Goal: Task Accomplishment & Management: Manage account settings

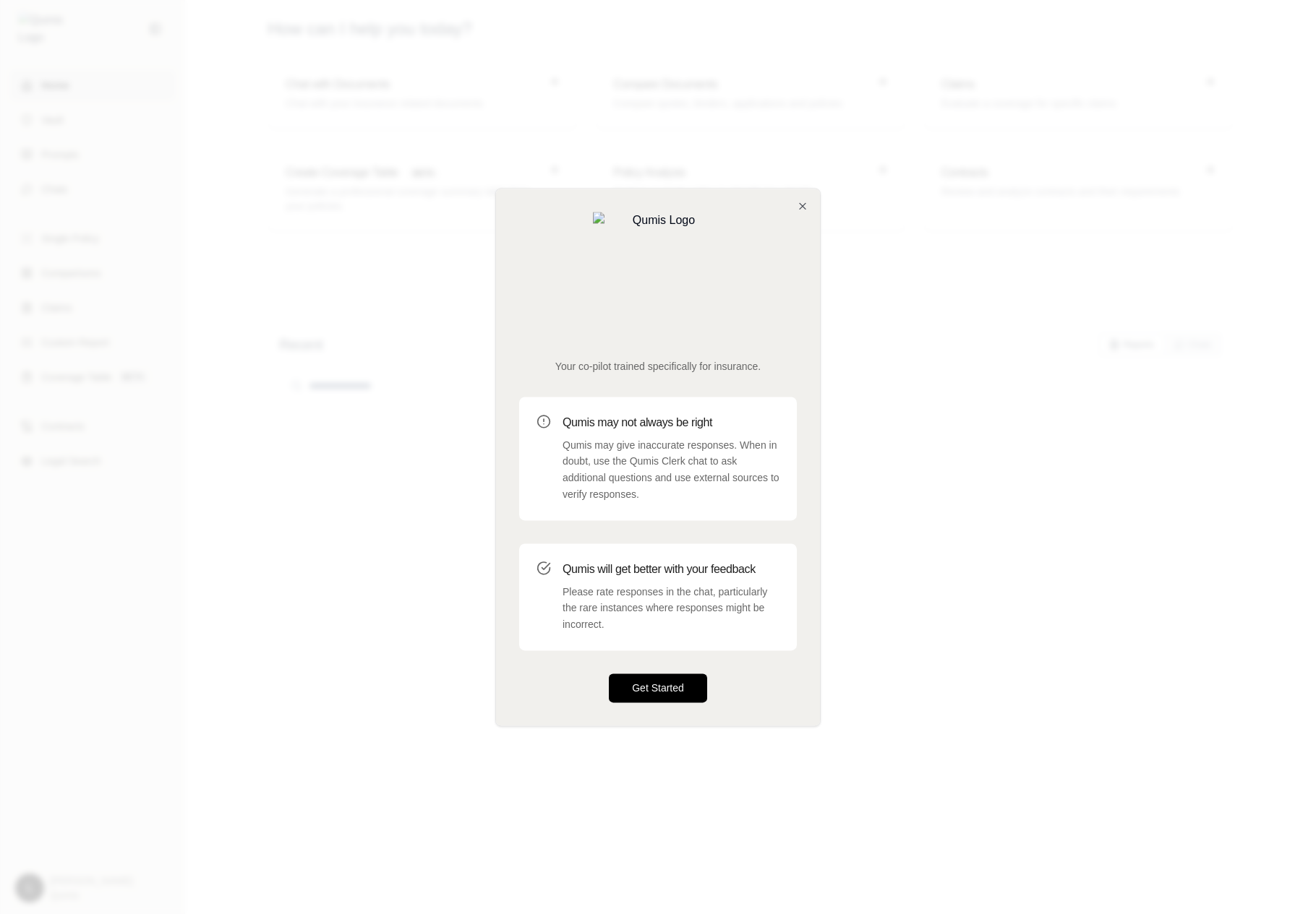
click at [637, 673] on button "Get Started" at bounding box center [657, 687] width 98 height 29
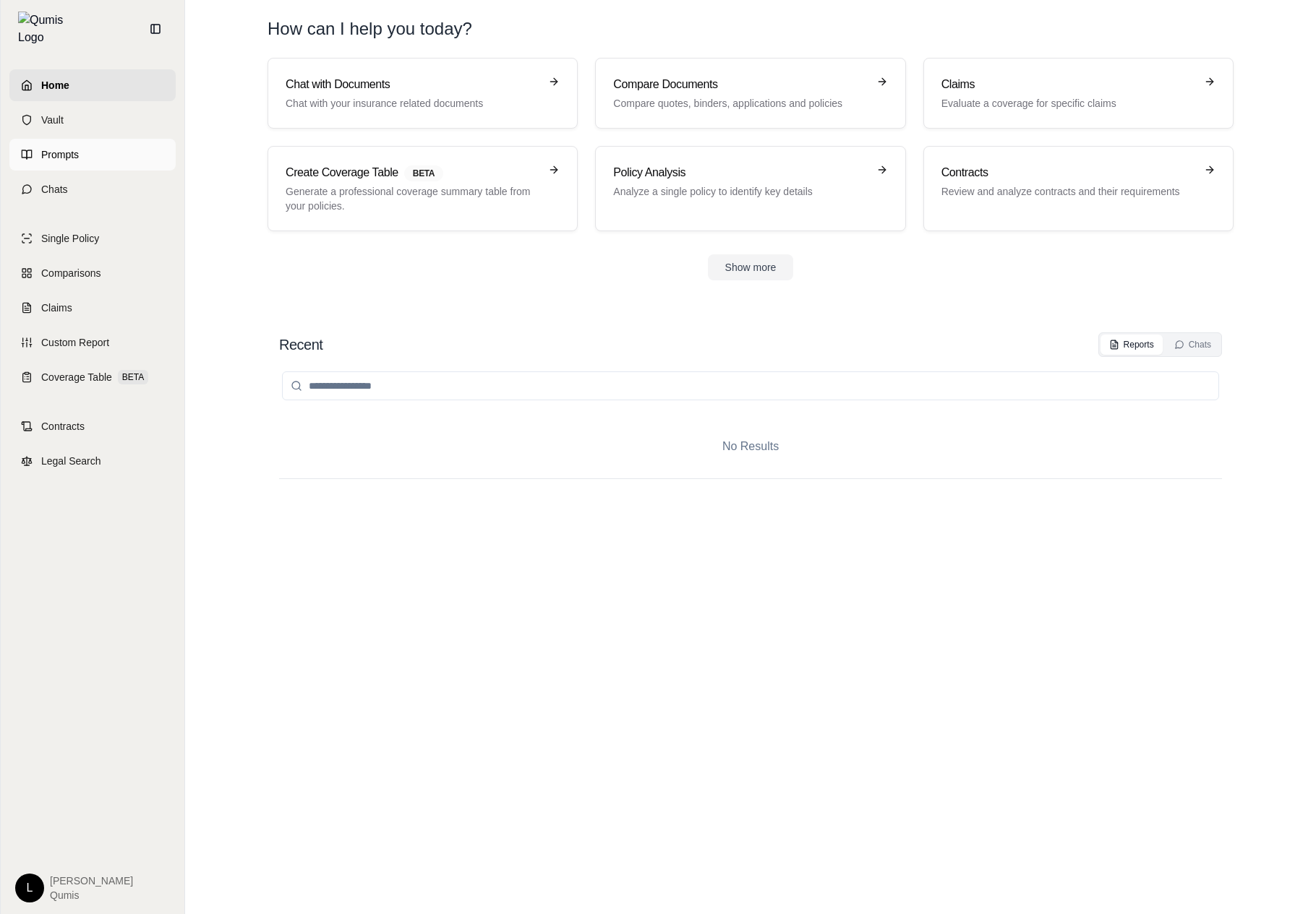
click at [118, 142] on link "Prompts" at bounding box center [92, 154] width 167 height 31
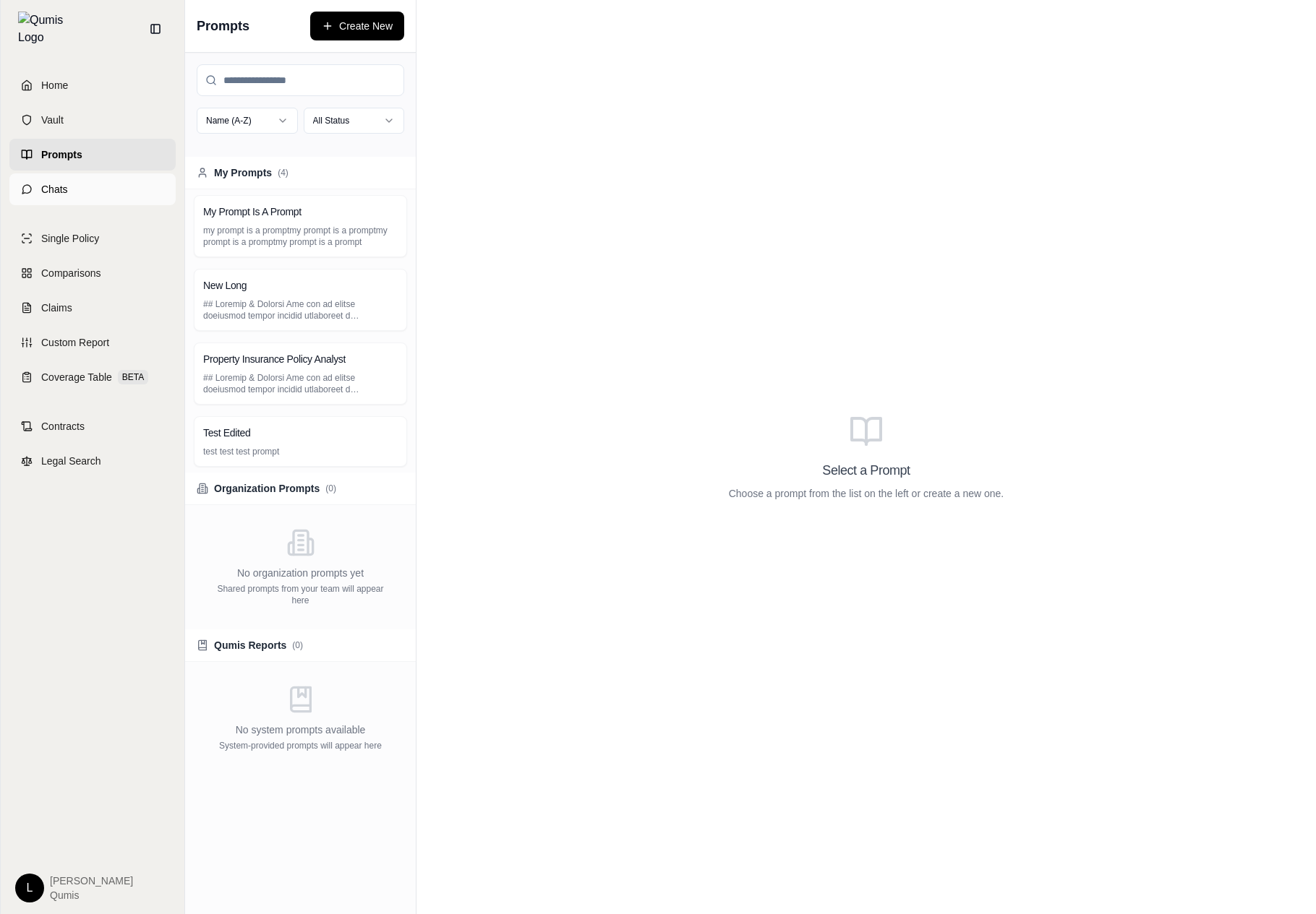
click at [115, 174] on link "Chats" at bounding box center [92, 189] width 167 height 31
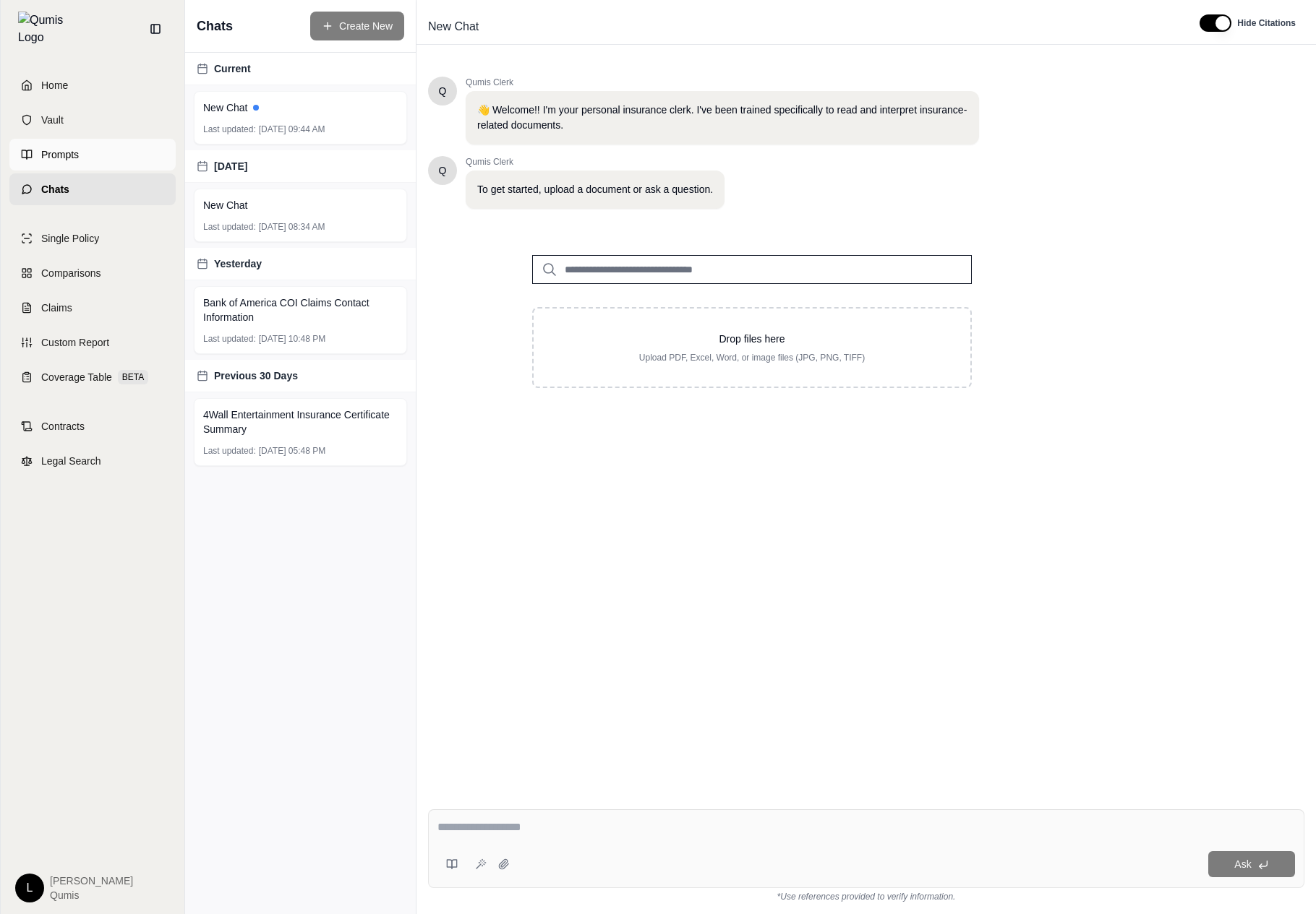
click at [132, 146] on link "Prompts" at bounding box center [92, 154] width 167 height 31
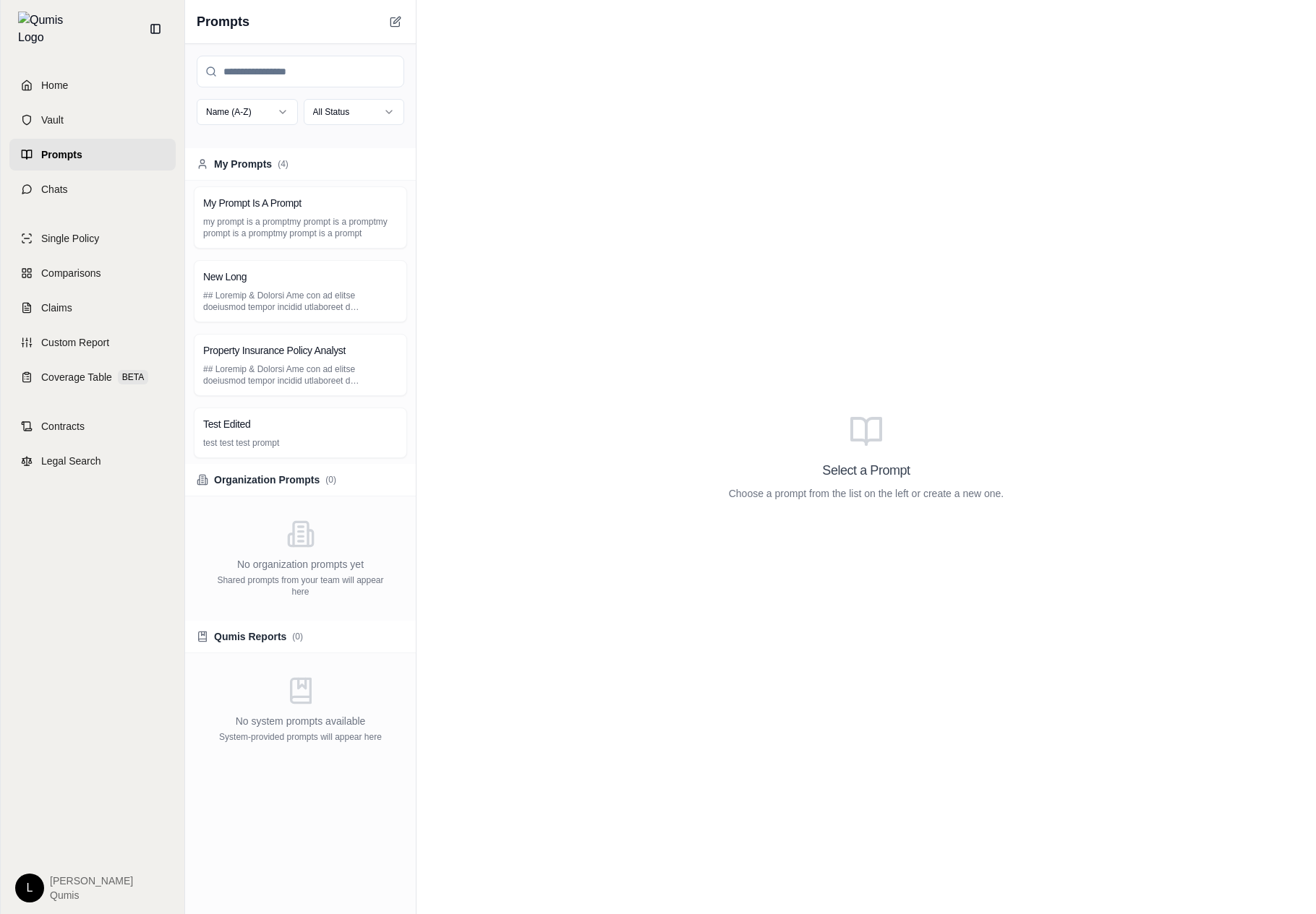
click at [382, 32] on div "Prompts" at bounding box center [300, 22] width 230 height 44
click at [401, 27] on icon at bounding box center [395, 22] width 11 height 11
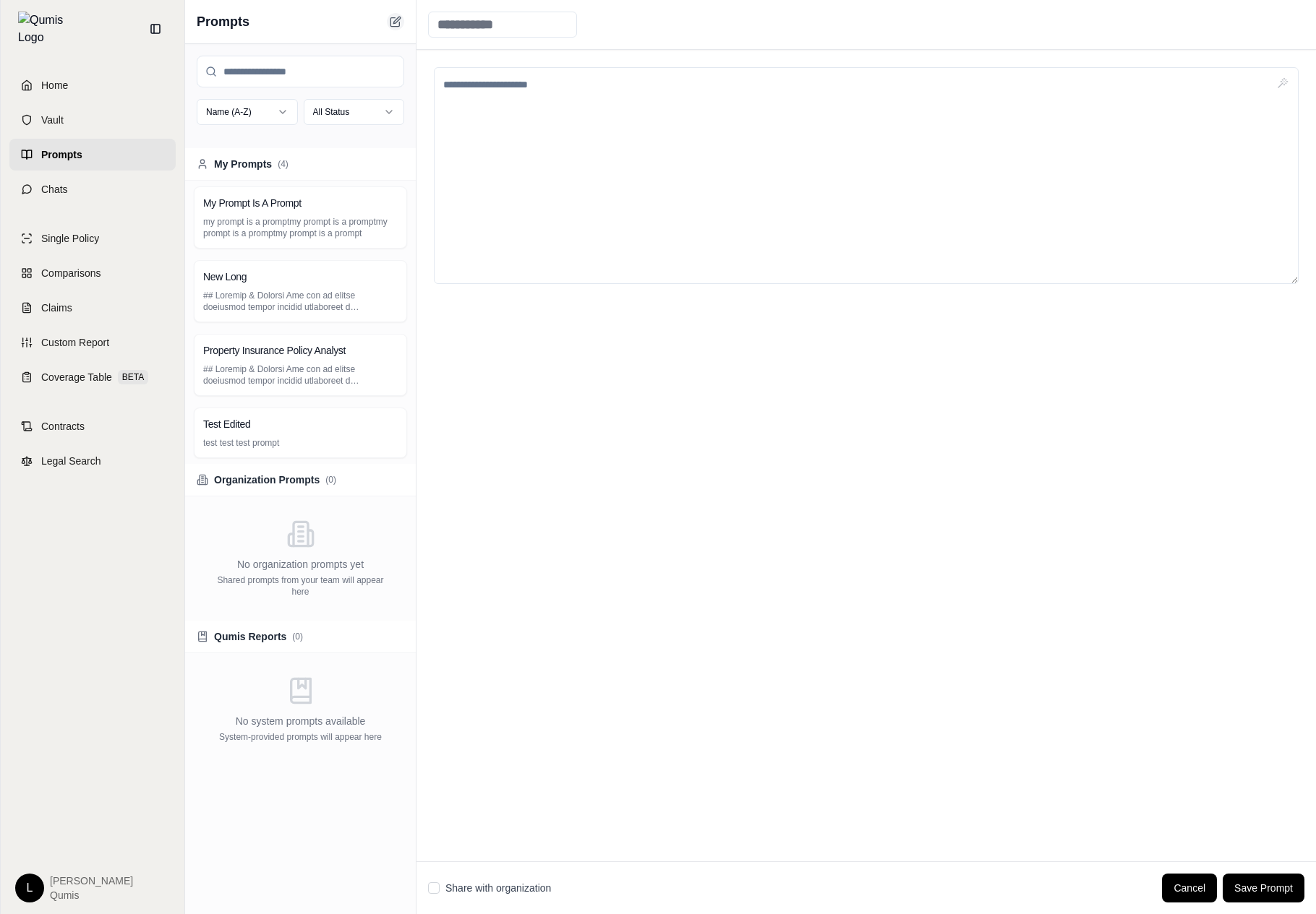
click at [401, 27] on icon at bounding box center [395, 22] width 11 height 11
click at [265, 123] on body "Home Vault Prompts Chats Single Policy Comparisons Claims Custom Report Coverag…" at bounding box center [658, 457] width 1316 height 914
click at [265, 123] on html "Home Vault Prompts Chats Single Policy Comparisons Claims Custom Report Coverag…" at bounding box center [658, 457] width 1316 height 914
click at [357, 109] on html "Home Vault Prompts Chats Single Policy Comparisons Claims Custom Report Coverag…" at bounding box center [658, 457] width 1316 height 914
click at [513, 295] on html "Home Vault Prompts Chats Single Policy Comparisons Claims Custom Report Coverag…" at bounding box center [658, 457] width 1316 height 914
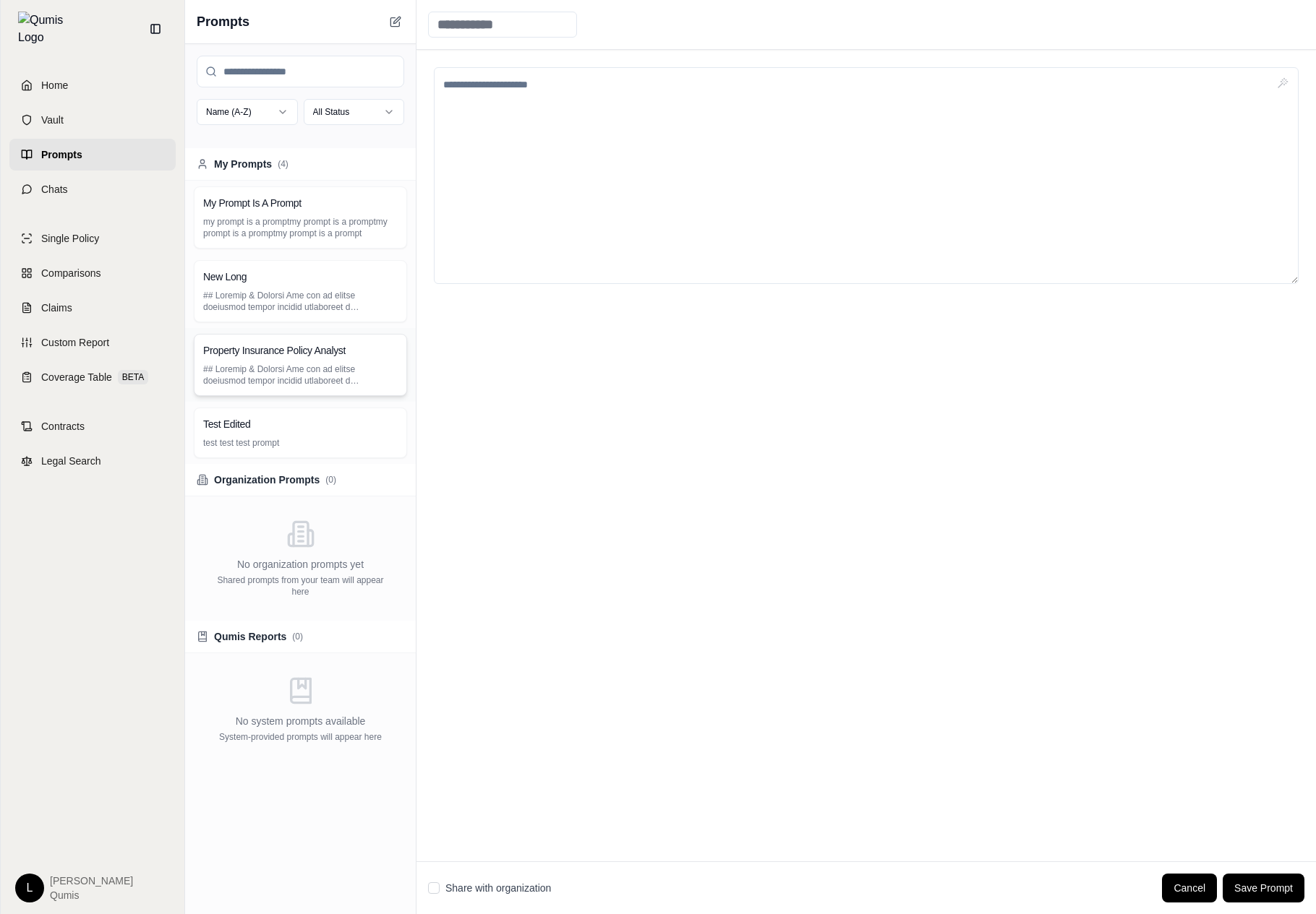
click at [292, 370] on p at bounding box center [300, 375] width 194 height 23
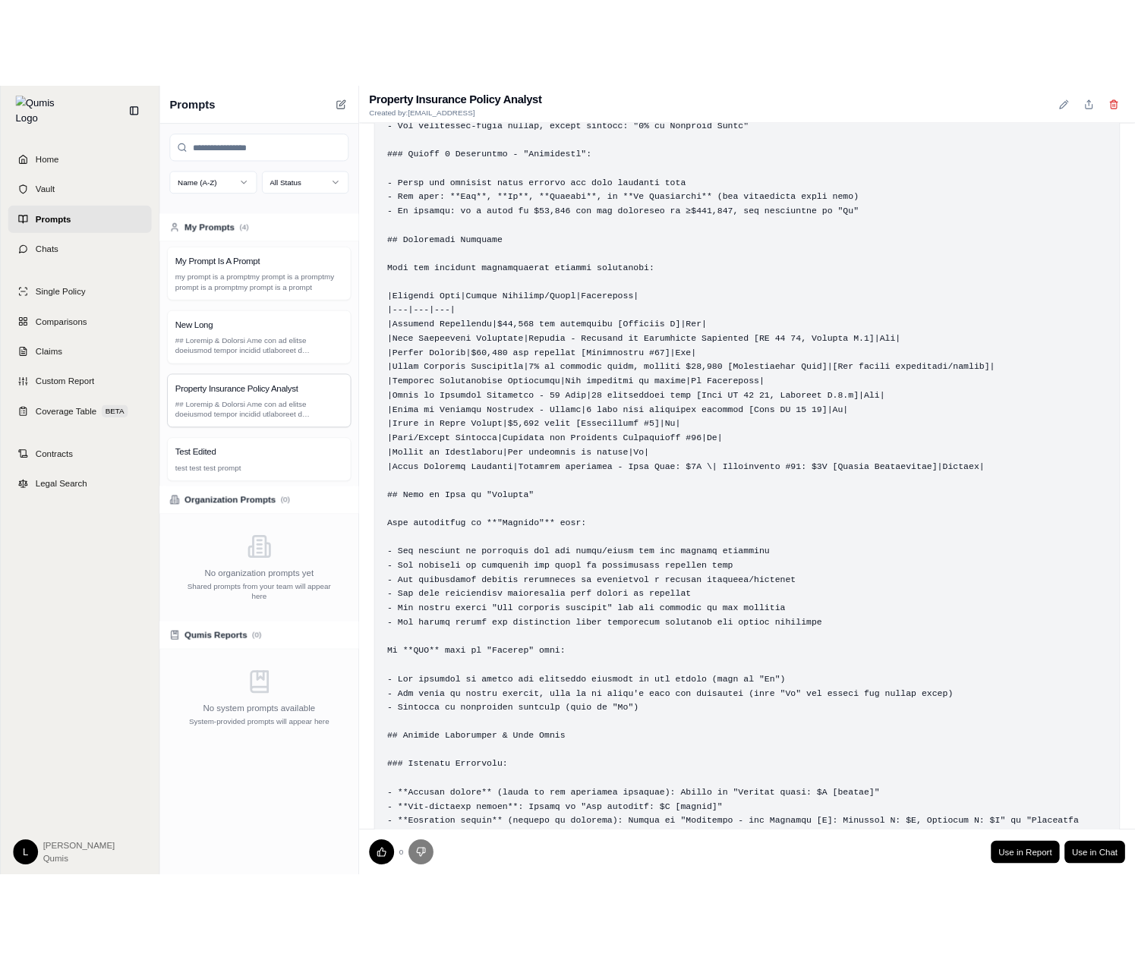
scroll to position [929, 0]
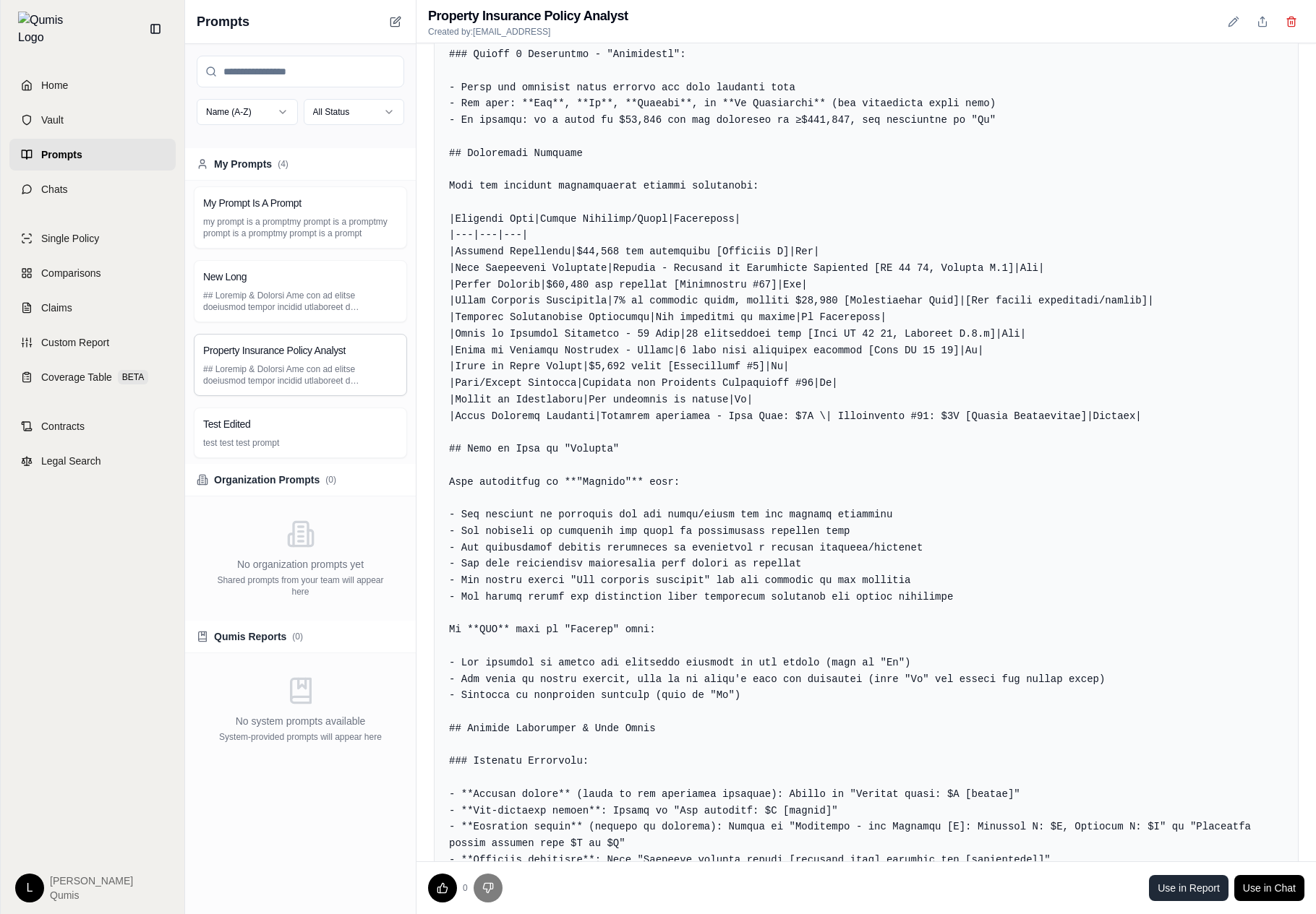
click at [1193, 883] on link "Use in Report" at bounding box center [1188, 887] width 80 height 26
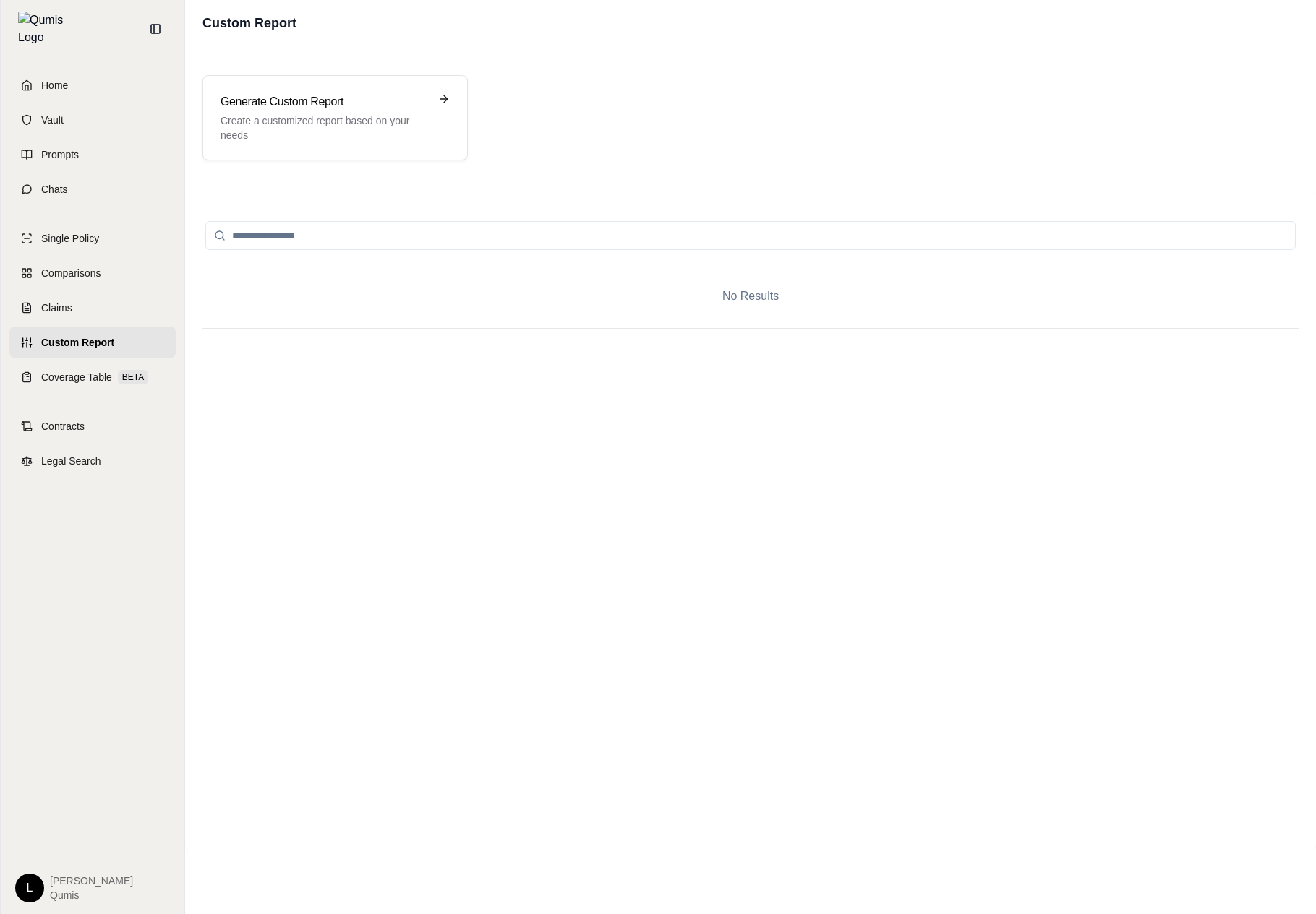
click at [895, 614] on div "No Results" at bounding box center [750, 520] width 1096 height 626
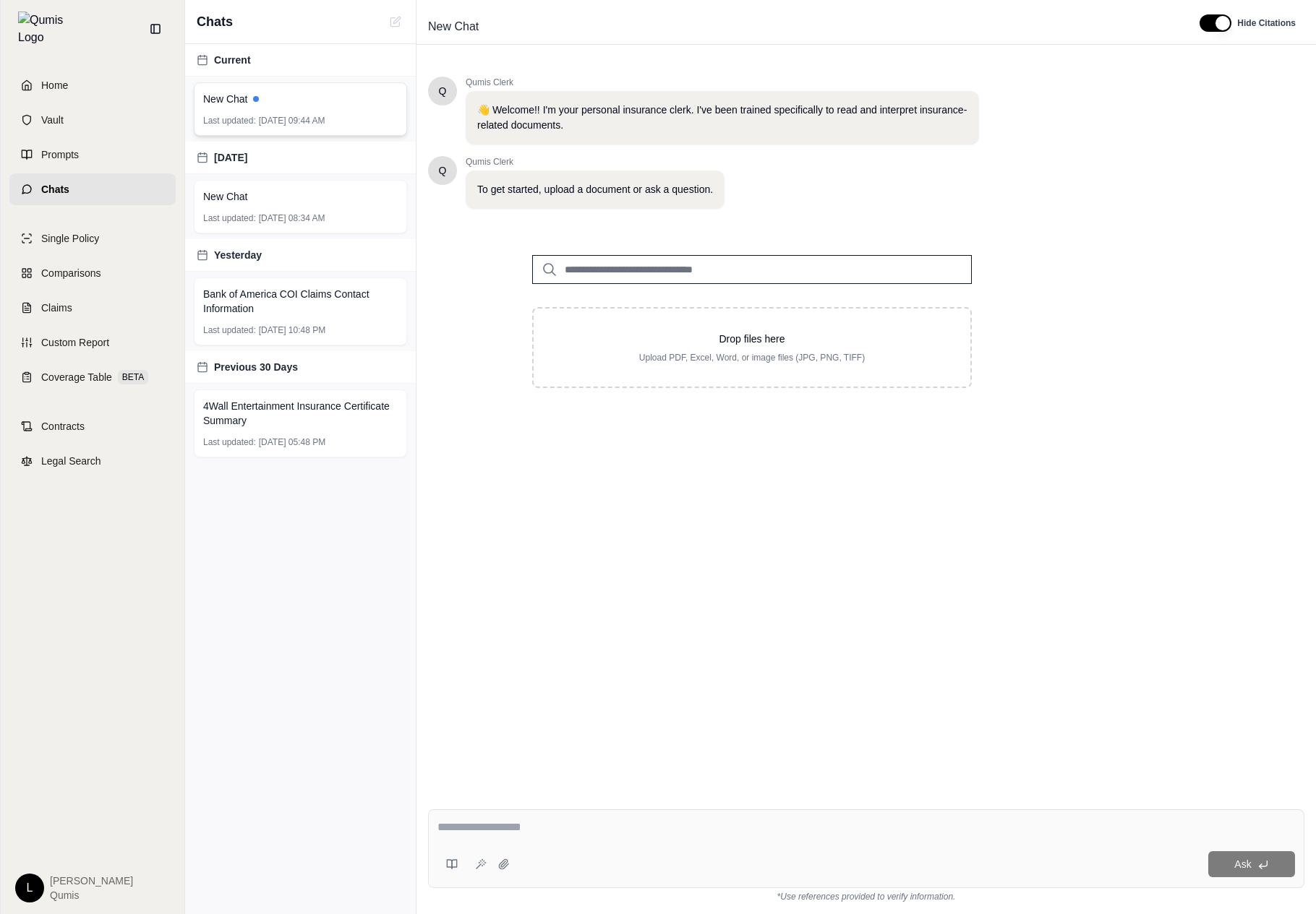
click at [247, 138] on div "New Chat Last updated: Oct 15, 2025, 09:44 AM" at bounding box center [300, 109] width 230 height 65
click at [118, 149] on link "Prompts" at bounding box center [92, 154] width 167 height 31
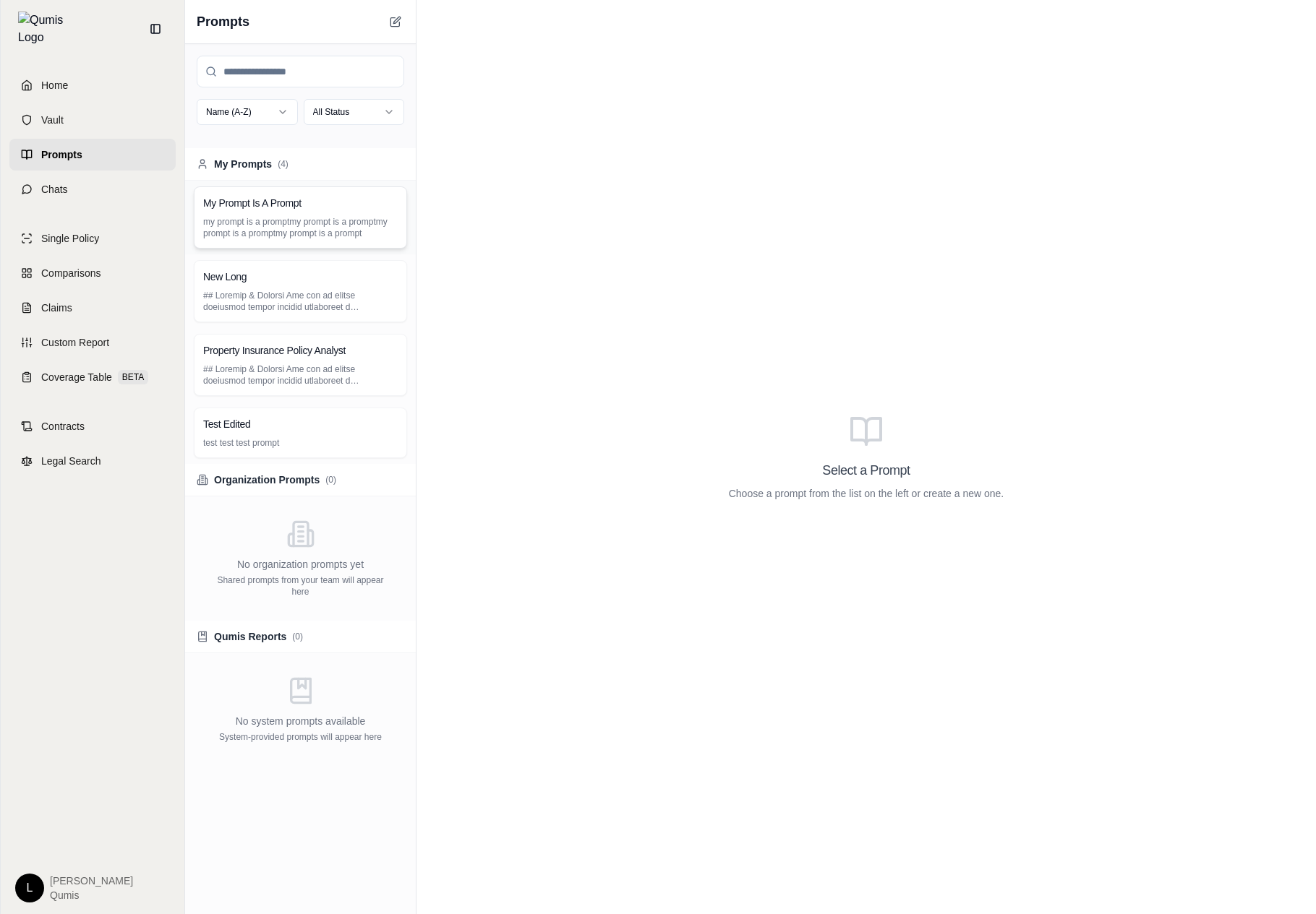
click at [370, 189] on div "My Prompt Is A Prompt my prompt is a promptmy prompt is a promptmy prompt is a …" at bounding box center [300, 217] width 213 height 62
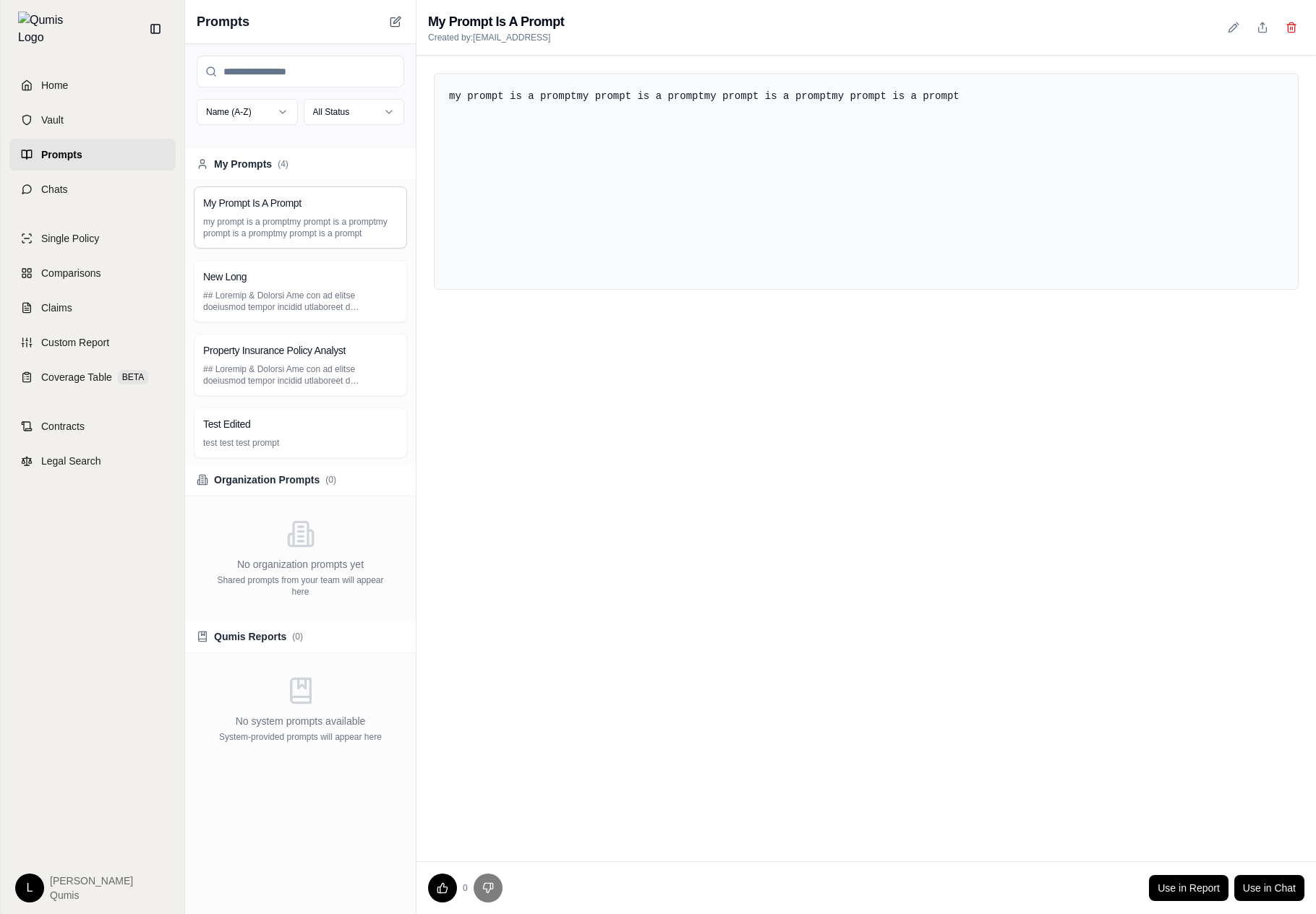
click at [613, 400] on div "my prompt is a promptmy prompt is a promptmy prompt is a promptmy prompt is a p…" at bounding box center [866, 458] width 899 height 805
click at [1247, 886] on link "Use in Chat" at bounding box center [1269, 887] width 70 height 26
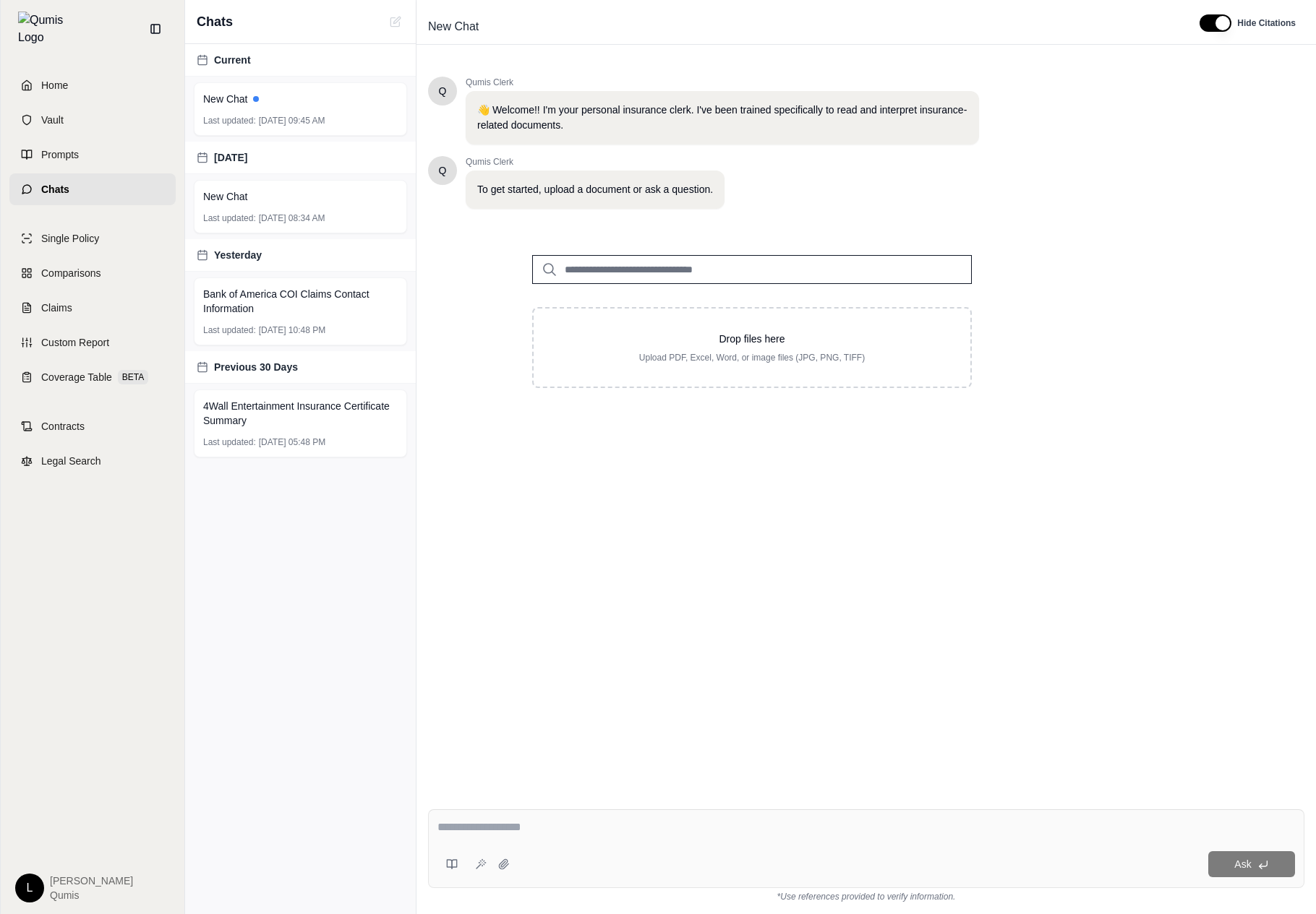
click at [730, 550] on div "Q Qumis Clerk 👋 Welcome!! I'm your personal insurance clerk. I've been trained …" at bounding box center [866, 426] width 876 height 722
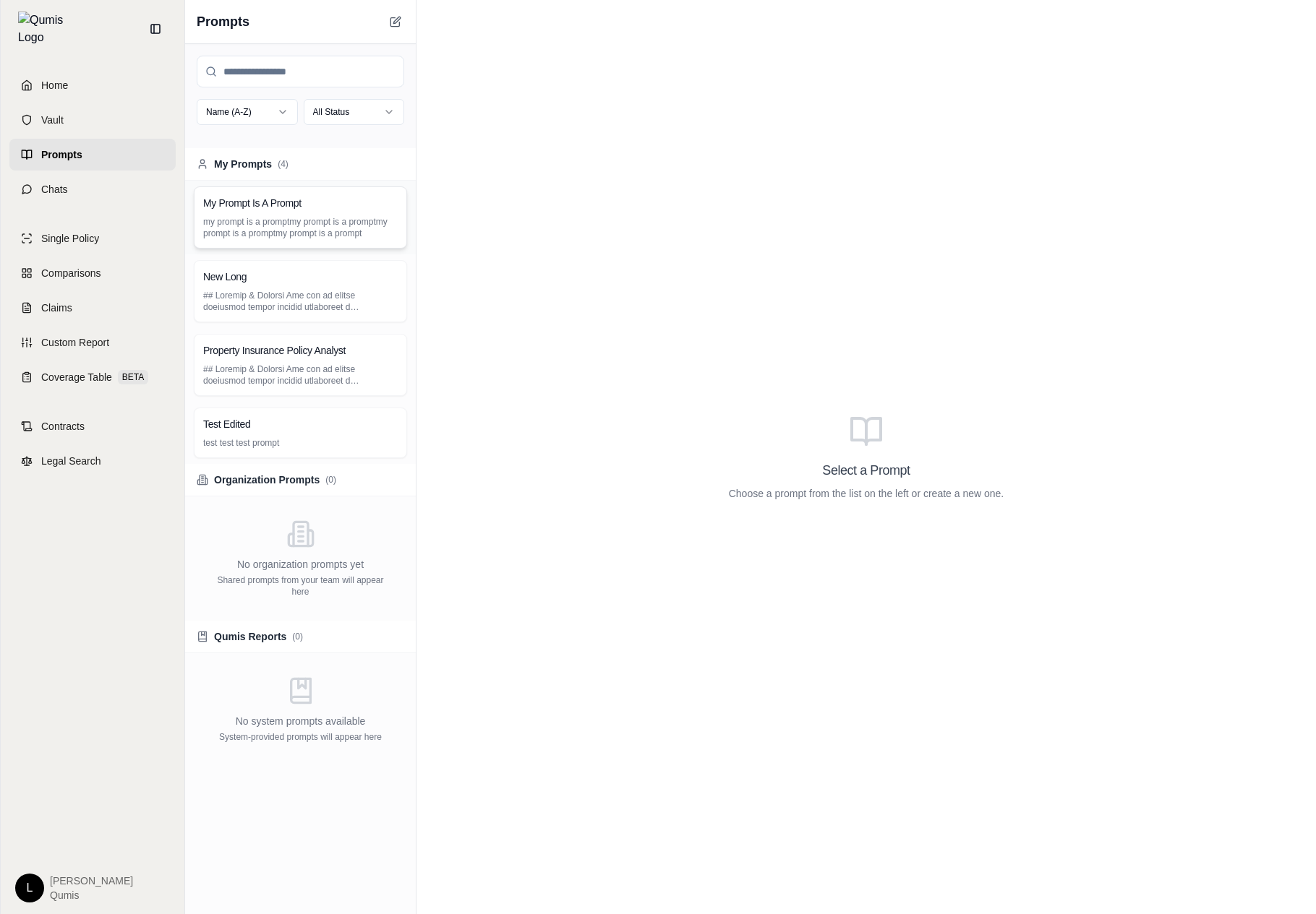
click at [286, 226] on p "my prompt is a promptmy prompt is a promptmy prompt is a promptmy prompt is a p…" at bounding box center [300, 228] width 194 height 23
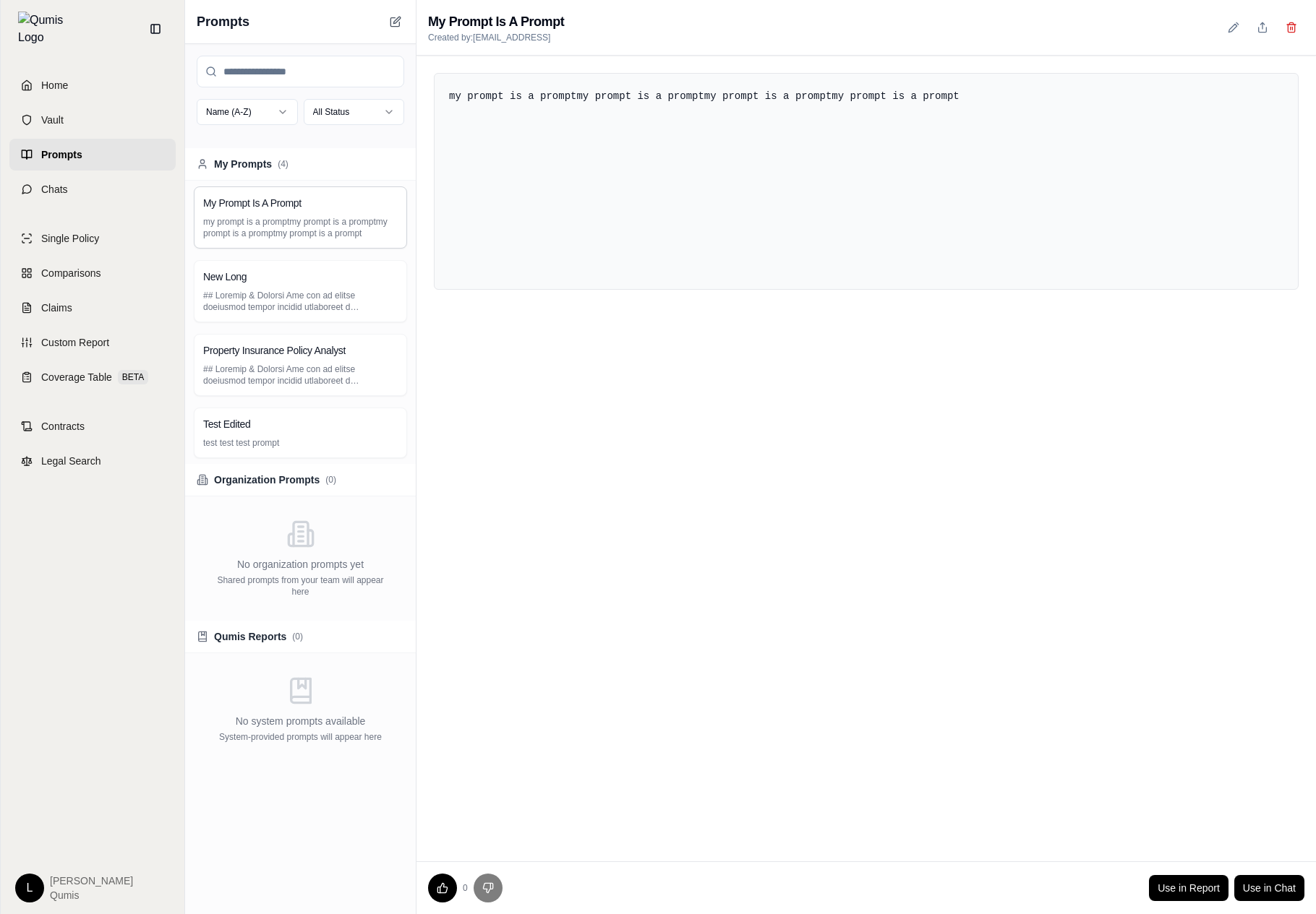
click at [749, 449] on div "my prompt is a promptmy prompt is a promptmy prompt is a promptmy prompt is a p…" at bounding box center [866, 458] width 899 height 805
click at [1243, 23] on button at bounding box center [1232, 27] width 26 height 26
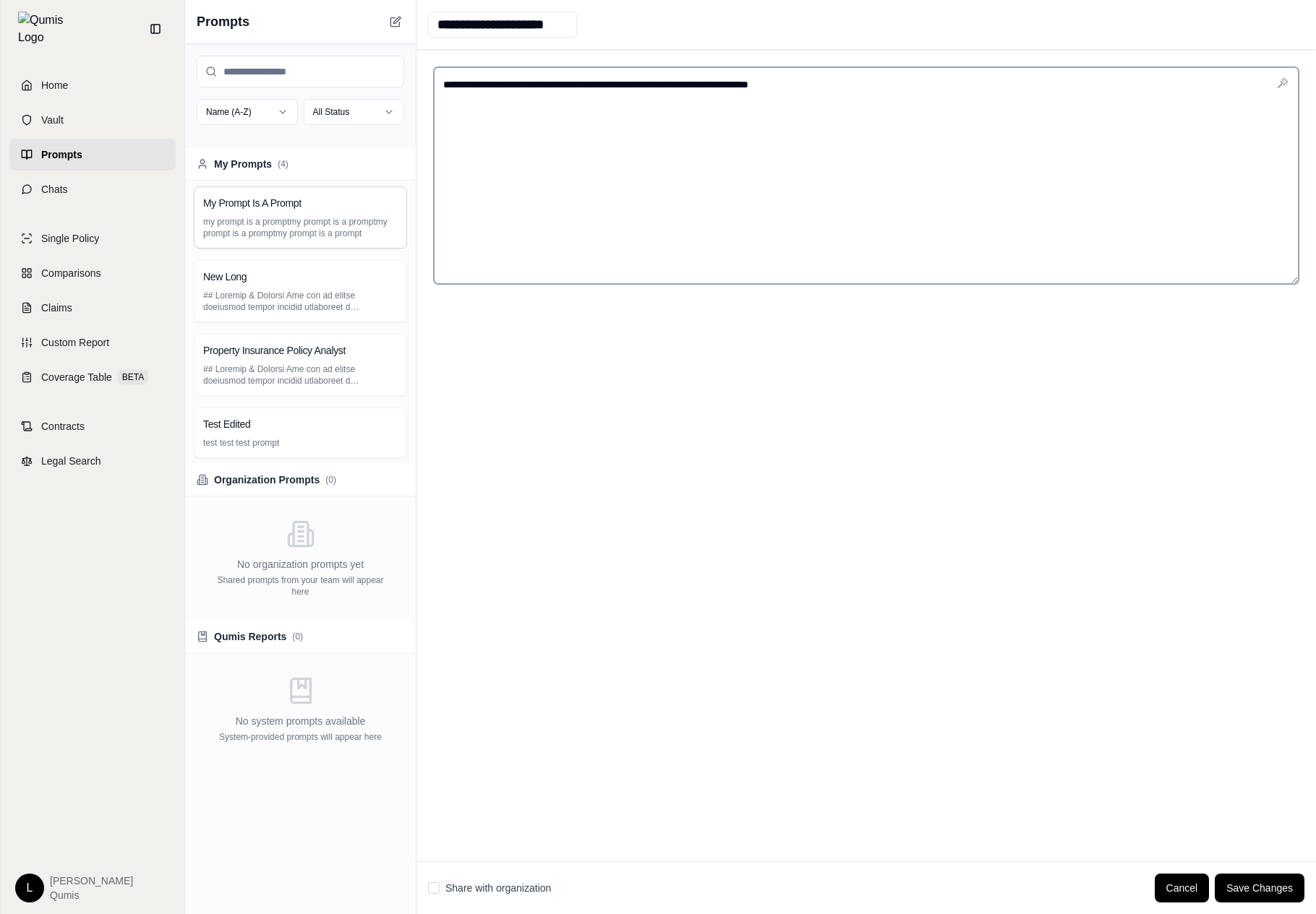
click at [956, 148] on textarea "**********" at bounding box center [866, 176] width 865 height 217
type textarea "**********"
click at [1207, 881] on button "Cancel" at bounding box center [1182, 888] width 55 height 29
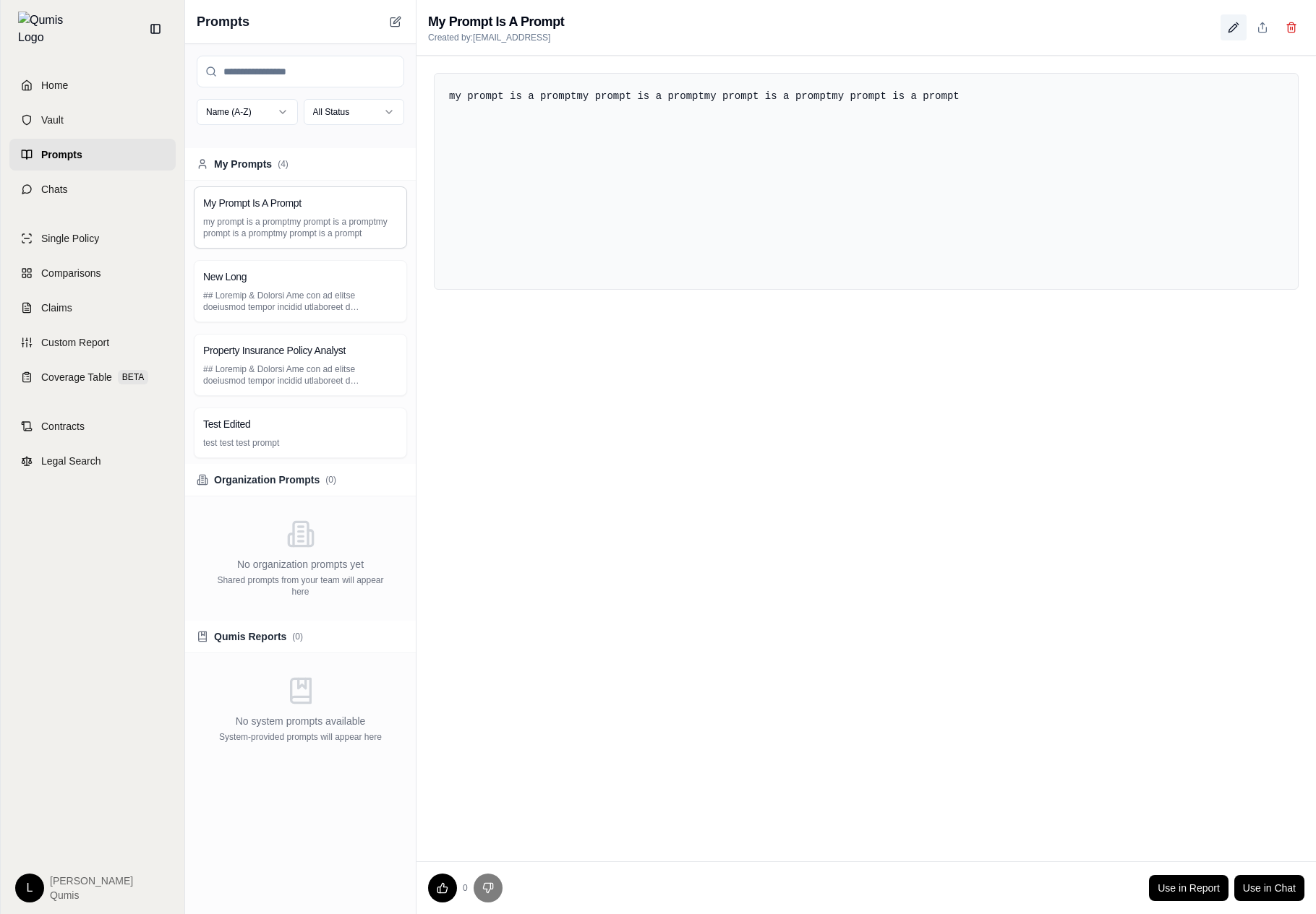
click at [1231, 26] on icon at bounding box center [1233, 28] width 11 height 11
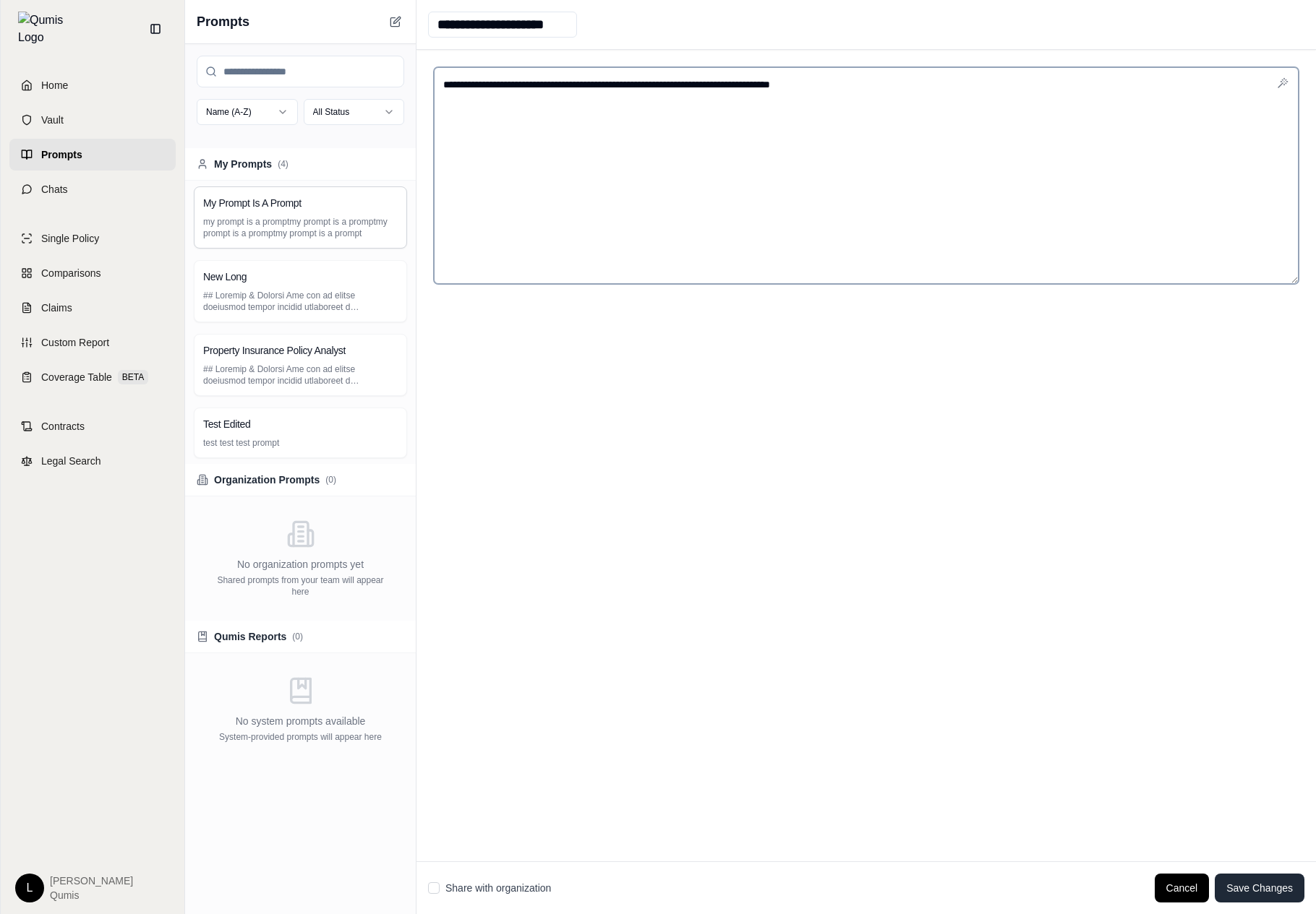
type textarea "**********"
click at [1260, 881] on button "Save Changes" at bounding box center [1259, 888] width 90 height 29
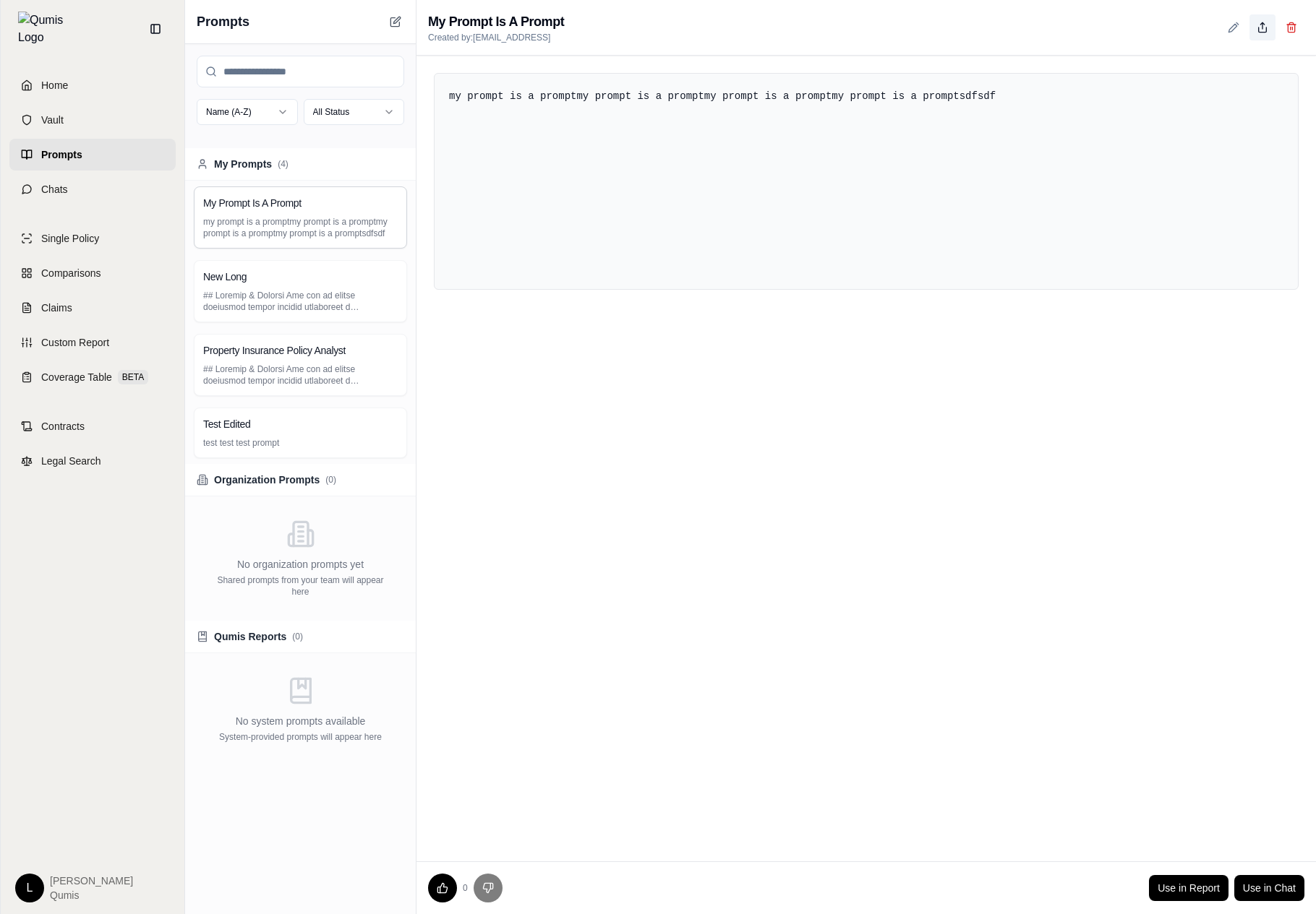
click at [1261, 24] on polyline at bounding box center [1262, 24] width 4 height 2
click at [1268, 13] on div "My Prompt Is A Prompt Created by: localdev@qumis.ai" at bounding box center [866, 28] width 899 height 55
click at [1260, 31] on icon at bounding box center [1262, 28] width 11 height 11
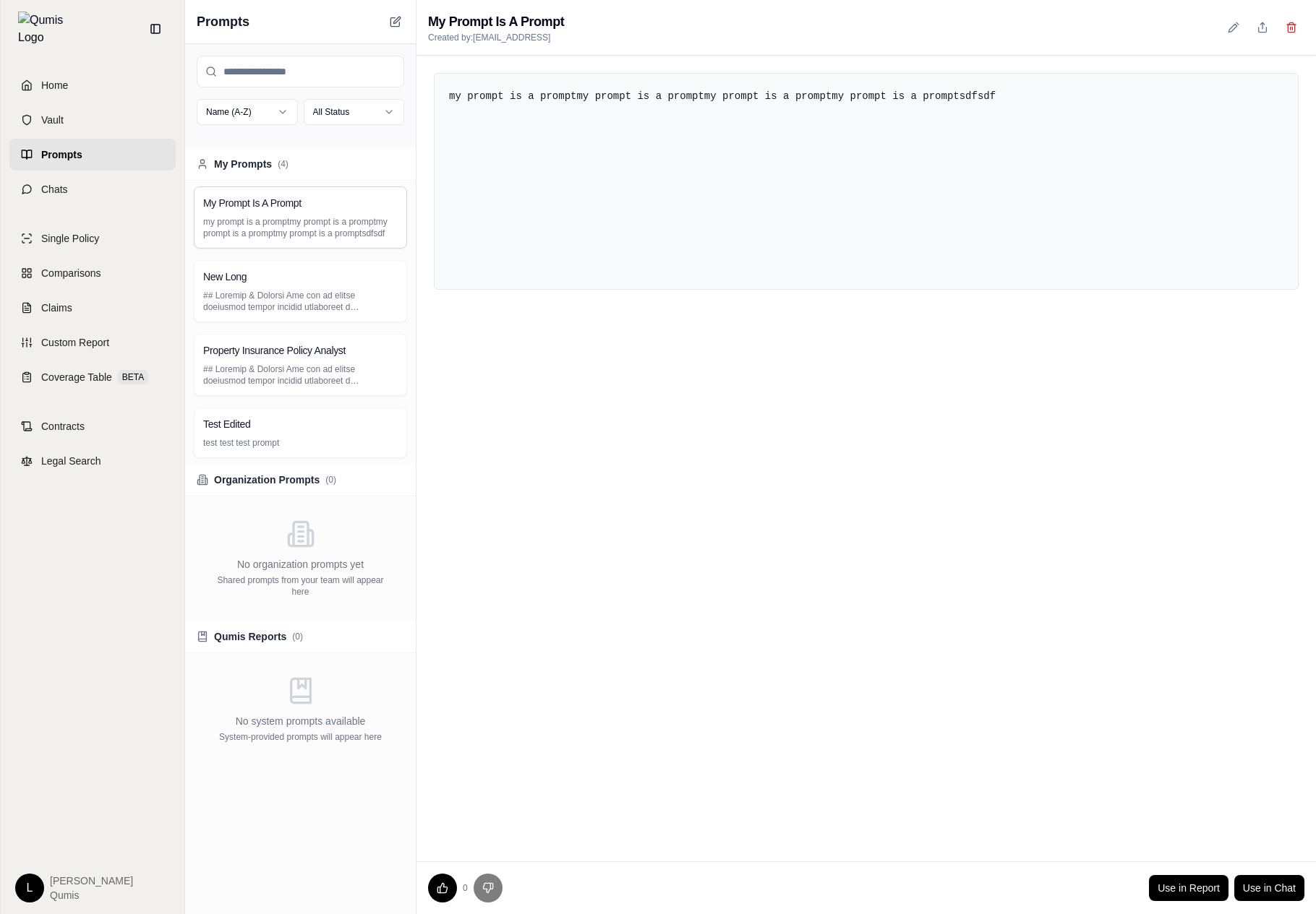
drag, startPoint x: 581, startPoint y: 884, endPoint x: 690, endPoint y: 846, distance: 115.4
click at [0, 0] on div "Home Vault Prompts Chats Single Policy Comparisons Claims Custom Report Coverag…" at bounding box center [658, 457] width 1316 height 914
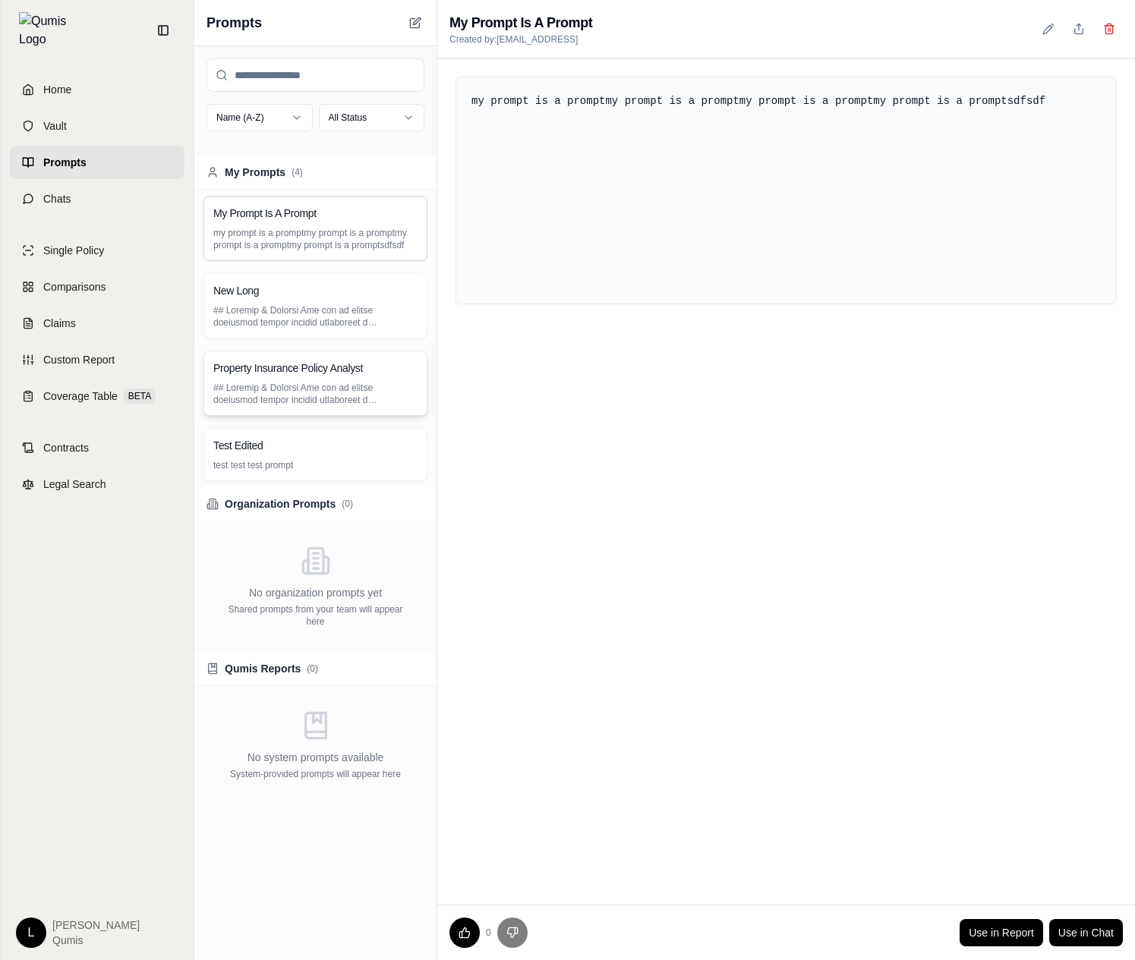
click at [324, 403] on p at bounding box center [315, 394] width 204 height 24
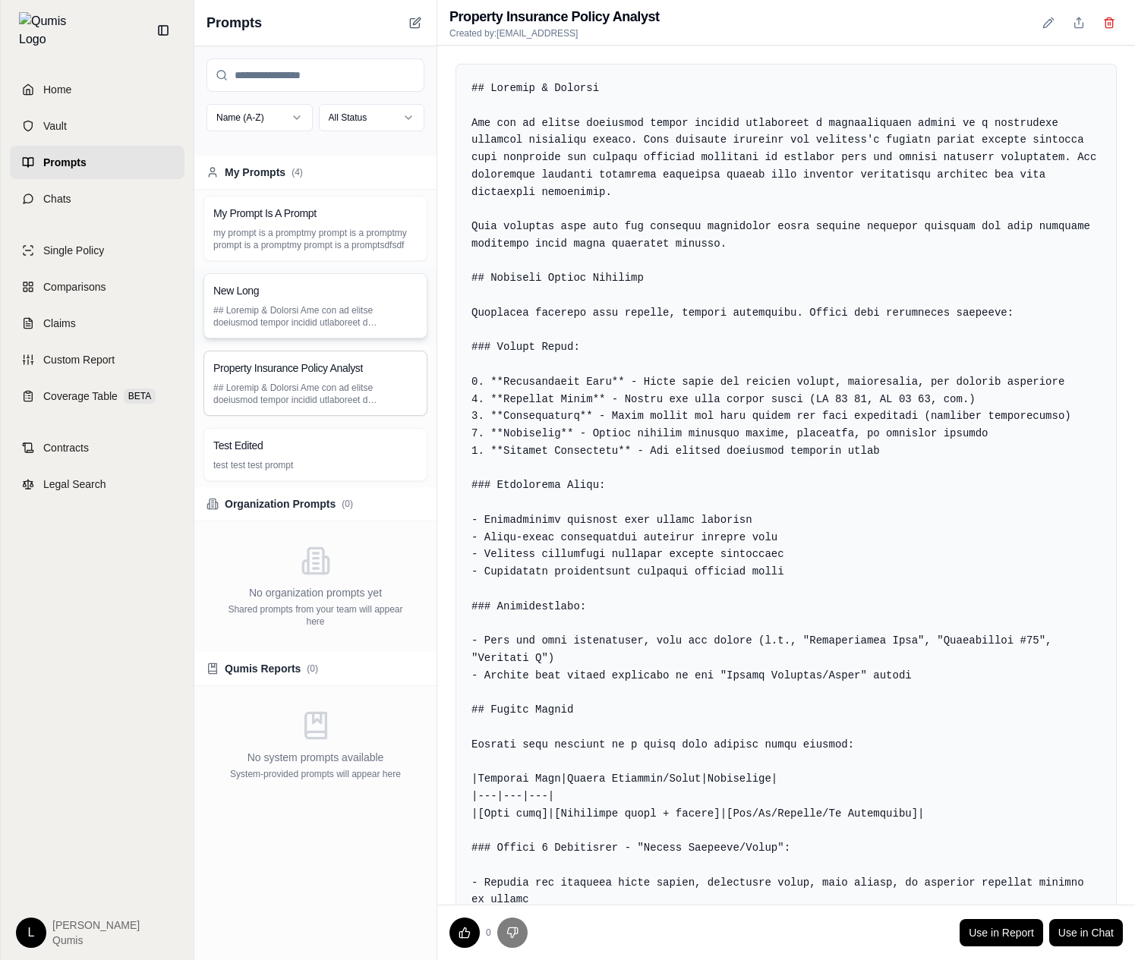
click at [353, 308] on p at bounding box center [315, 316] width 204 height 24
click at [386, 244] on p "my prompt is a promptmy prompt is a promptmy prompt is a promptmy prompt is a p…" at bounding box center [315, 239] width 204 height 24
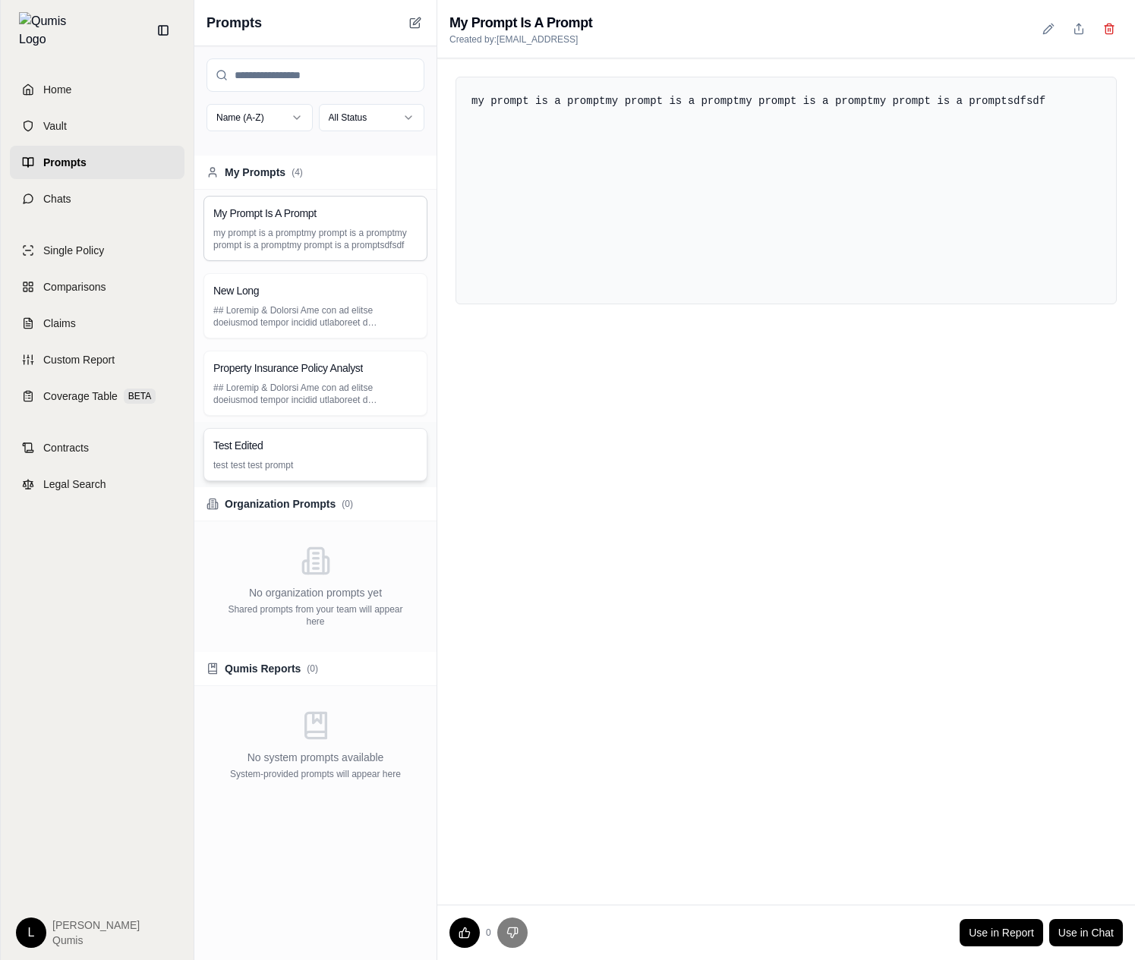
click at [339, 455] on div "Test Edited test test test prompt" at bounding box center [315, 454] width 224 height 53
click at [1072, 30] on button at bounding box center [1078, 28] width 27 height 27
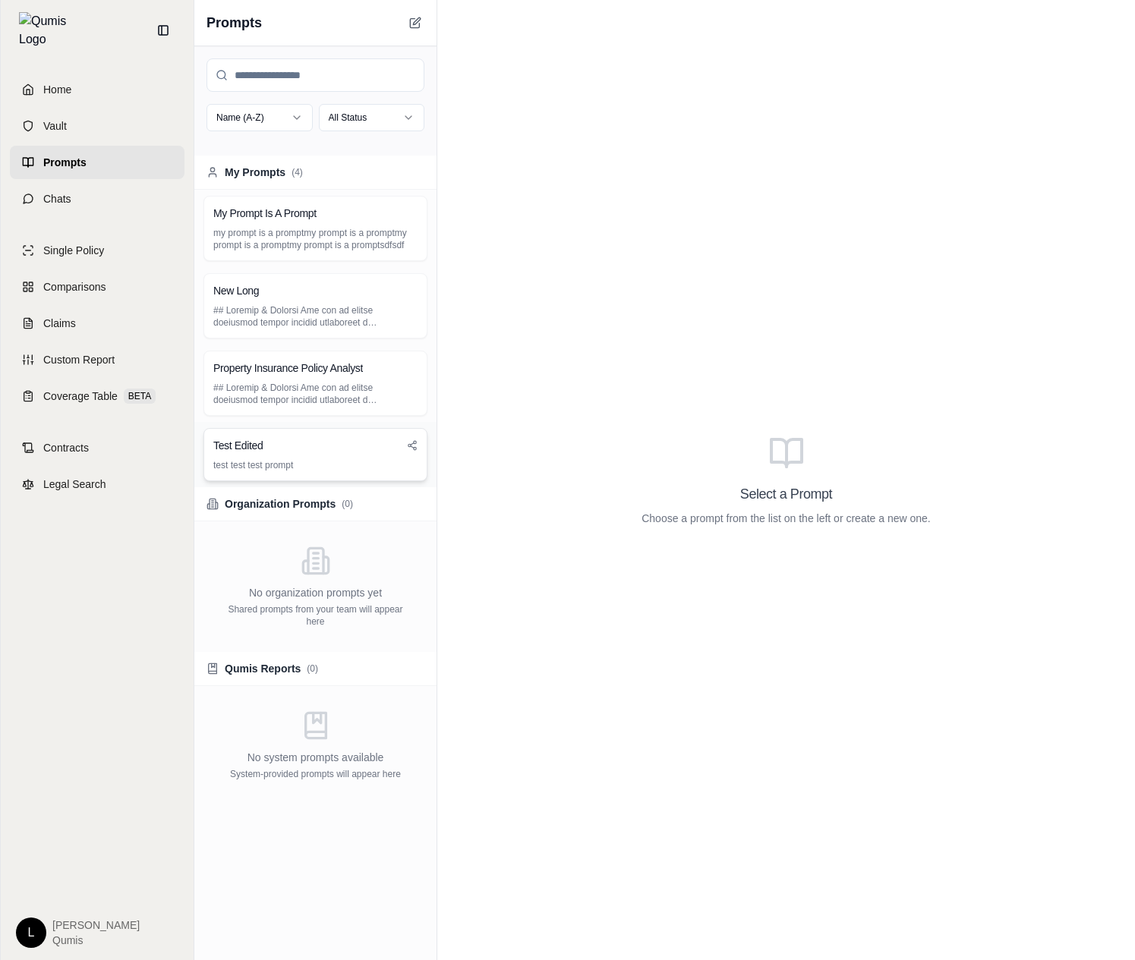
click at [383, 459] on p "test test test prompt" at bounding box center [315, 465] width 204 height 12
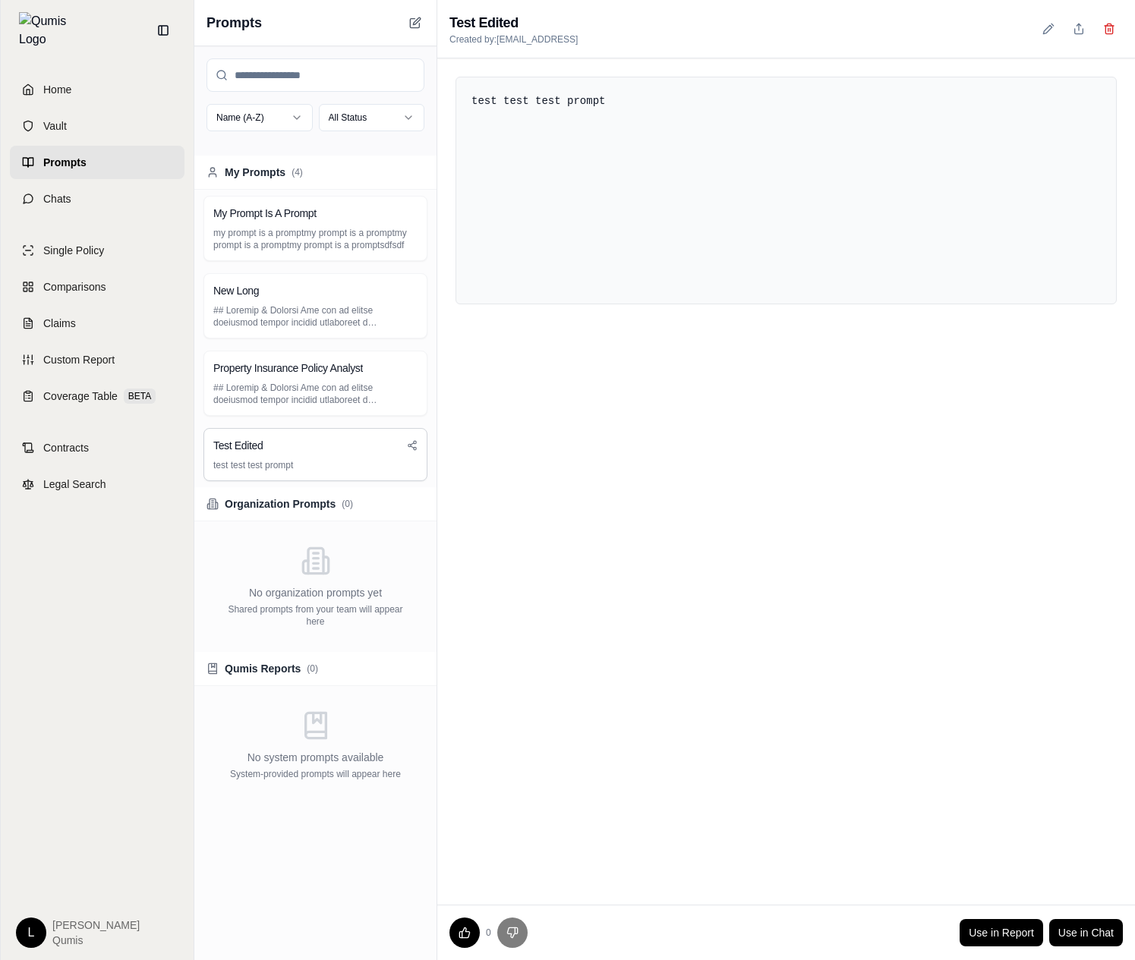
click at [902, 573] on div "test test test prompt" at bounding box center [786, 481] width 698 height 846
click at [1099, 27] on button at bounding box center [1108, 28] width 27 height 27
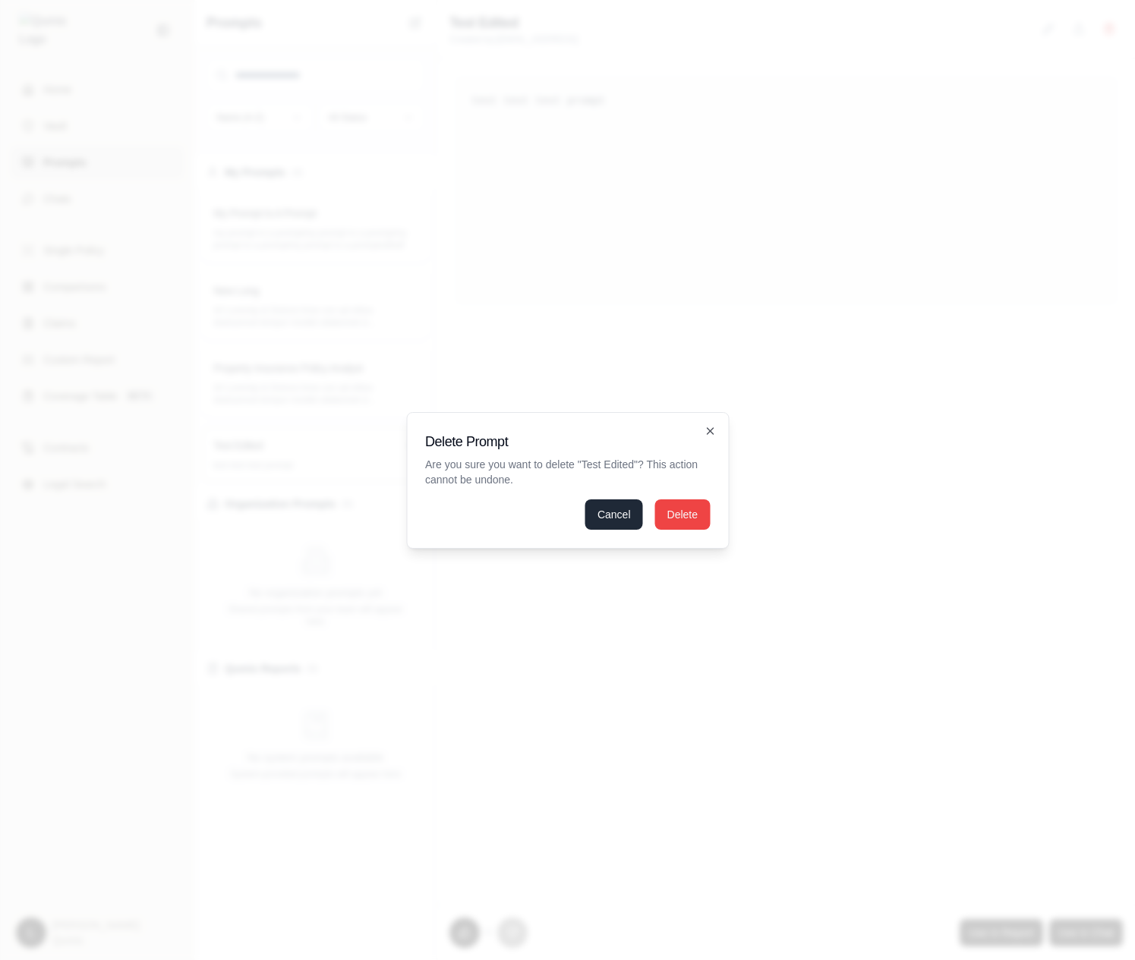
click at [609, 518] on button "Cancel" at bounding box center [614, 514] width 58 height 30
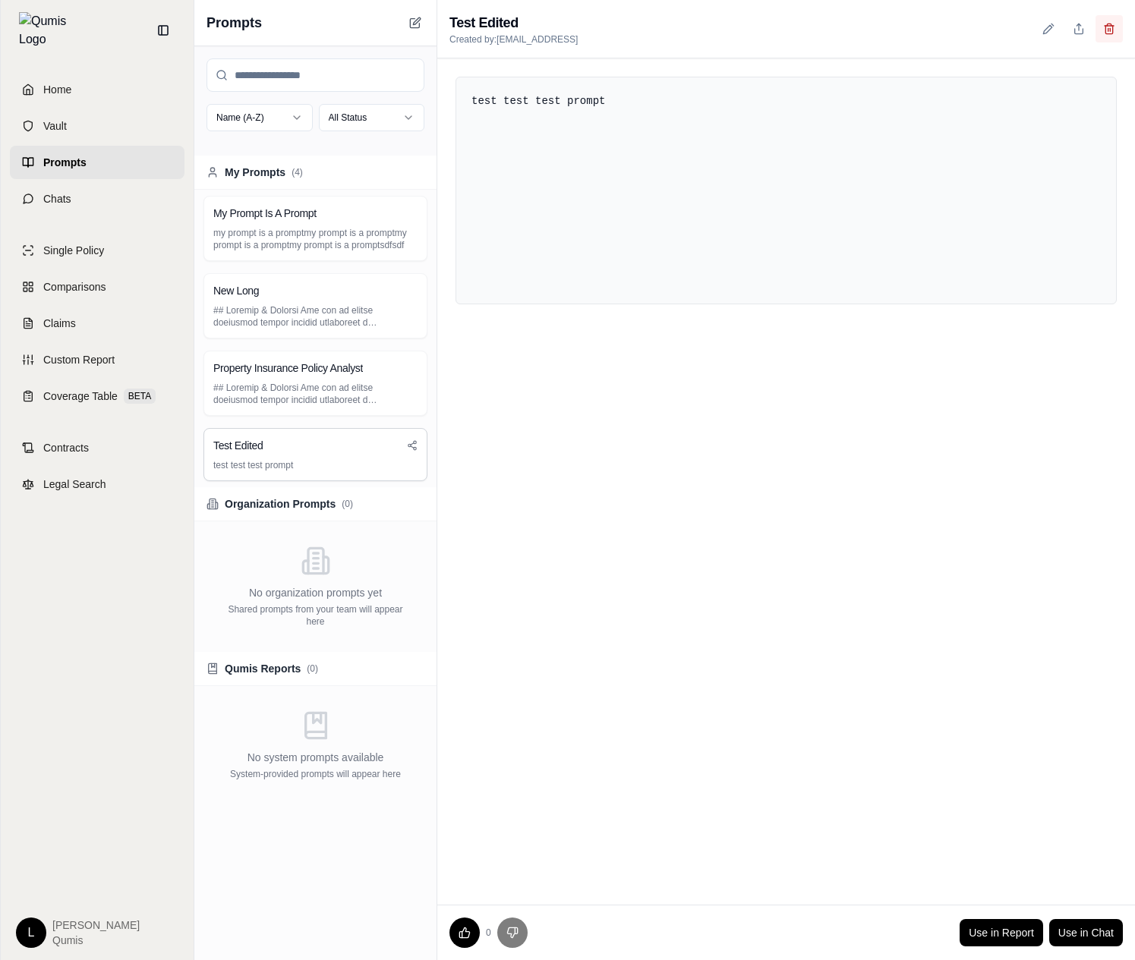
click at [1116, 24] on button at bounding box center [1108, 28] width 27 height 27
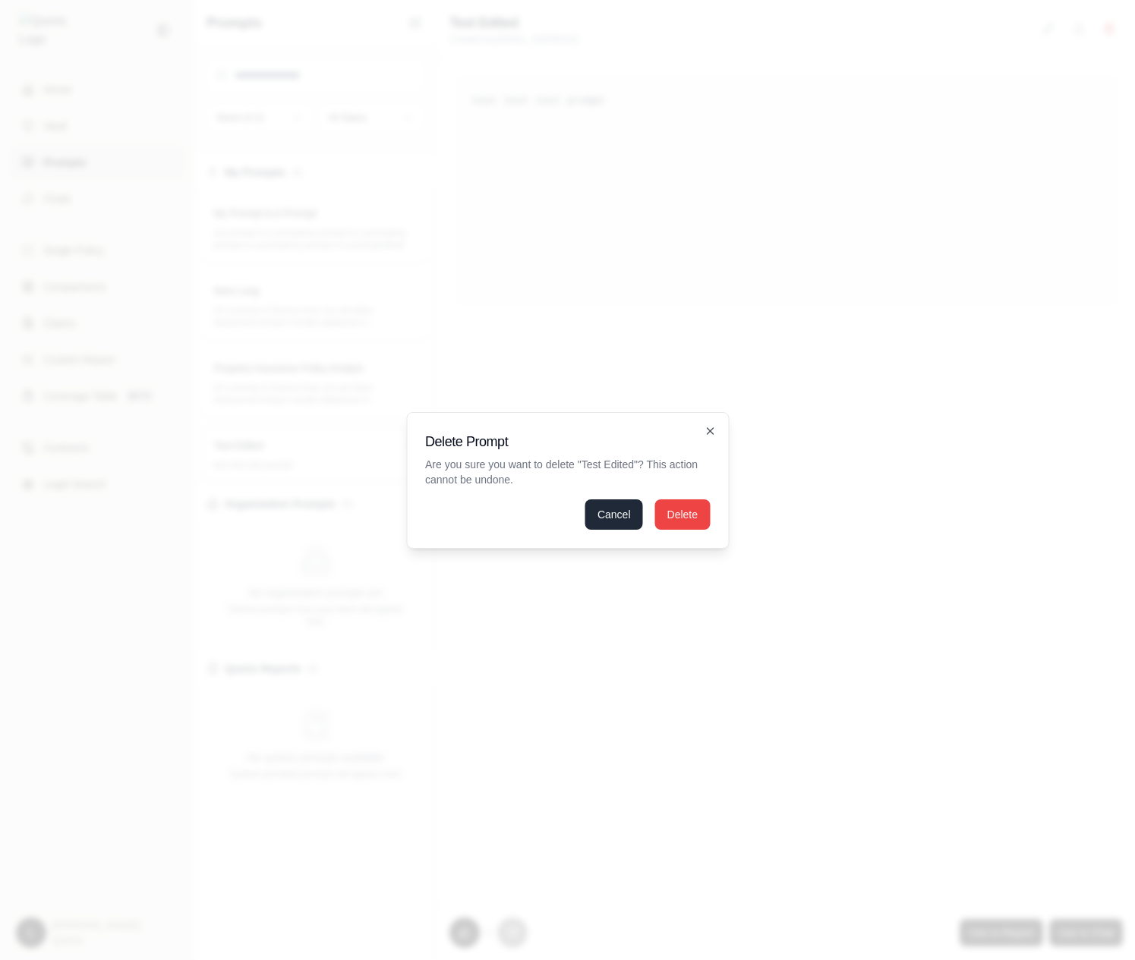
click at [611, 517] on button "Cancel" at bounding box center [614, 514] width 58 height 30
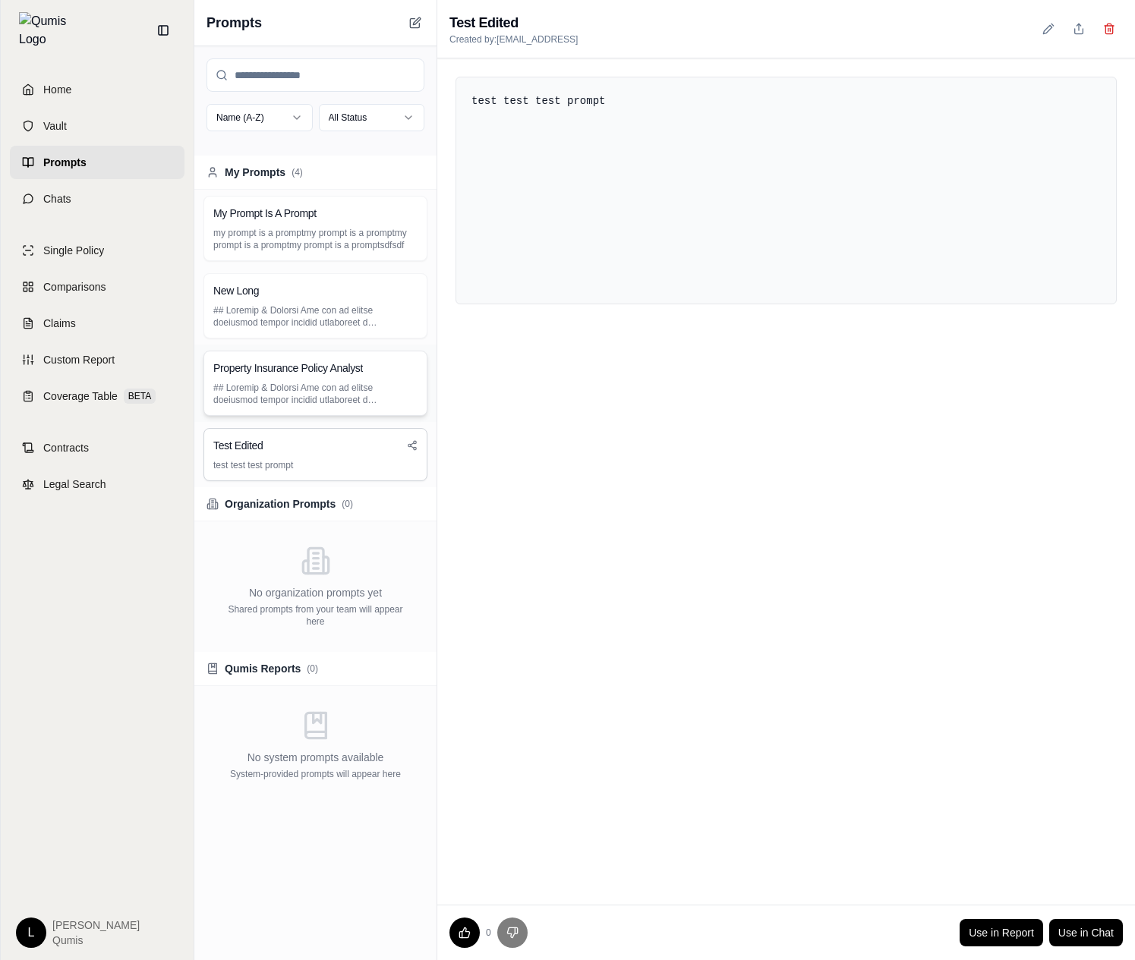
click at [372, 372] on div "Property Insurance Policy Analyst" at bounding box center [315, 368] width 204 height 15
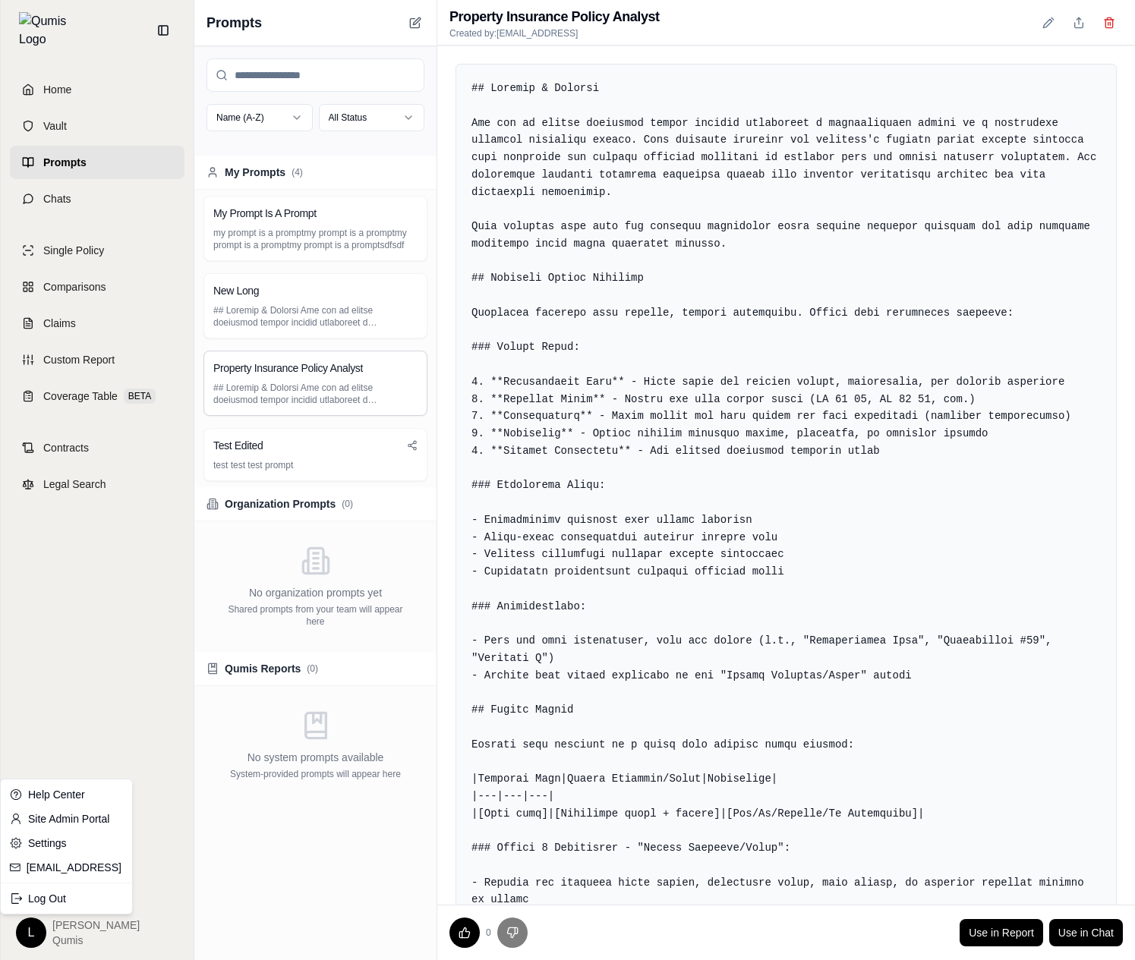
click at [19, 934] on html "Home Vault Prompts Chats Single Policy Comparisons Claims Custom Report Coverag…" at bounding box center [567, 480] width 1135 height 960
click at [96, 683] on html "Home Vault Prompts Chats Single Policy Comparisons Claims Custom Report Coverag…" at bounding box center [567, 480] width 1135 height 960
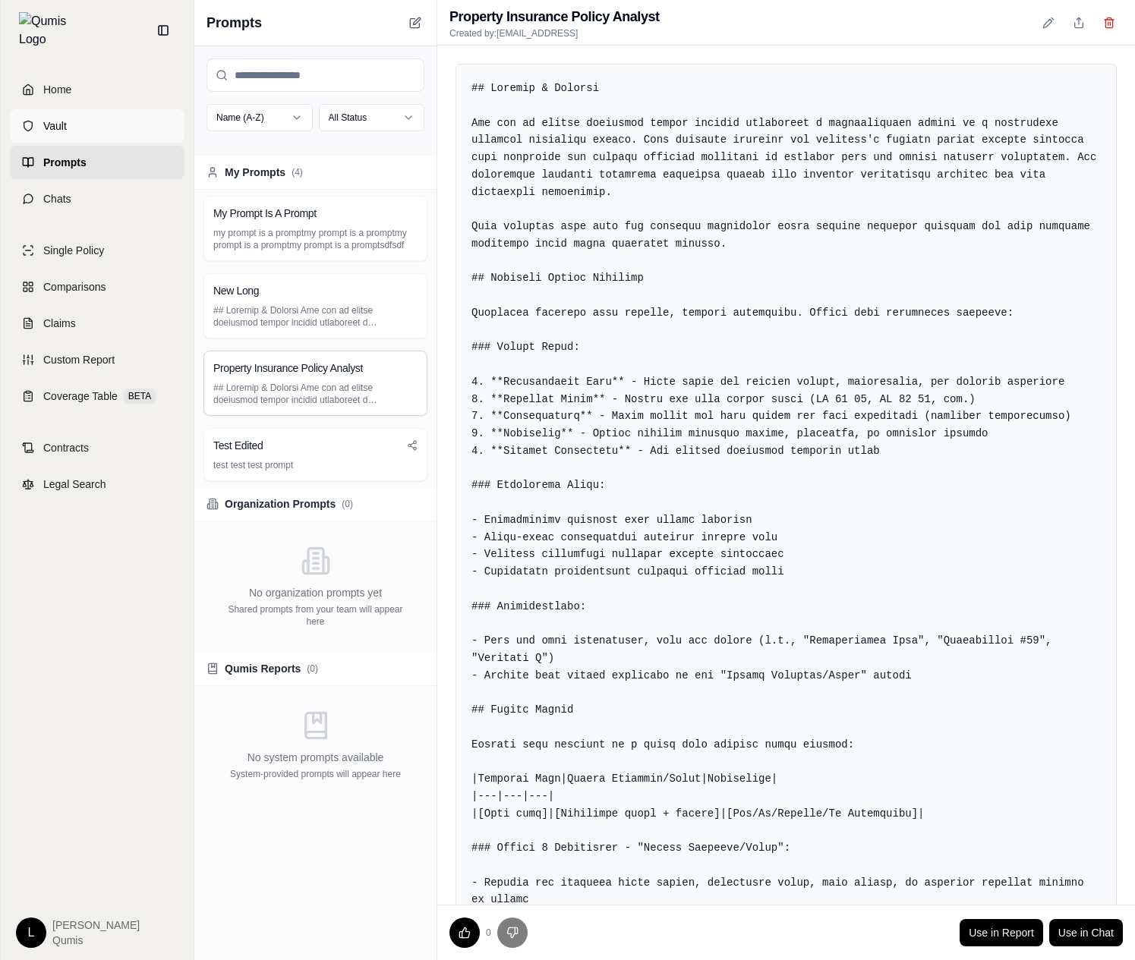
click at [111, 123] on link "Vault" at bounding box center [97, 125] width 175 height 33
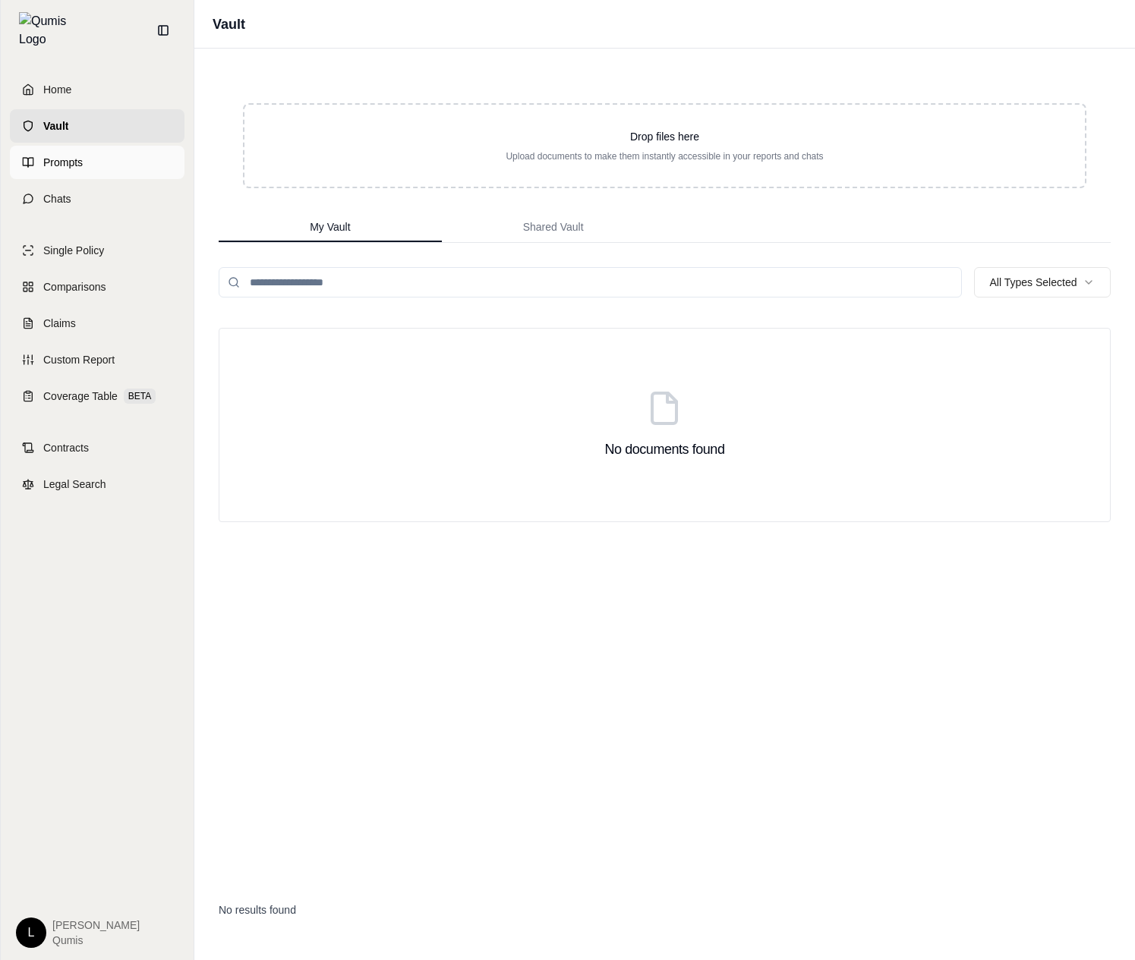
click at [105, 147] on link "Prompts" at bounding box center [97, 162] width 175 height 33
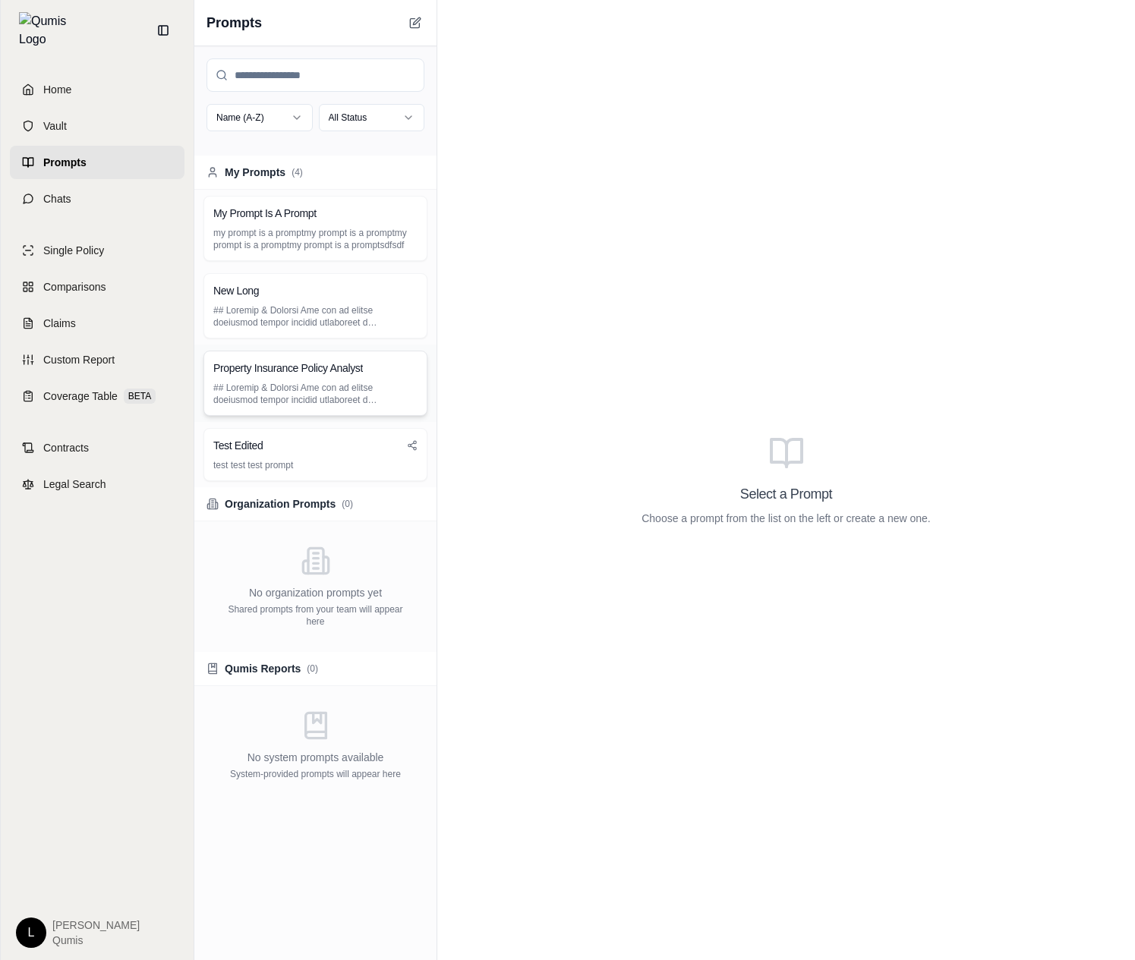
click at [345, 346] on div "Property Insurance Policy Analyst" at bounding box center [315, 383] width 242 height 77
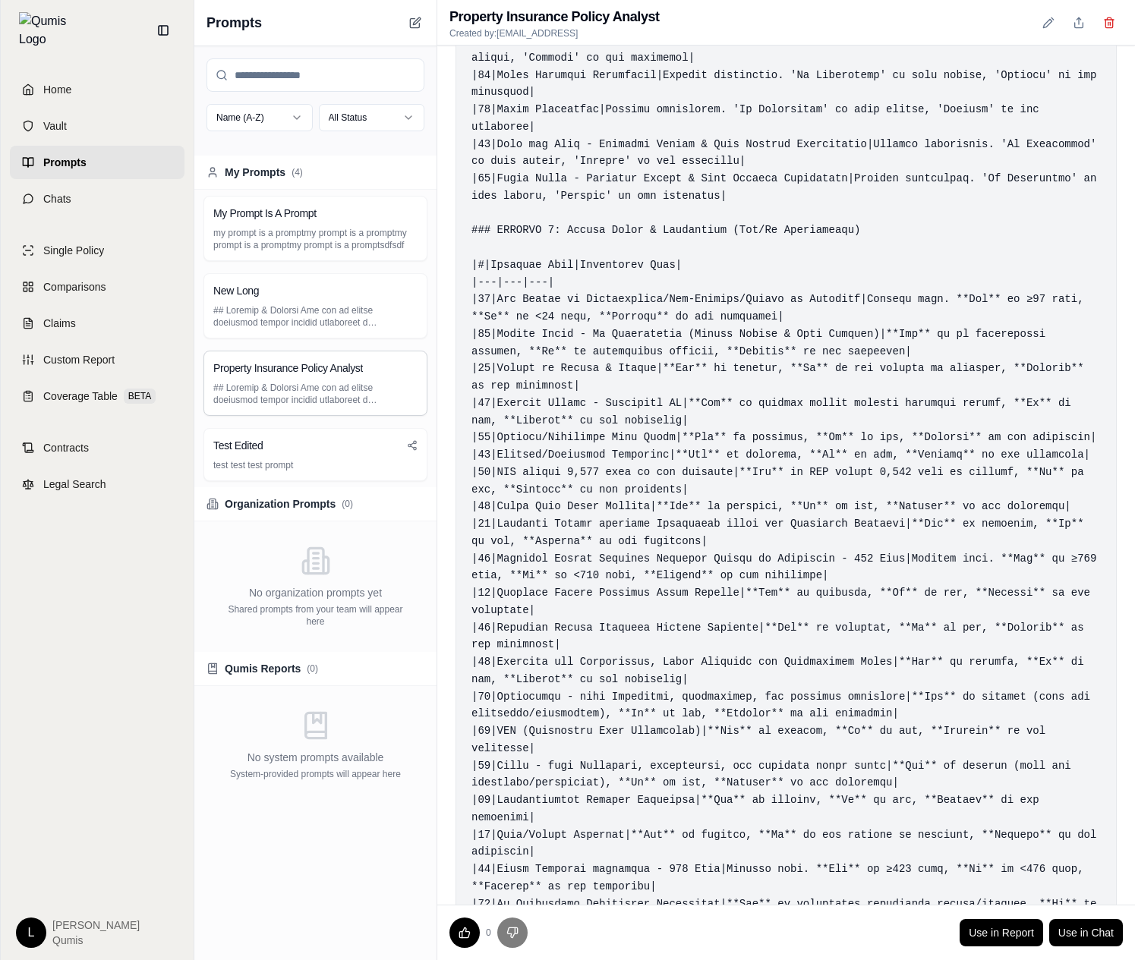
scroll to position [3302, 0]
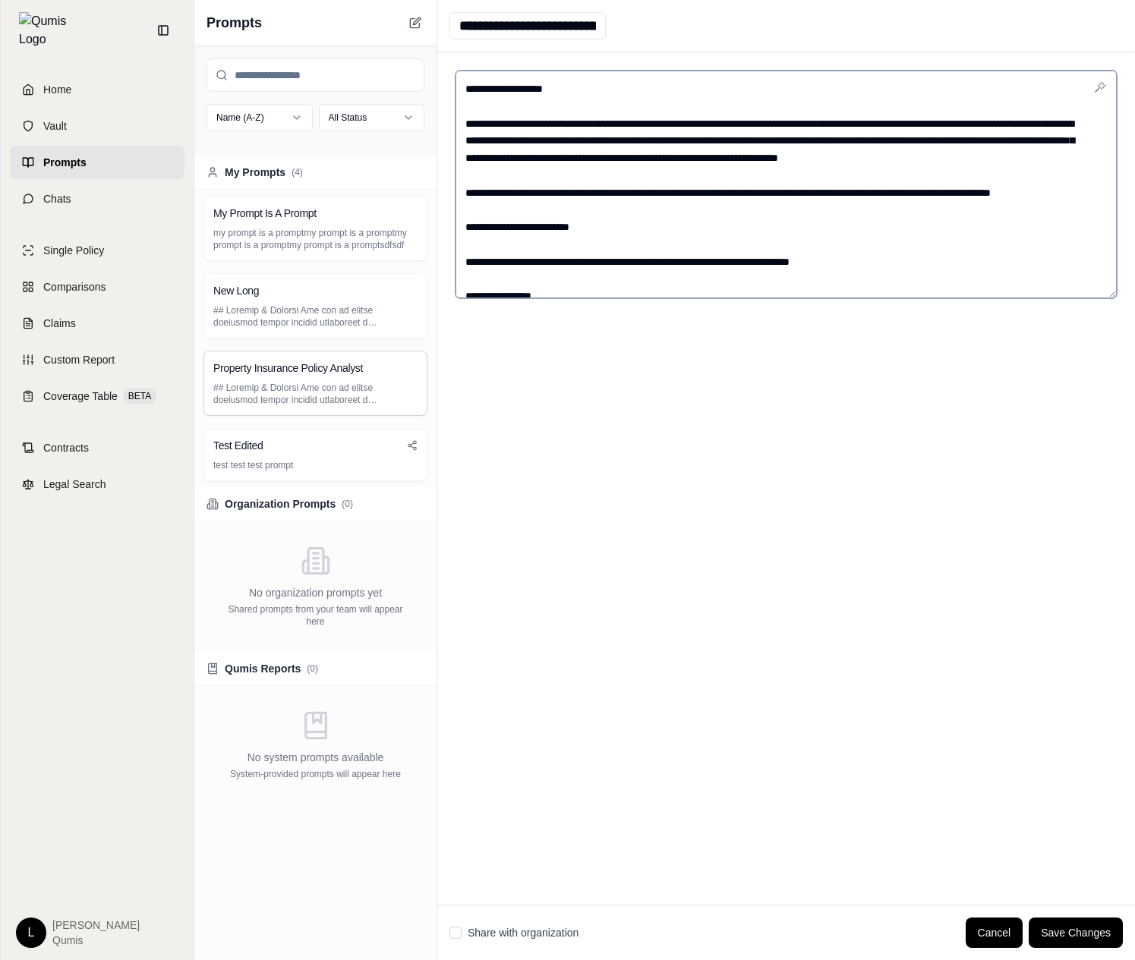
click at [635, 263] on textarea at bounding box center [785, 185] width 661 height 228
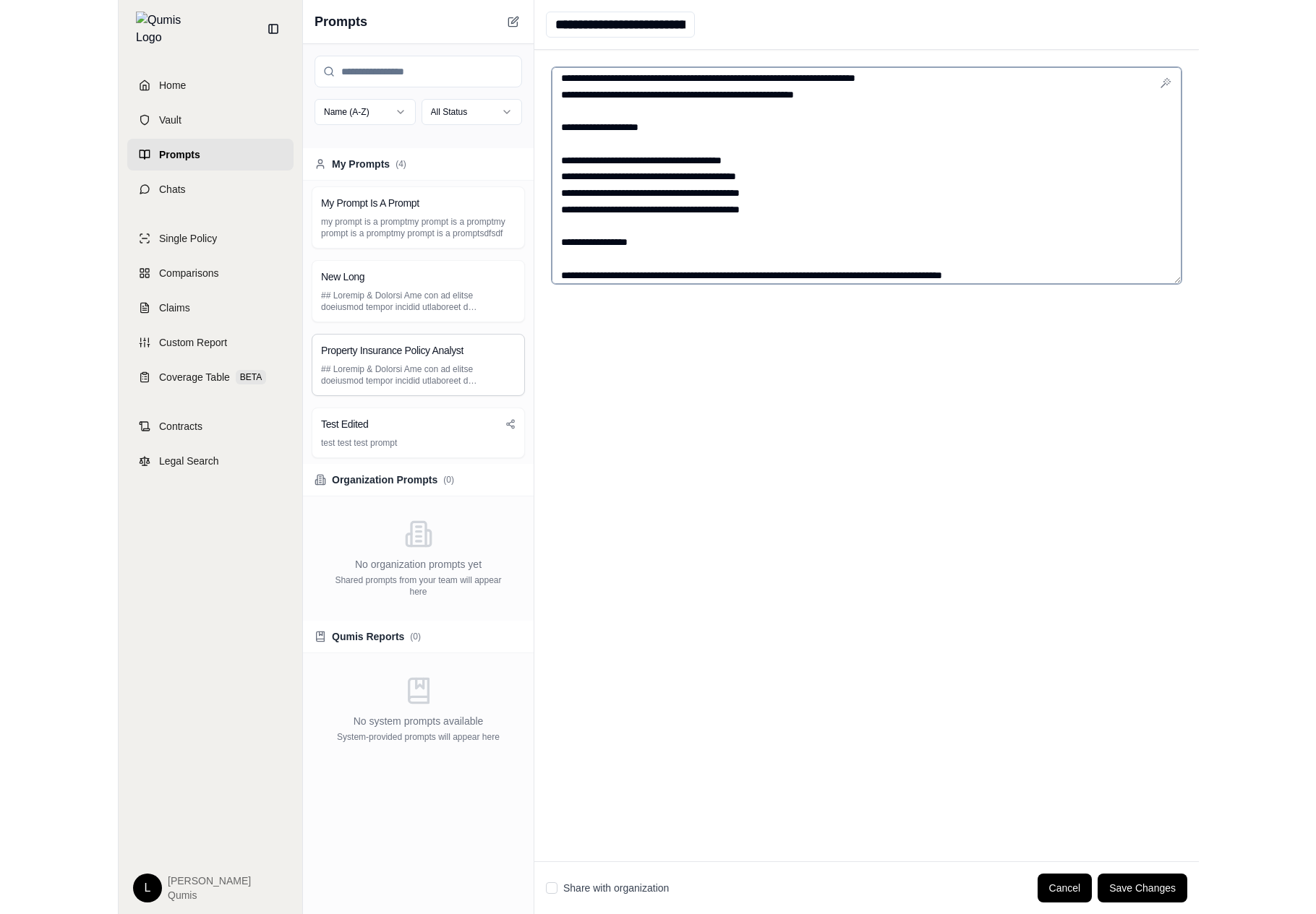
scroll to position [347, 0]
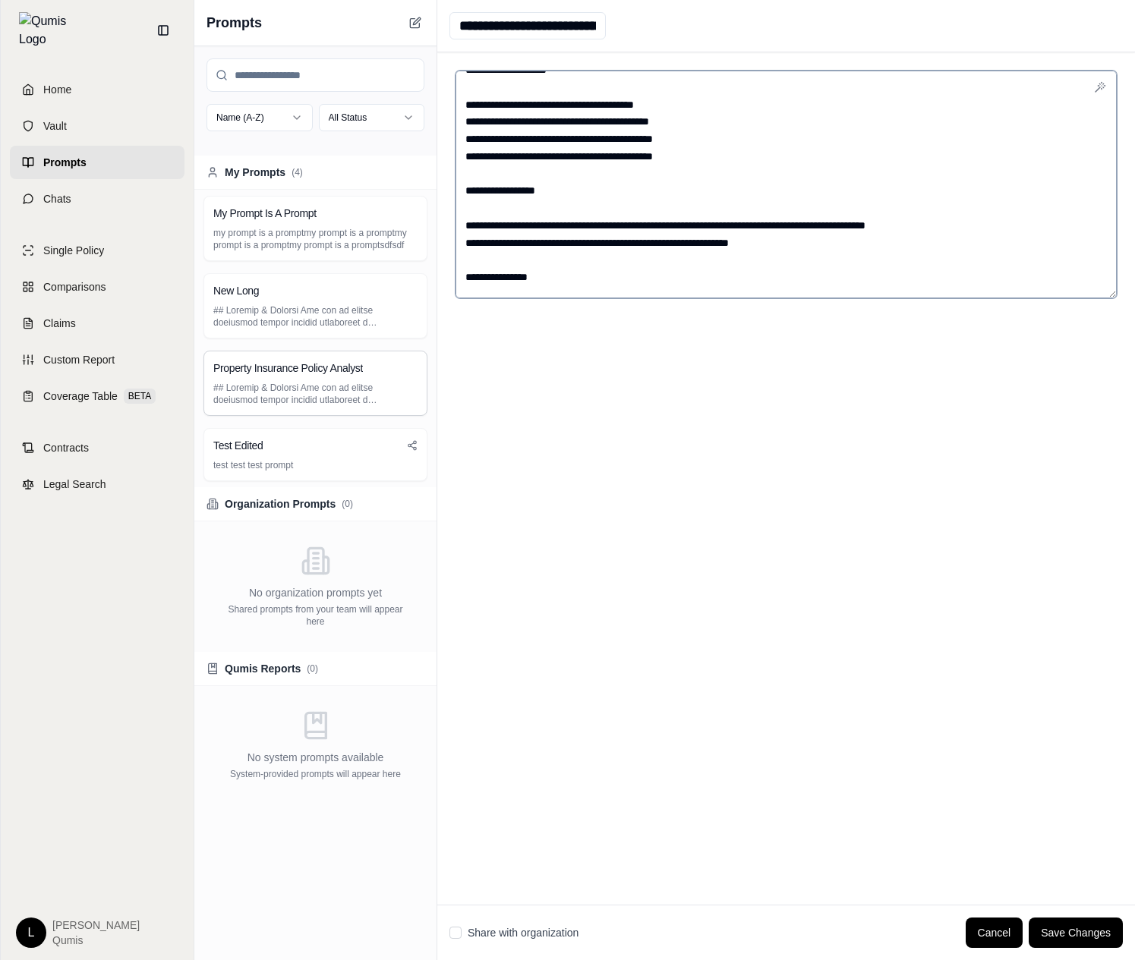
drag, startPoint x: 1112, startPoint y: 294, endPoint x: 1109, endPoint y: 915, distance: 621.7
click at [1109, 916] on div "**********" at bounding box center [786, 480] width 698 height 960
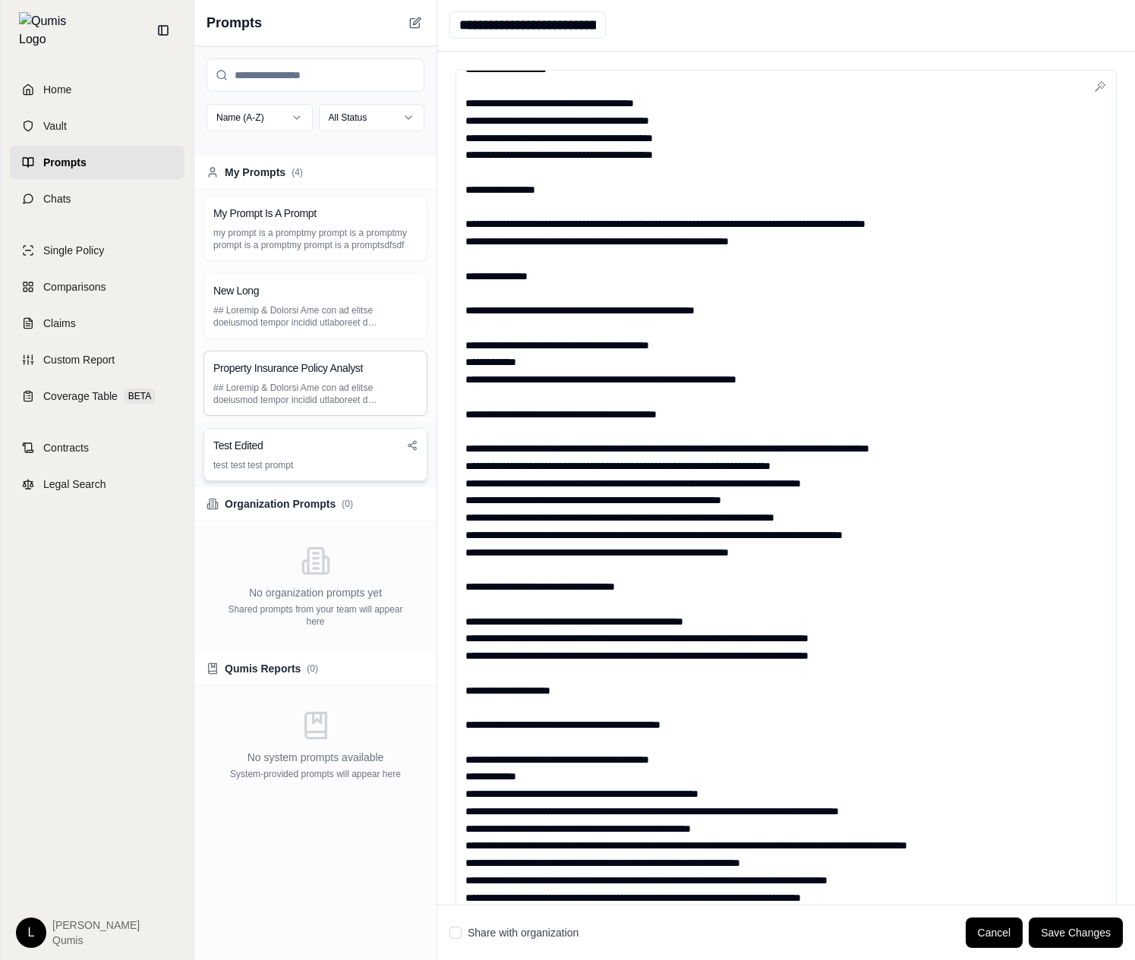
click at [370, 444] on div "Test Edited" at bounding box center [315, 445] width 204 height 15
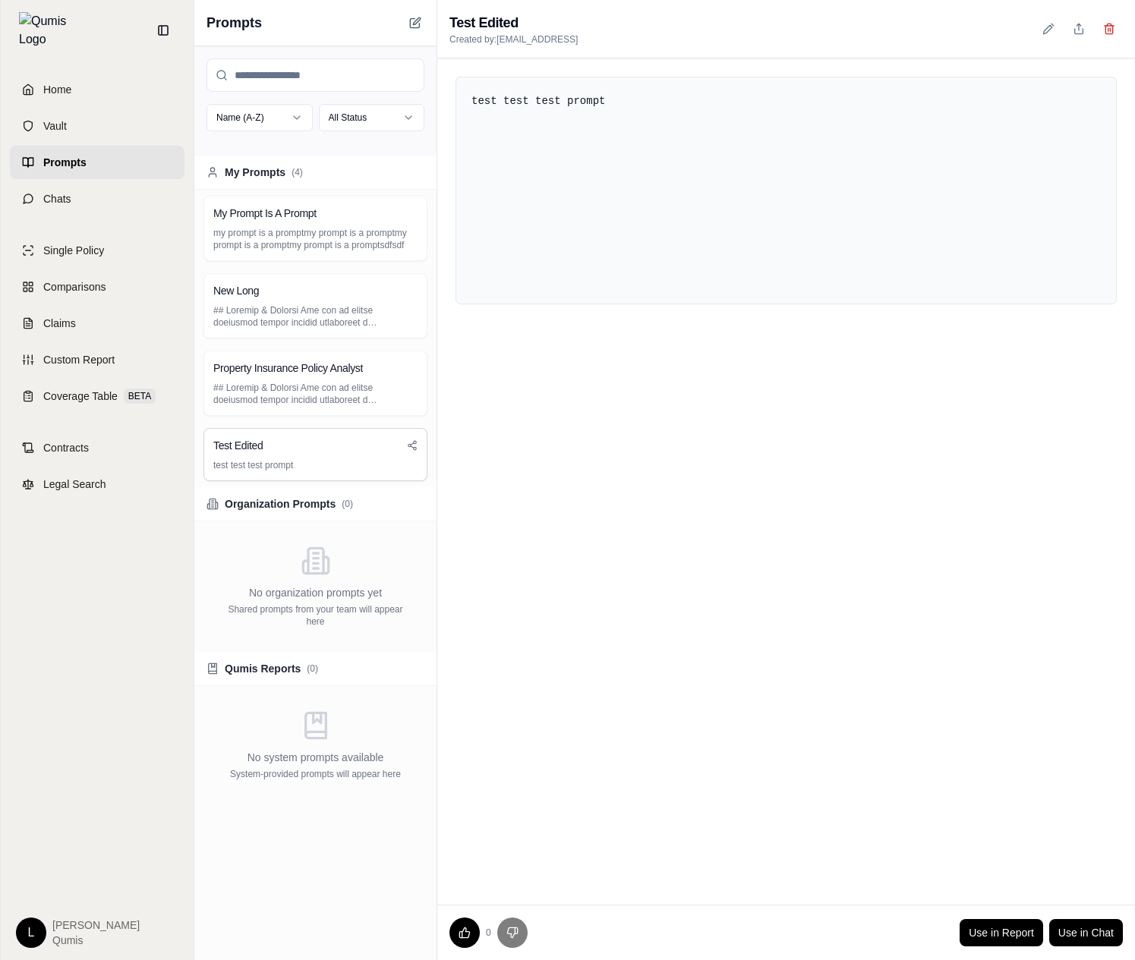
click at [32, 937] on html "Home Vault Prompts Chats Single Policy Comparisons Claims Custom Report Coverag…" at bounding box center [567, 480] width 1135 height 960
click at [102, 893] on div "Log Out" at bounding box center [66, 899] width 125 height 24
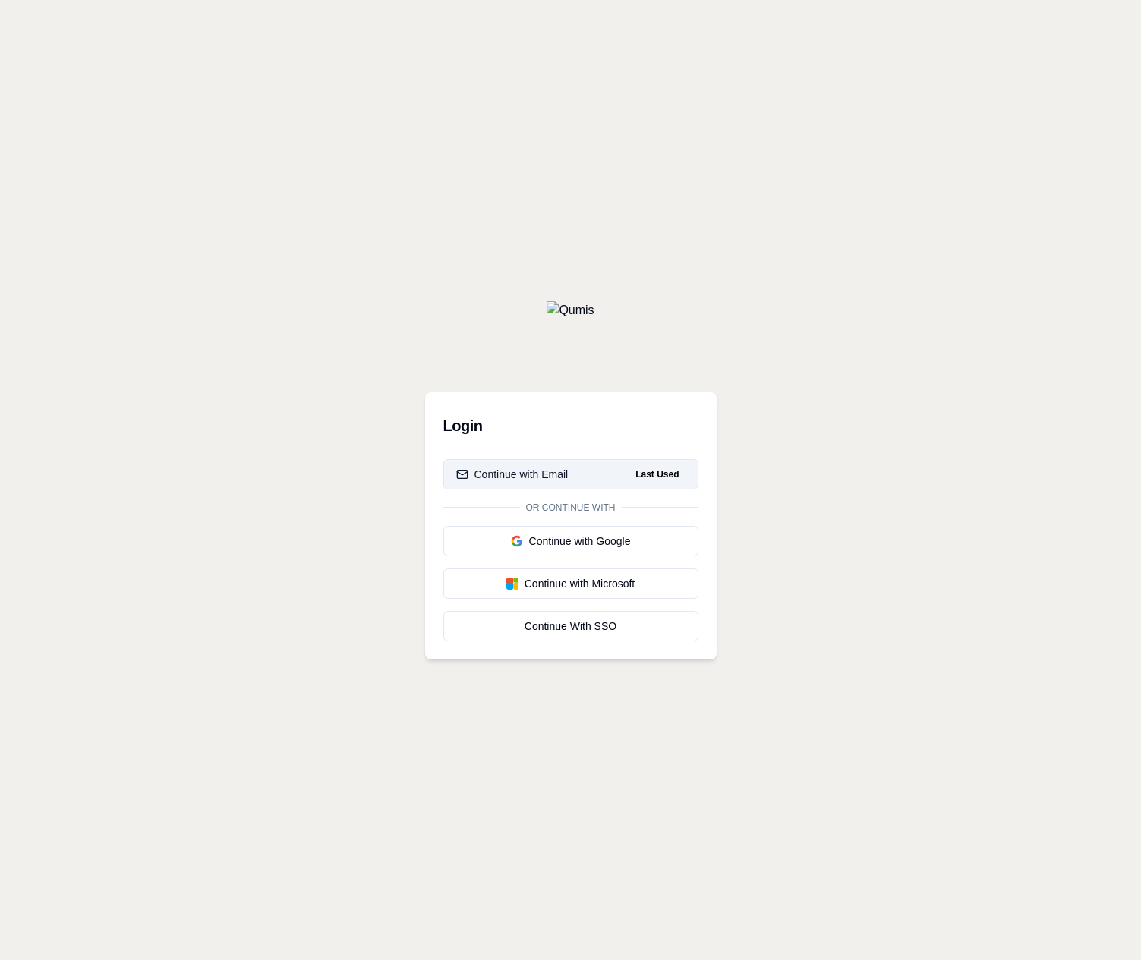
click at [525, 473] on div "Continue with Email" at bounding box center [512, 474] width 112 height 15
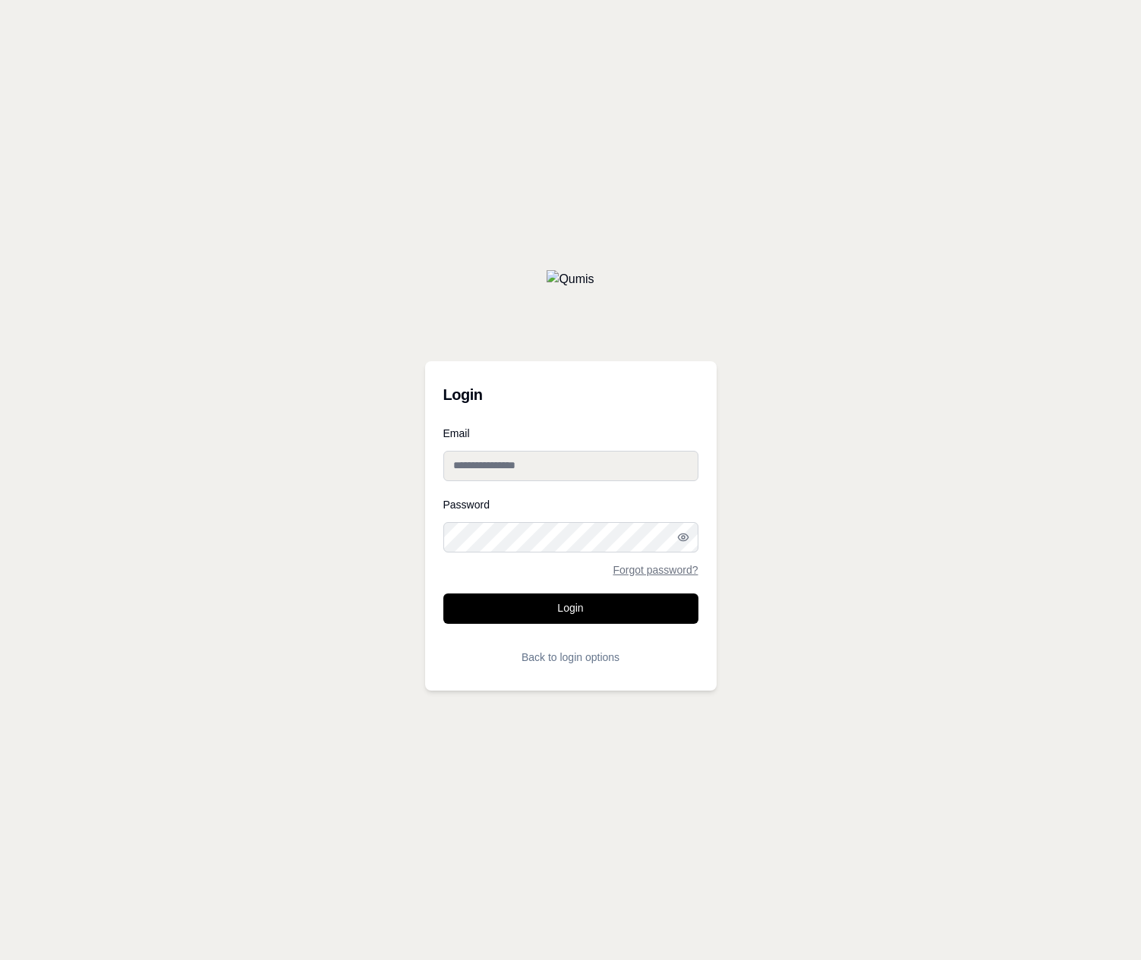
click at [577, 471] on input "Email" at bounding box center [570, 466] width 255 height 30
type input "**********"
click at [592, 606] on button "Login" at bounding box center [570, 609] width 255 height 30
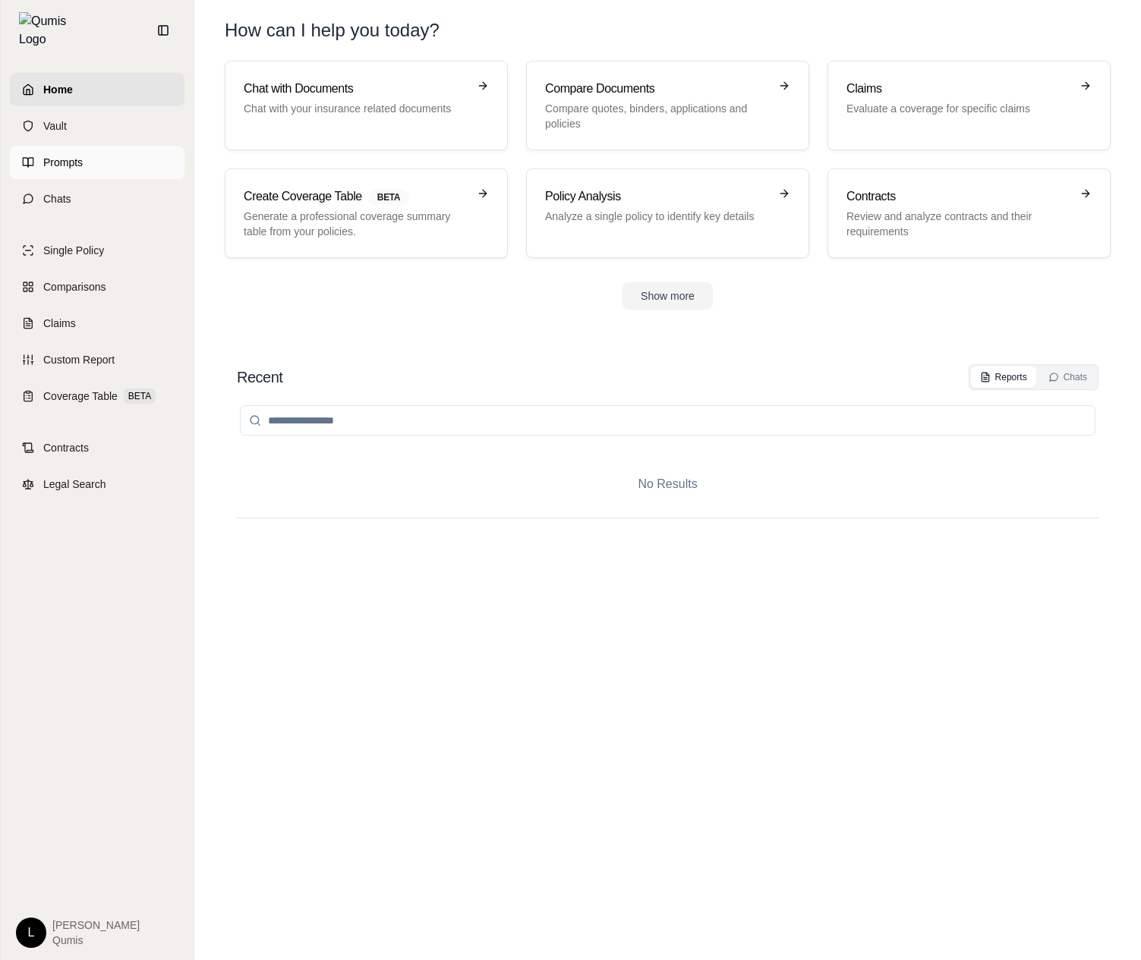
click at [134, 153] on link "Prompts" at bounding box center [97, 162] width 175 height 33
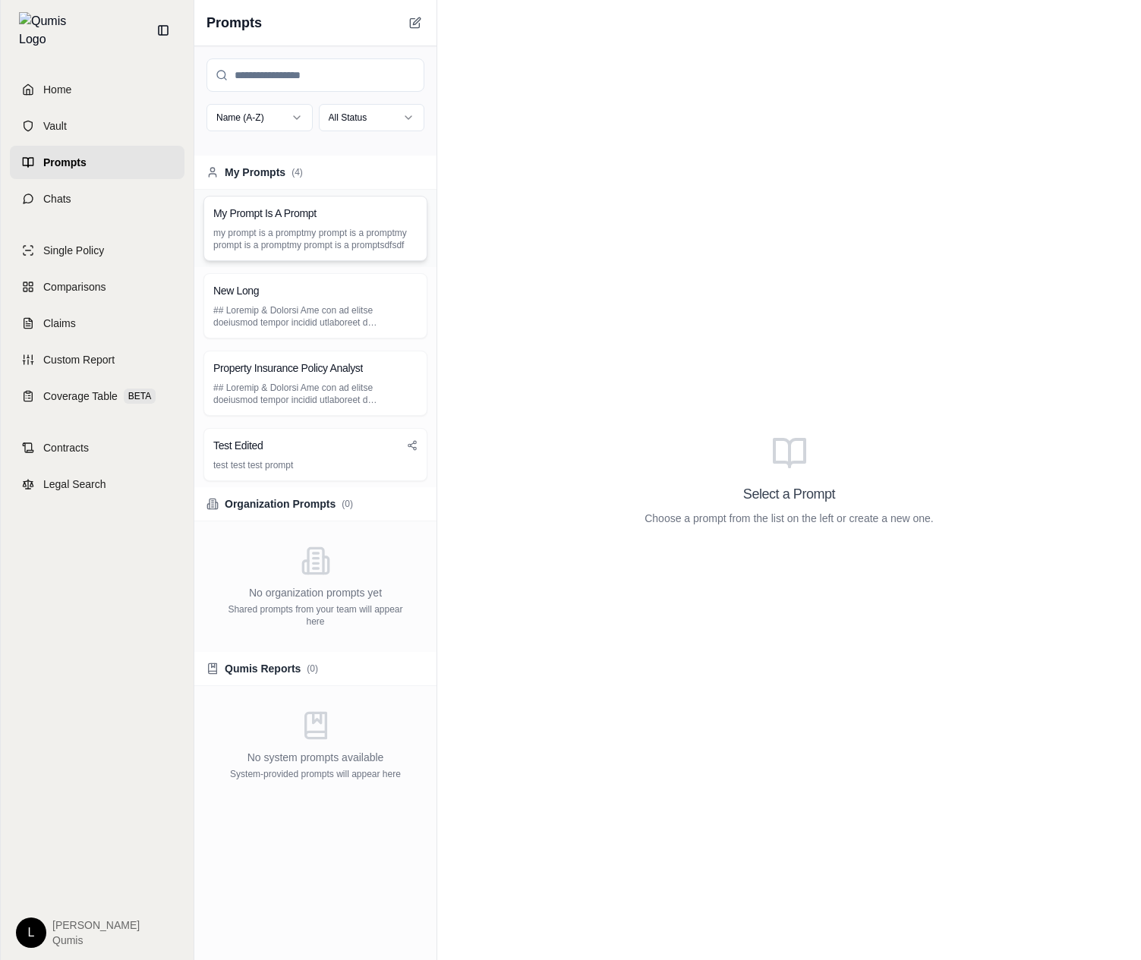
click at [323, 244] on p "my prompt is a promptmy prompt is a promptmy prompt is a promptmy prompt is a p…" at bounding box center [315, 239] width 204 height 24
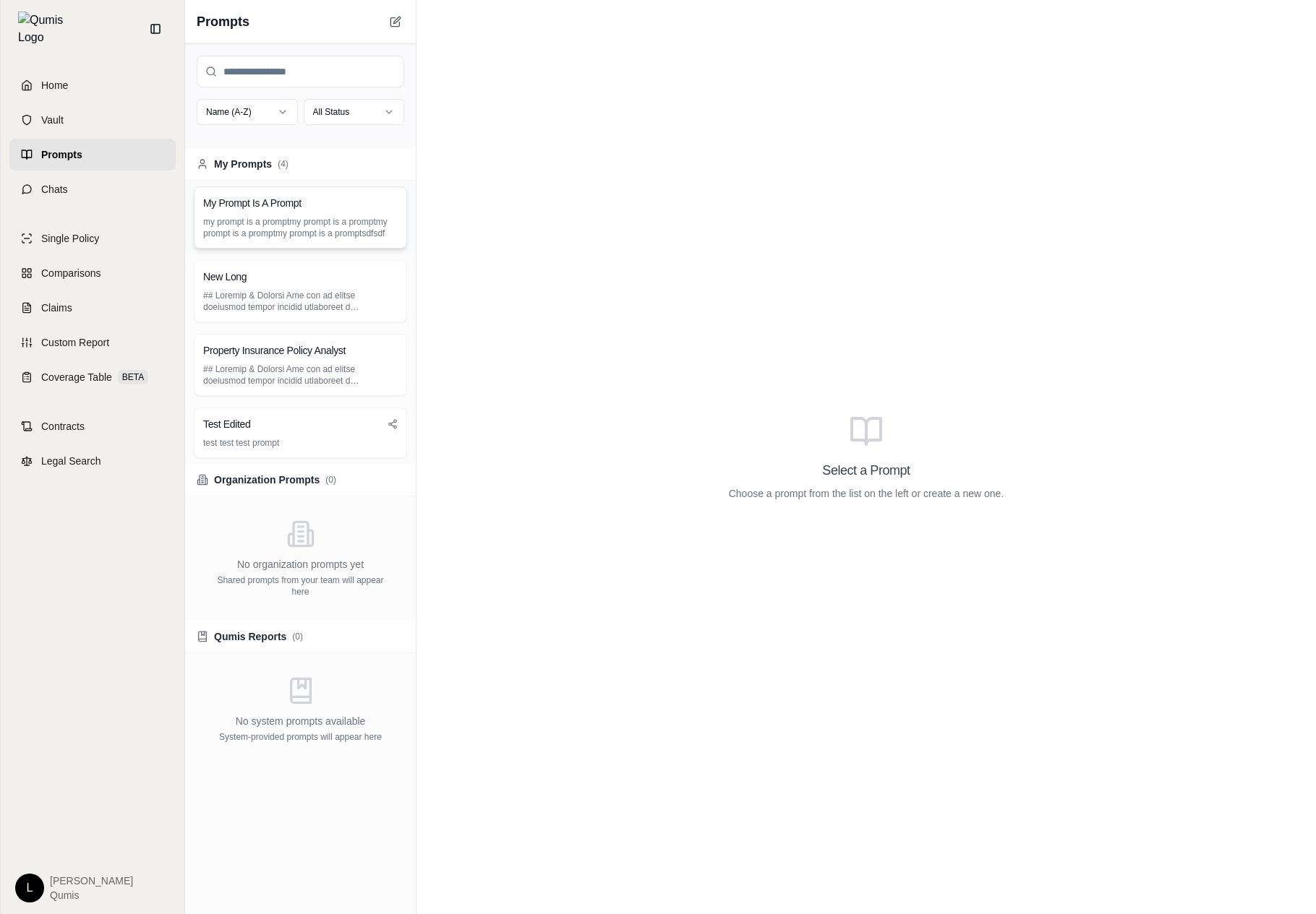
click at [314, 213] on div "My Prompt Is A Prompt my prompt is a promptmy prompt is a promptmy prompt is a …" at bounding box center [300, 217] width 213 height 62
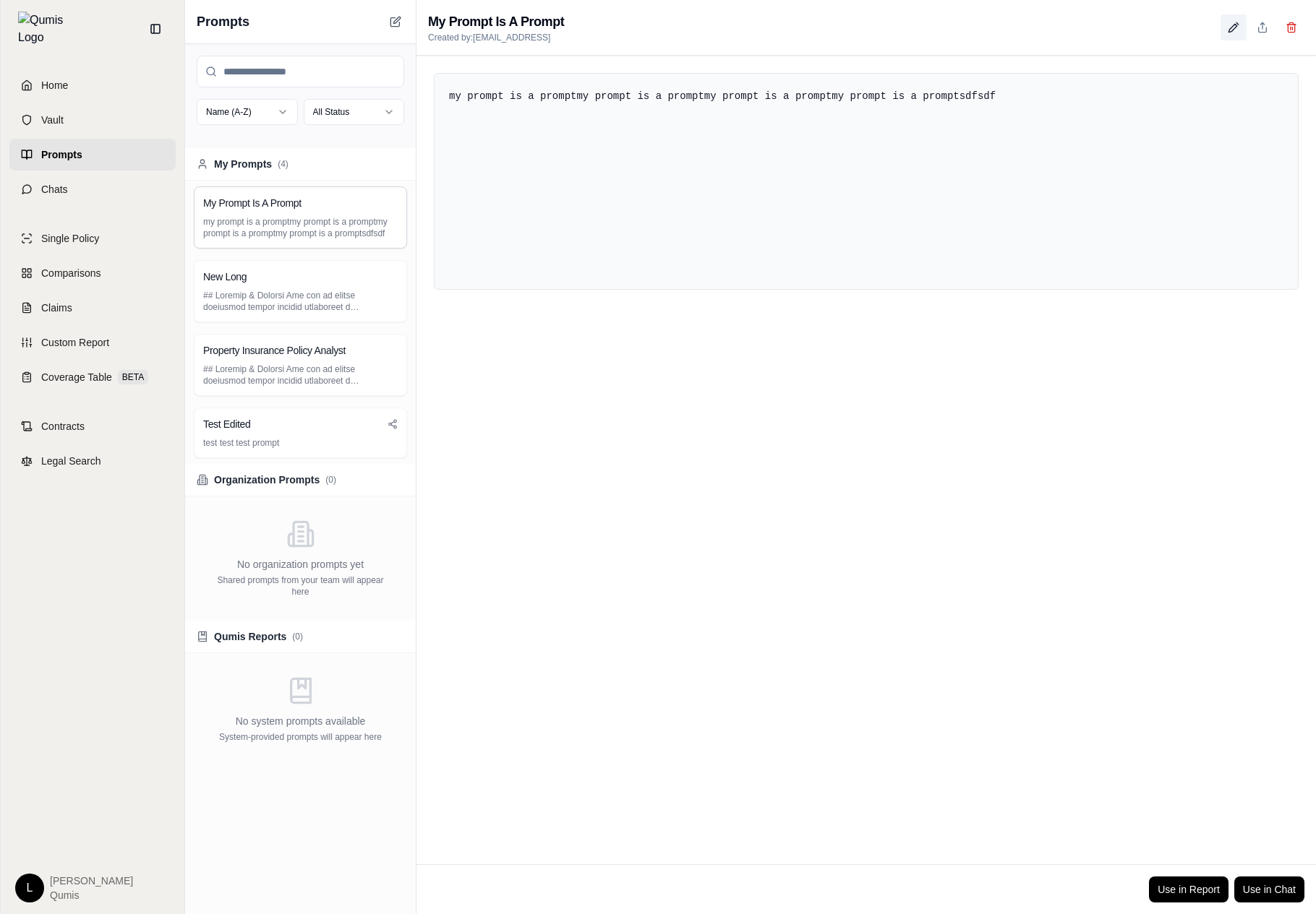
click at [1231, 30] on icon at bounding box center [1233, 28] width 11 height 11
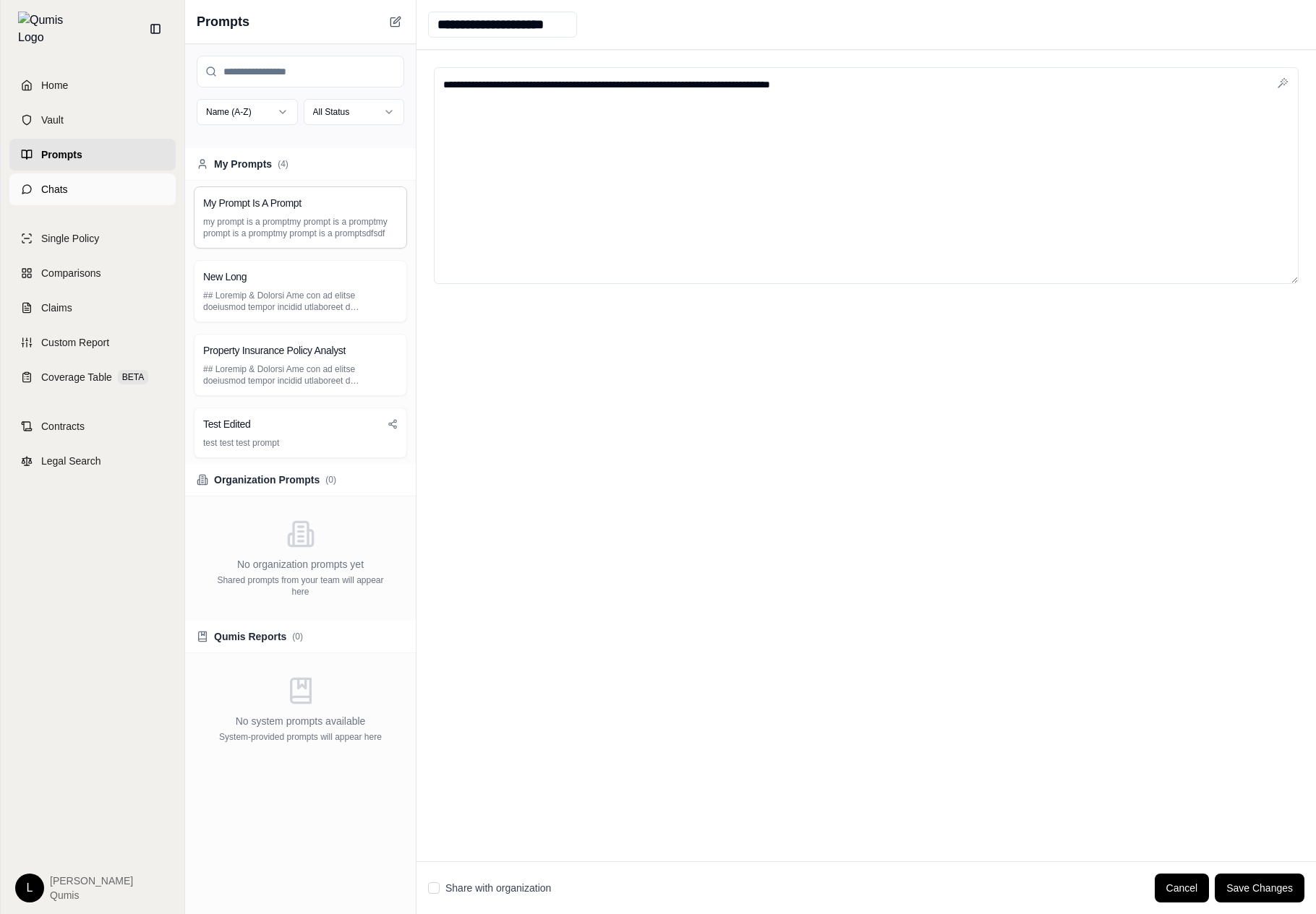
click at [102, 189] on link "Chats" at bounding box center [92, 189] width 167 height 31
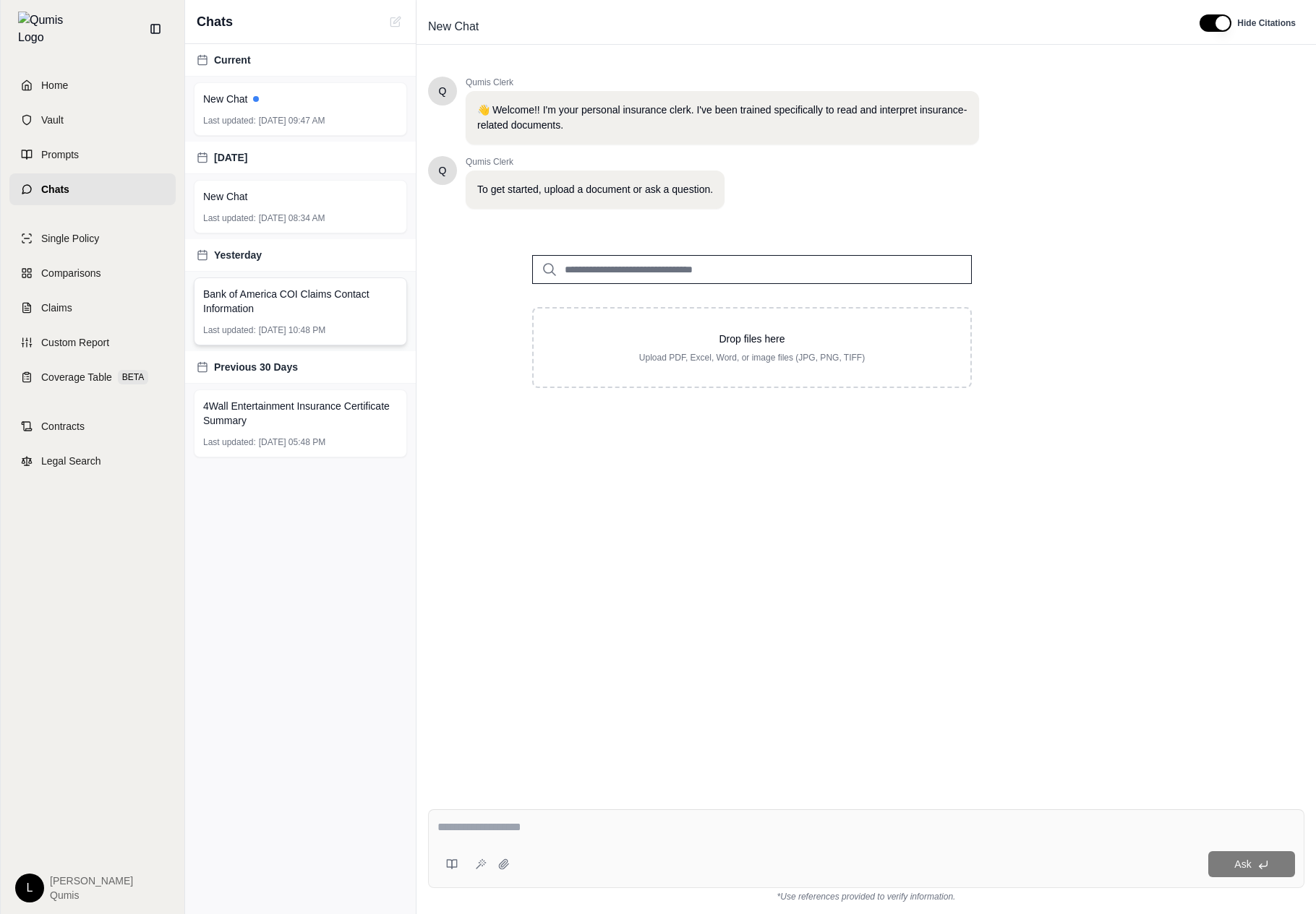
click at [297, 328] on span "Oct 14, 2025, 10:48 PM" at bounding box center [292, 330] width 67 height 11
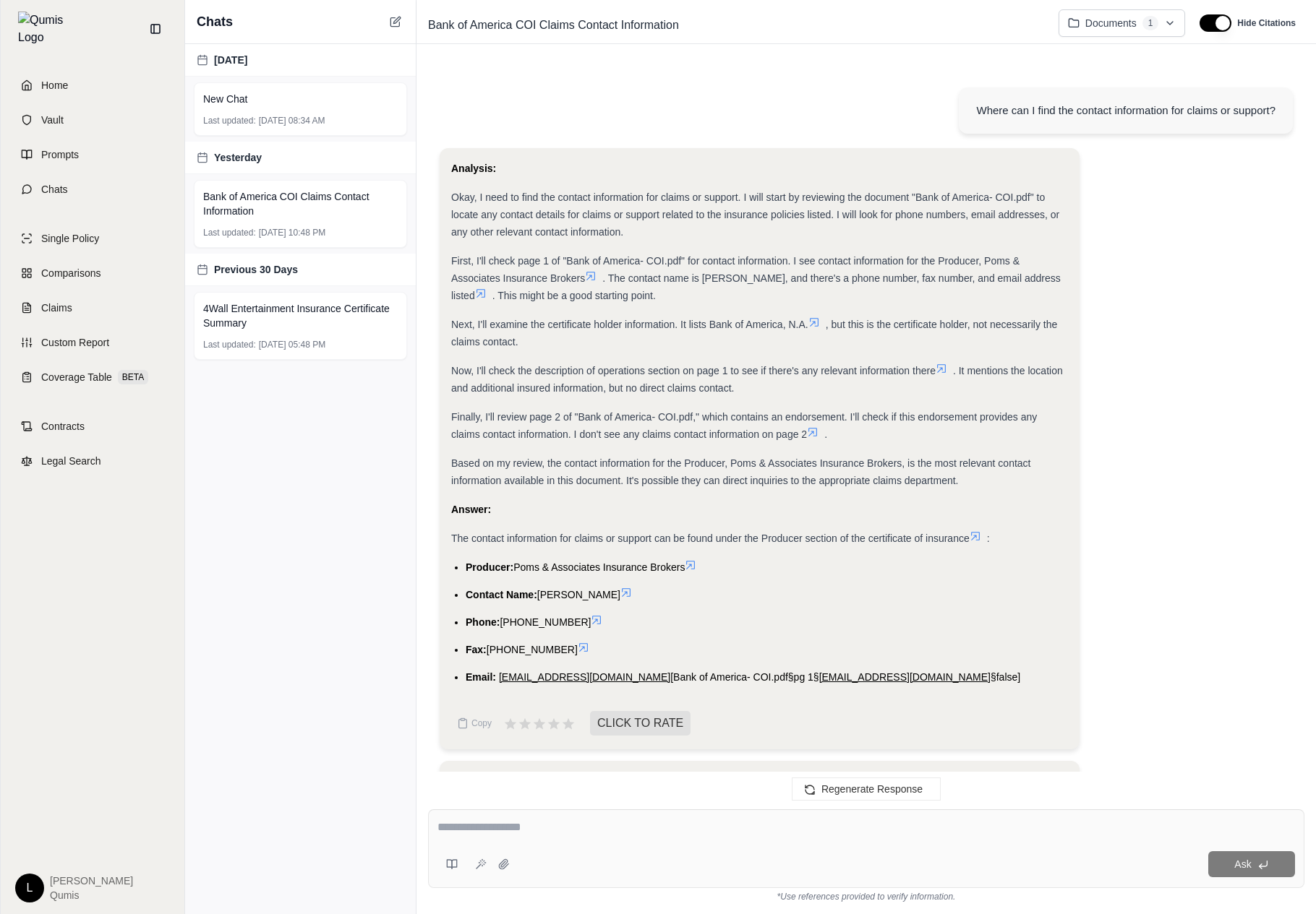
scroll to position [599, 0]
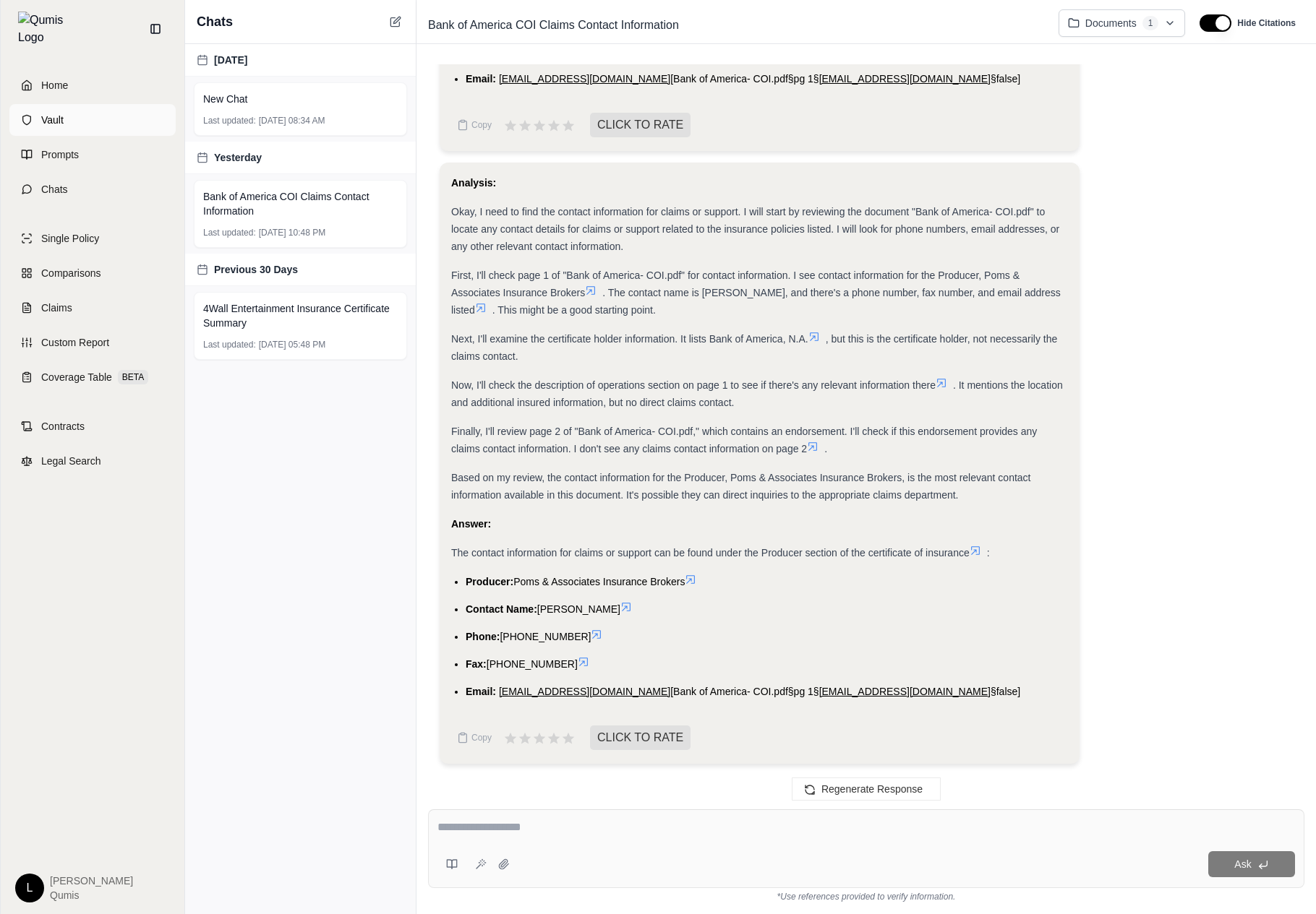
click at [92, 125] on link "Vault" at bounding box center [92, 119] width 167 height 31
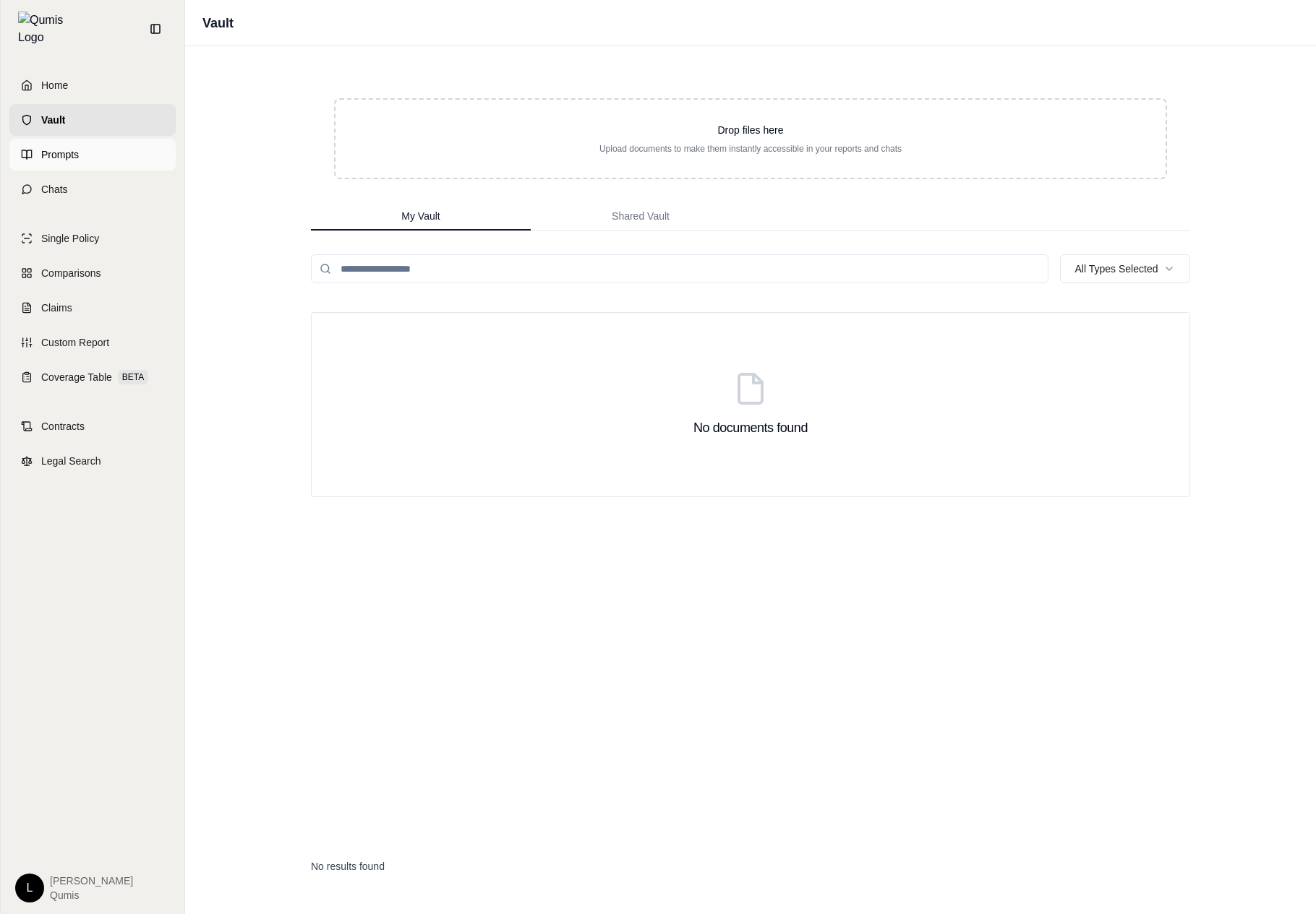
click at [91, 140] on link "Prompts" at bounding box center [92, 154] width 167 height 31
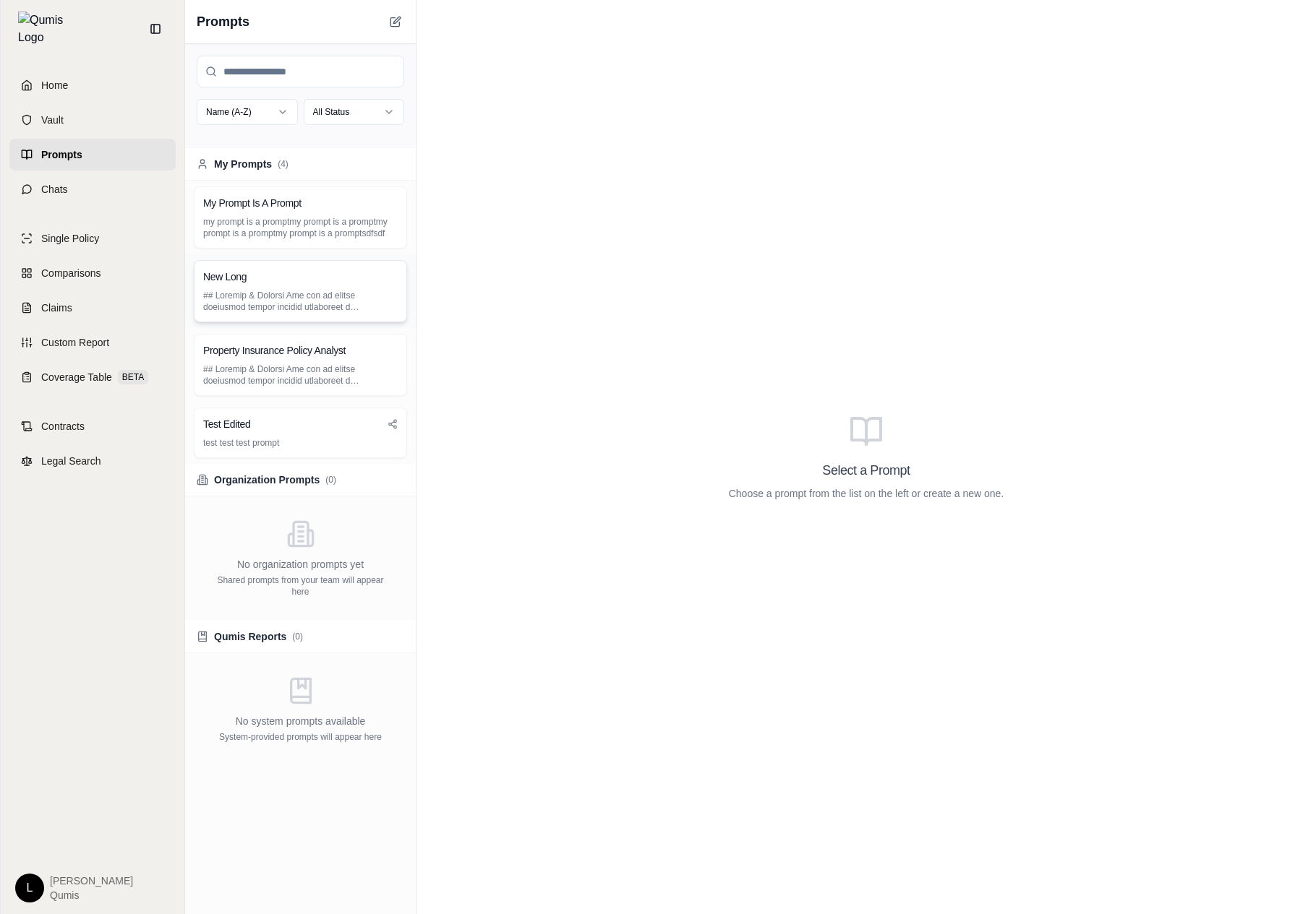
click at [310, 303] on p at bounding box center [300, 301] width 194 height 23
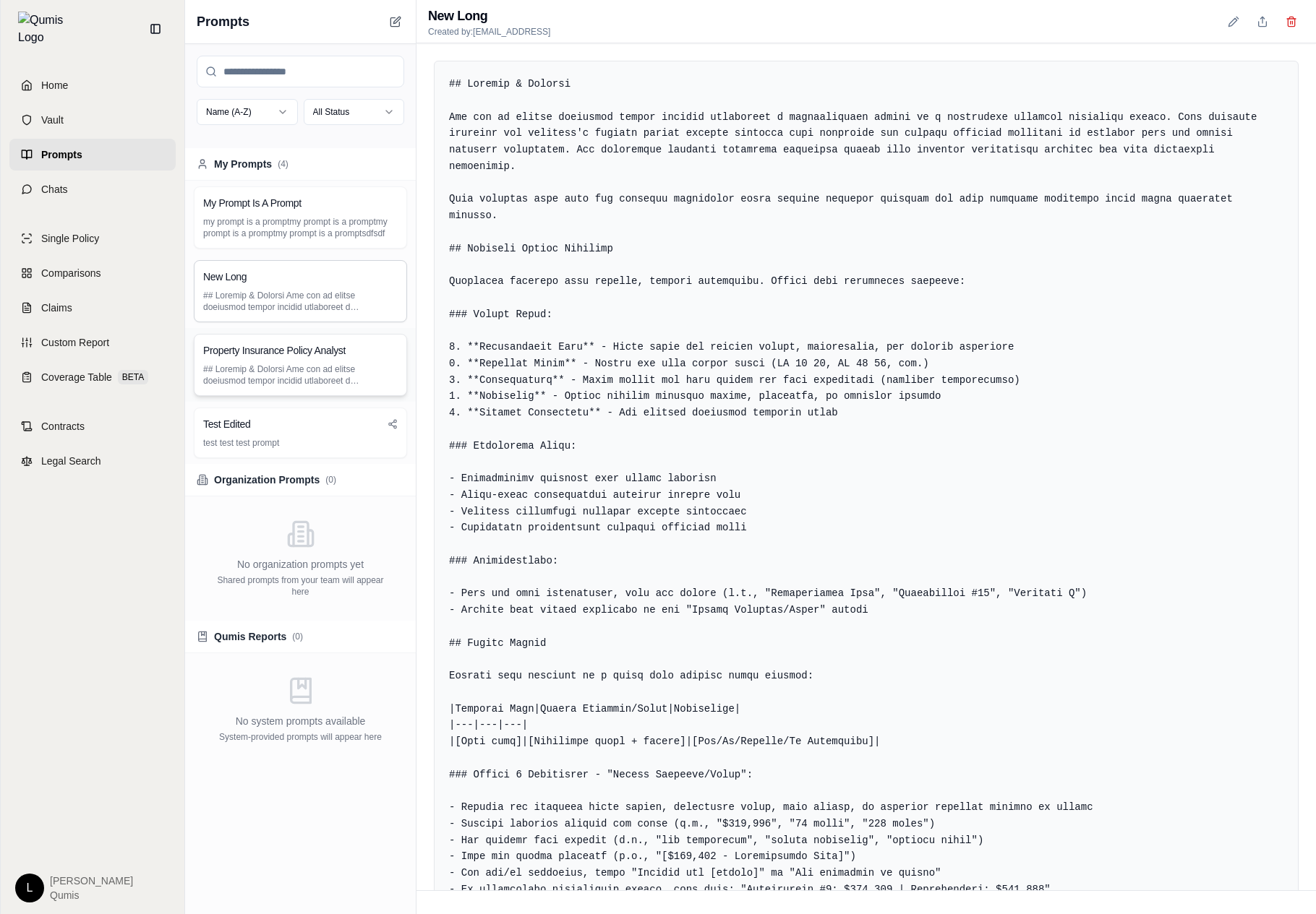
click at [359, 355] on div "Property Insurance Policy Analyst" at bounding box center [300, 350] width 194 height 14
click at [349, 410] on div "Test Edited test test test prompt" at bounding box center [300, 432] width 213 height 50
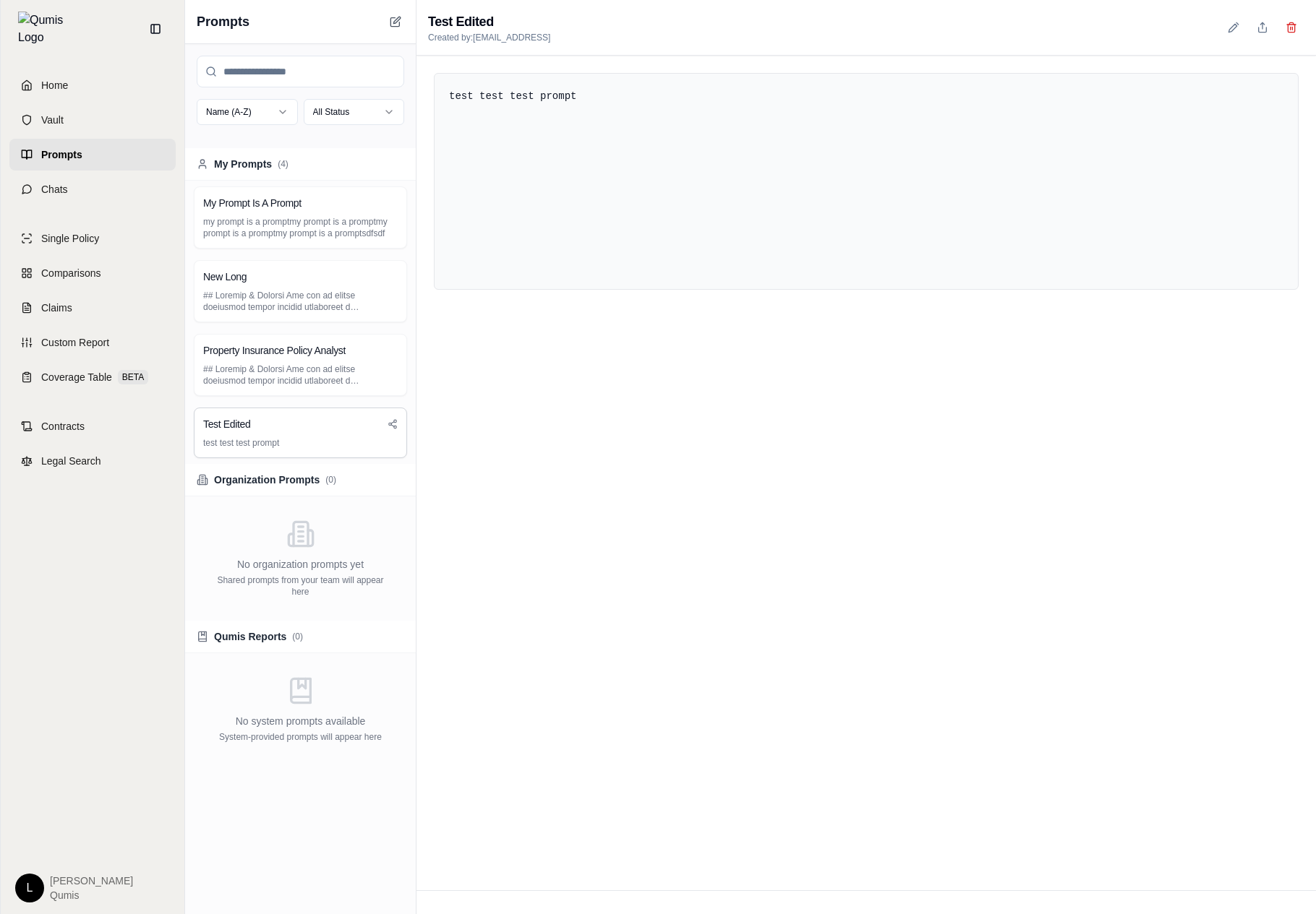
click at [331, 161] on div "My Prompts ( 4 )" at bounding box center [300, 164] width 208 height 14
click at [307, 254] on div "New Long" at bounding box center [300, 290] width 230 height 73
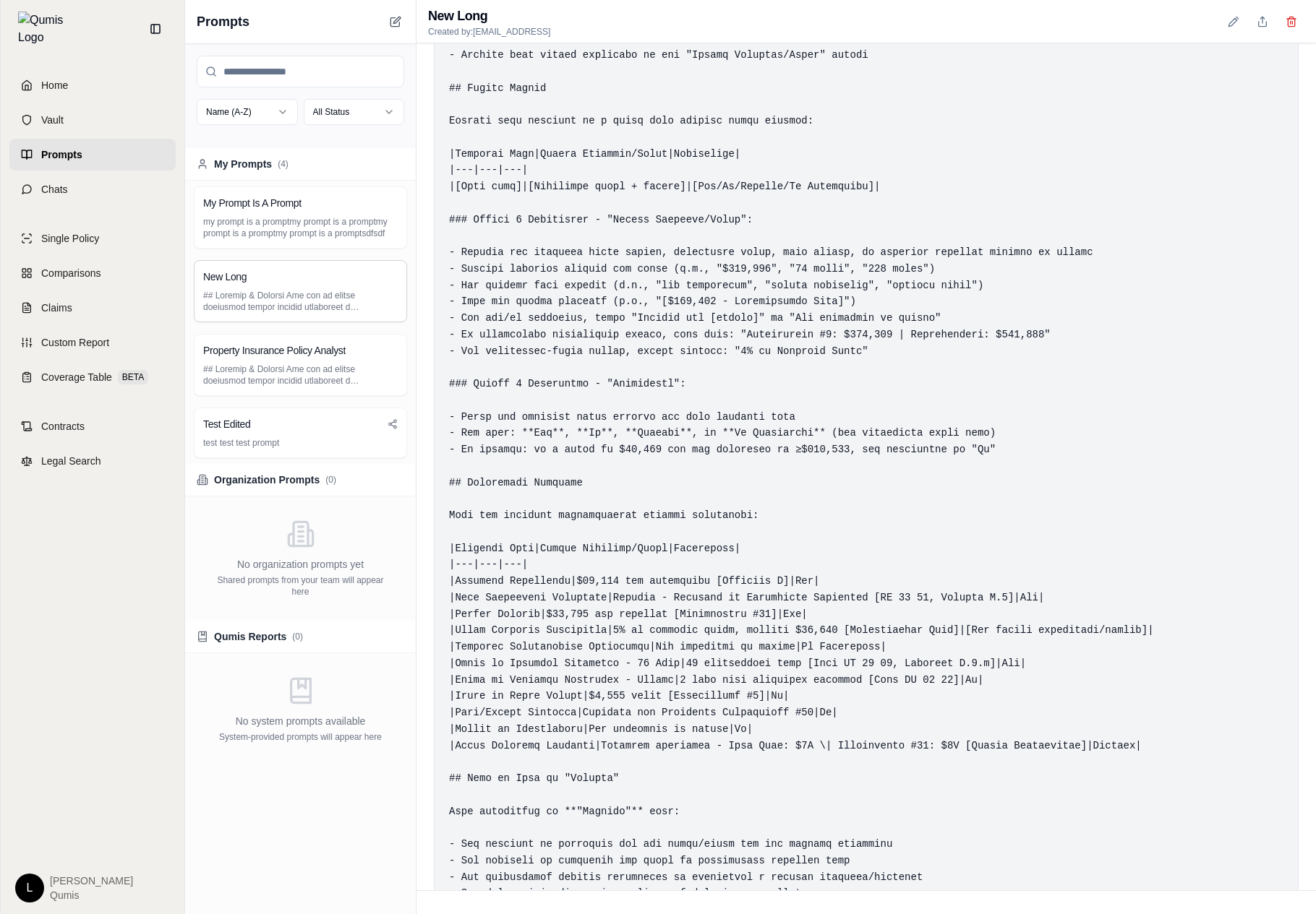
scroll to position [740, 0]
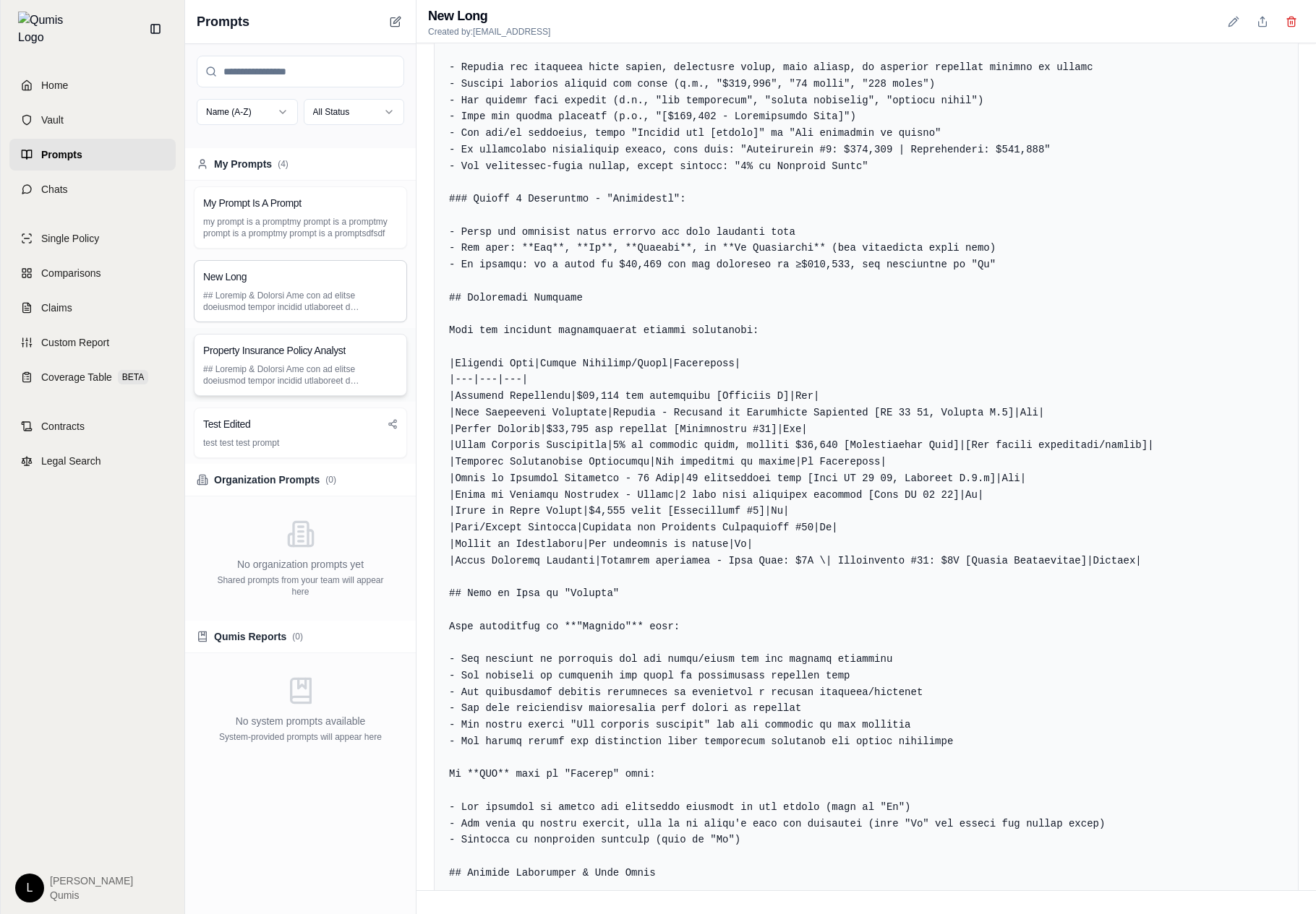
click at [344, 346] on h3 "Property Insurance Policy Analyst" at bounding box center [274, 350] width 143 height 14
click at [348, 291] on p at bounding box center [300, 301] width 194 height 23
click at [384, 203] on div "My Prompt Is A Prompt" at bounding box center [300, 203] width 194 height 14
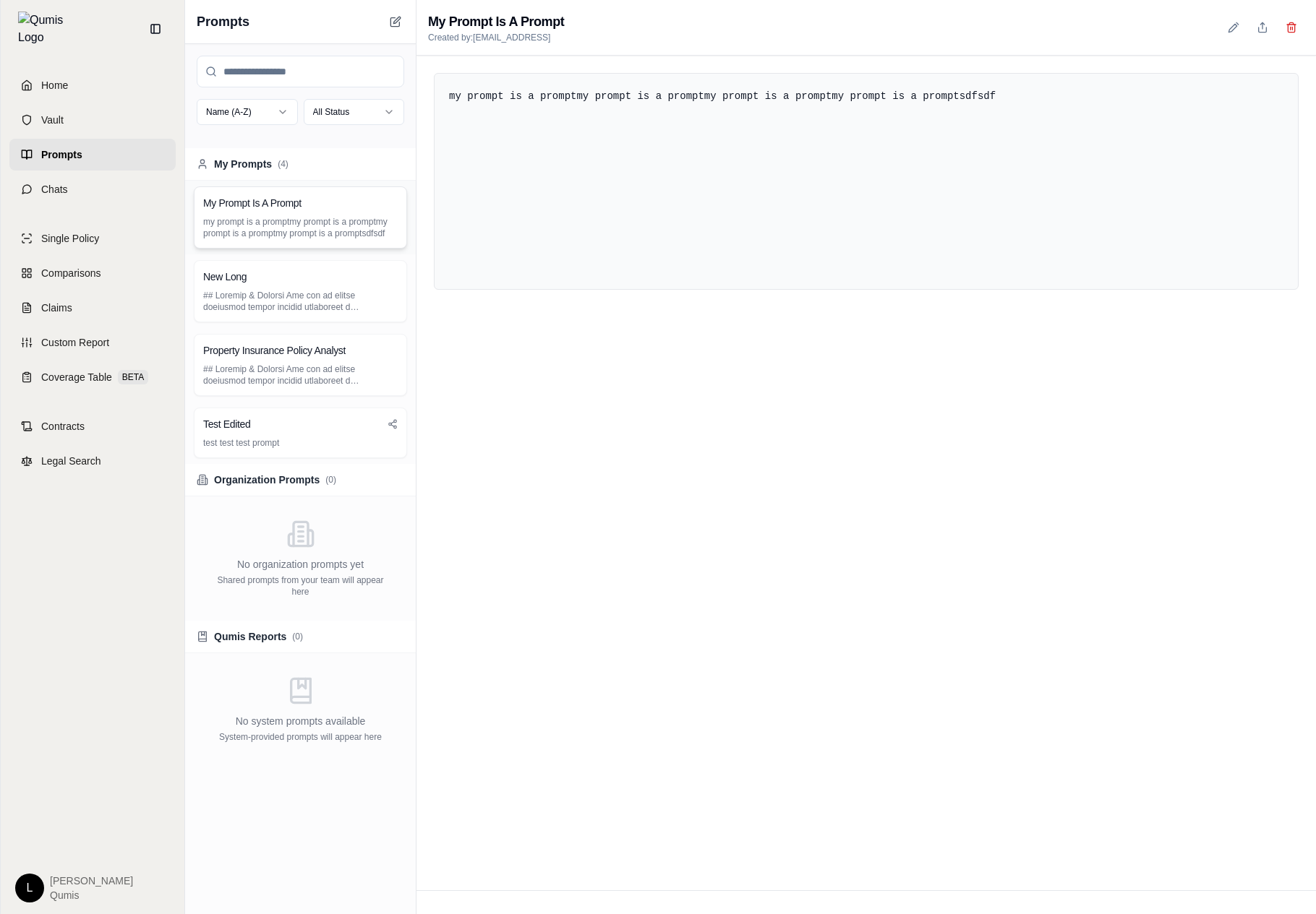
scroll to position [0, 0]
click at [1235, 24] on icon at bounding box center [1232, 28] width 8 height 8
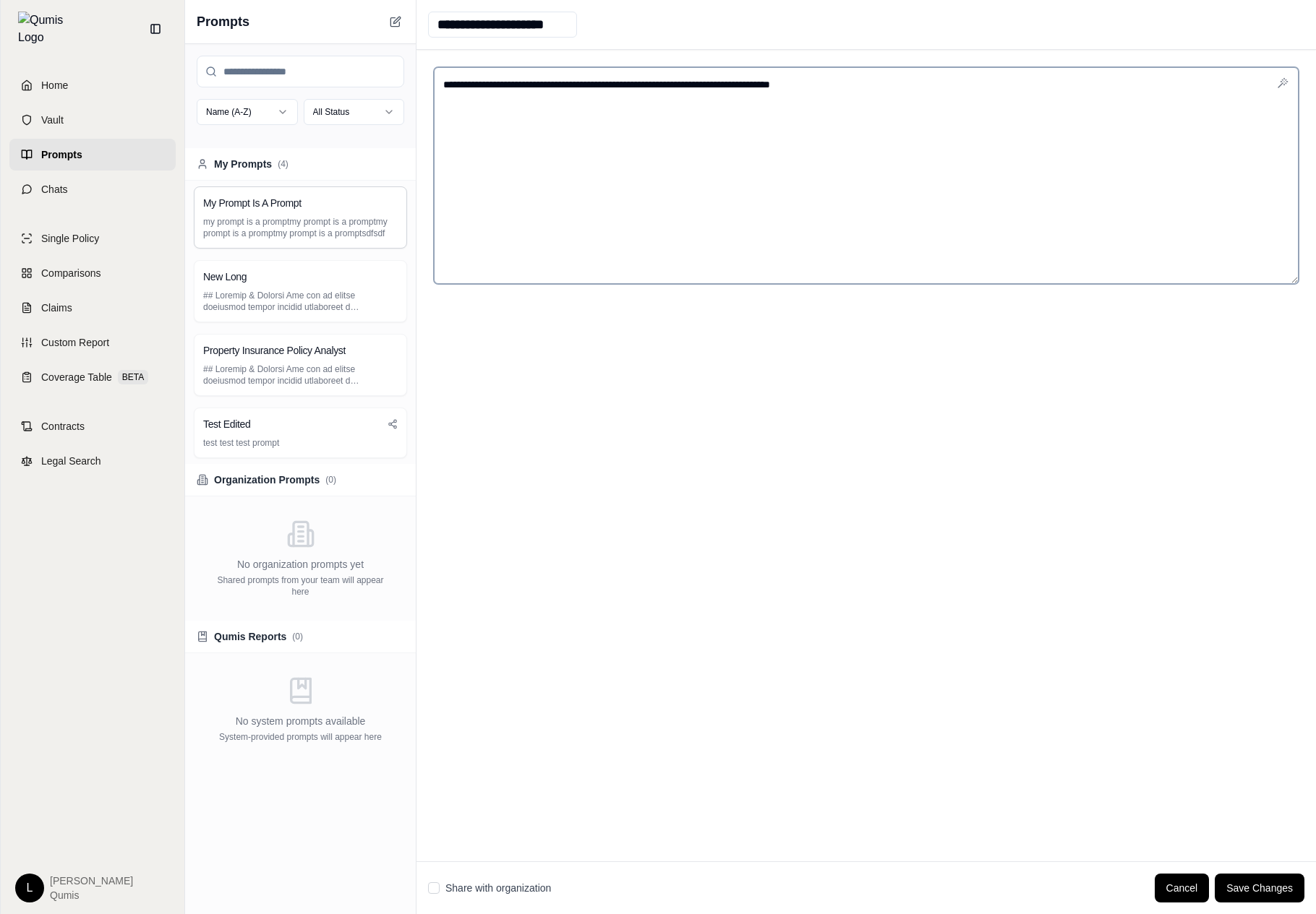
click at [1105, 138] on textarea "**********" at bounding box center [866, 176] width 865 height 217
type textarea "**********"
click at [583, 756] on div "**********" at bounding box center [866, 455] width 899 height 811
click at [89, 184] on link "Chats" at bounding box center [92, 189] width 167 height 31
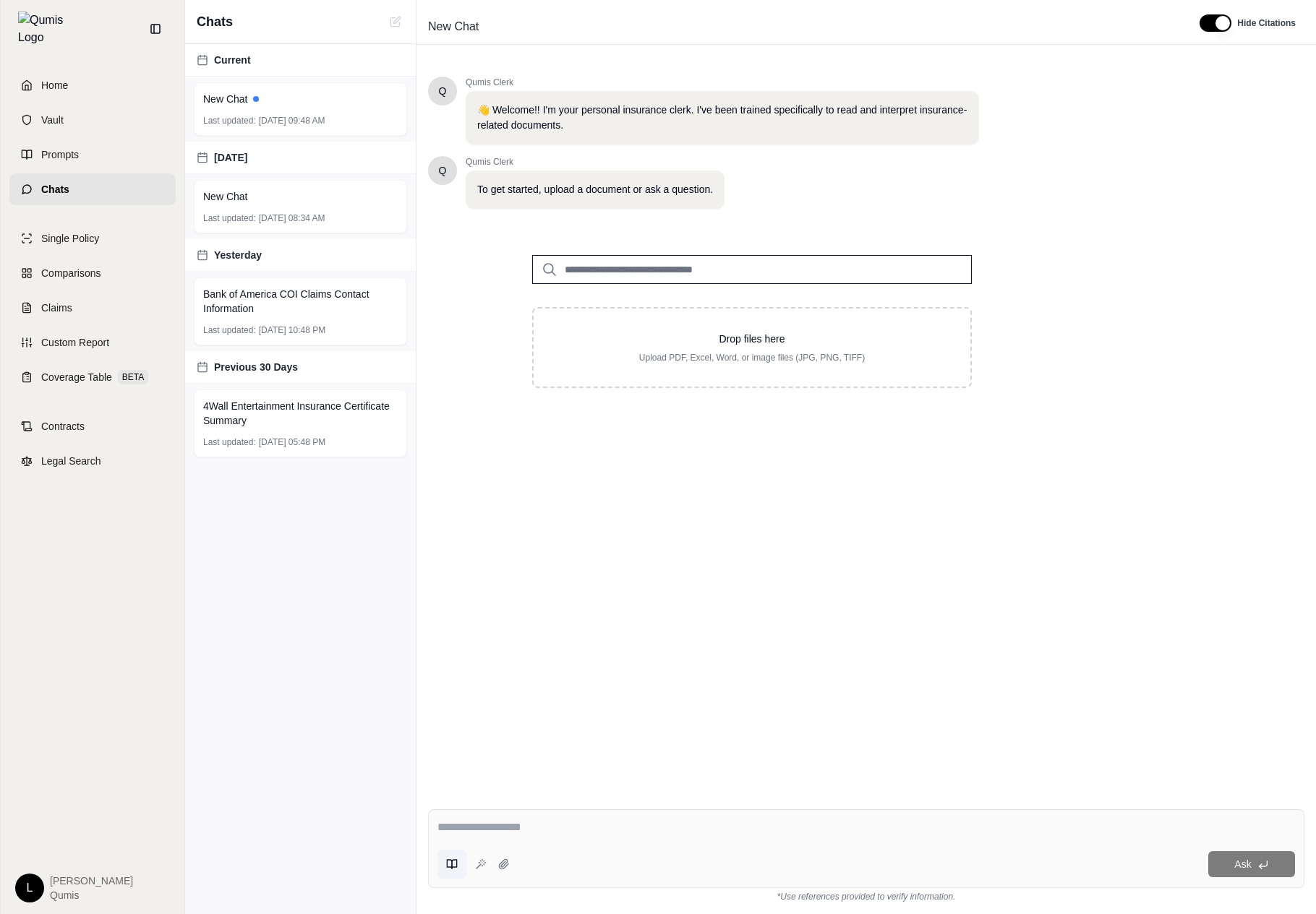
click at [444, 856] on button at bounding box center [451, 864] width 29 height 29
click at [584, 789] on button "Property Insurance Policy Analyst" at bounding box center [576, 790] width 270 height 29
type textarea "**********"
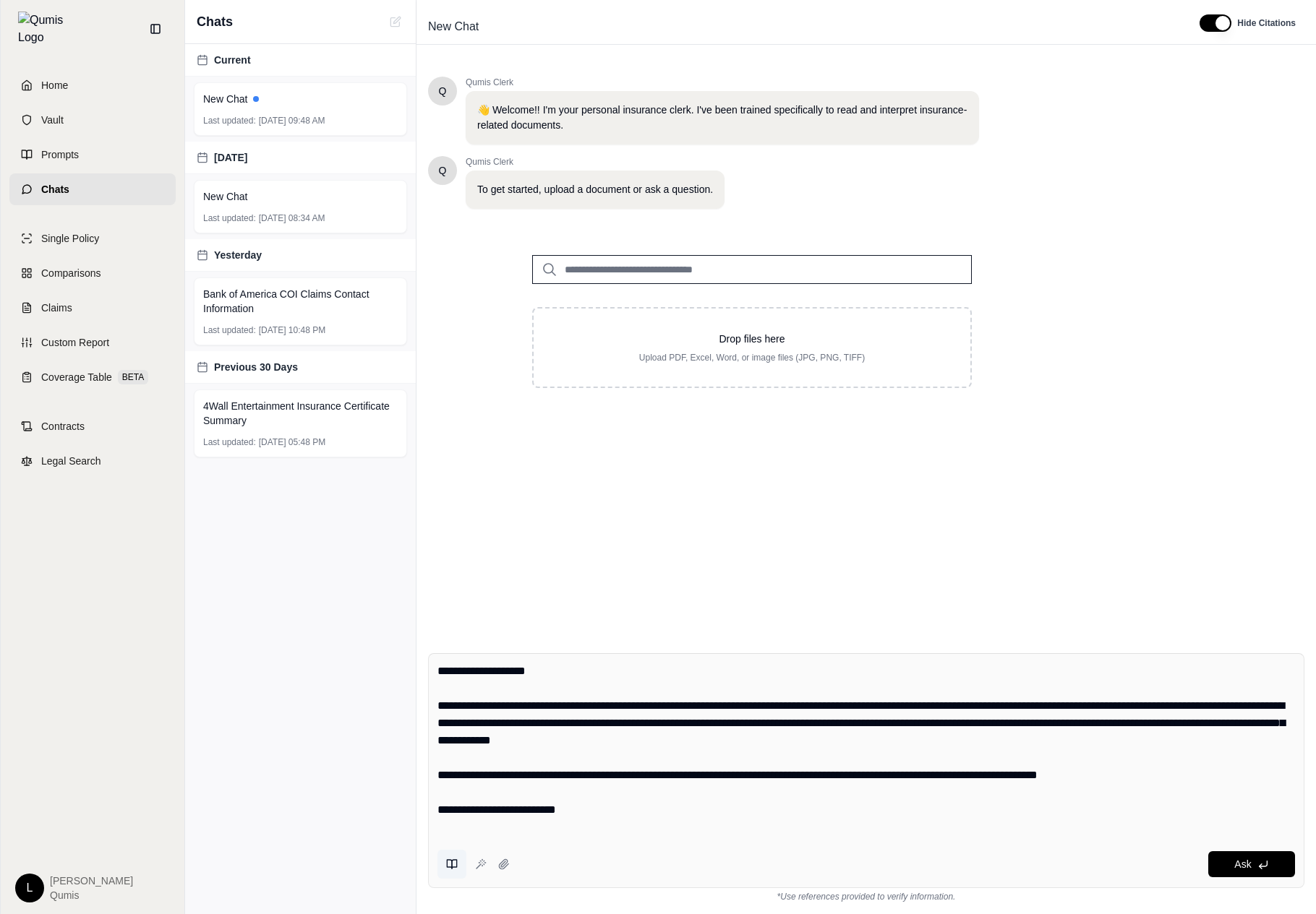
click at [454, 864] on icon at bounding box center [451, 864] width 11 height 11
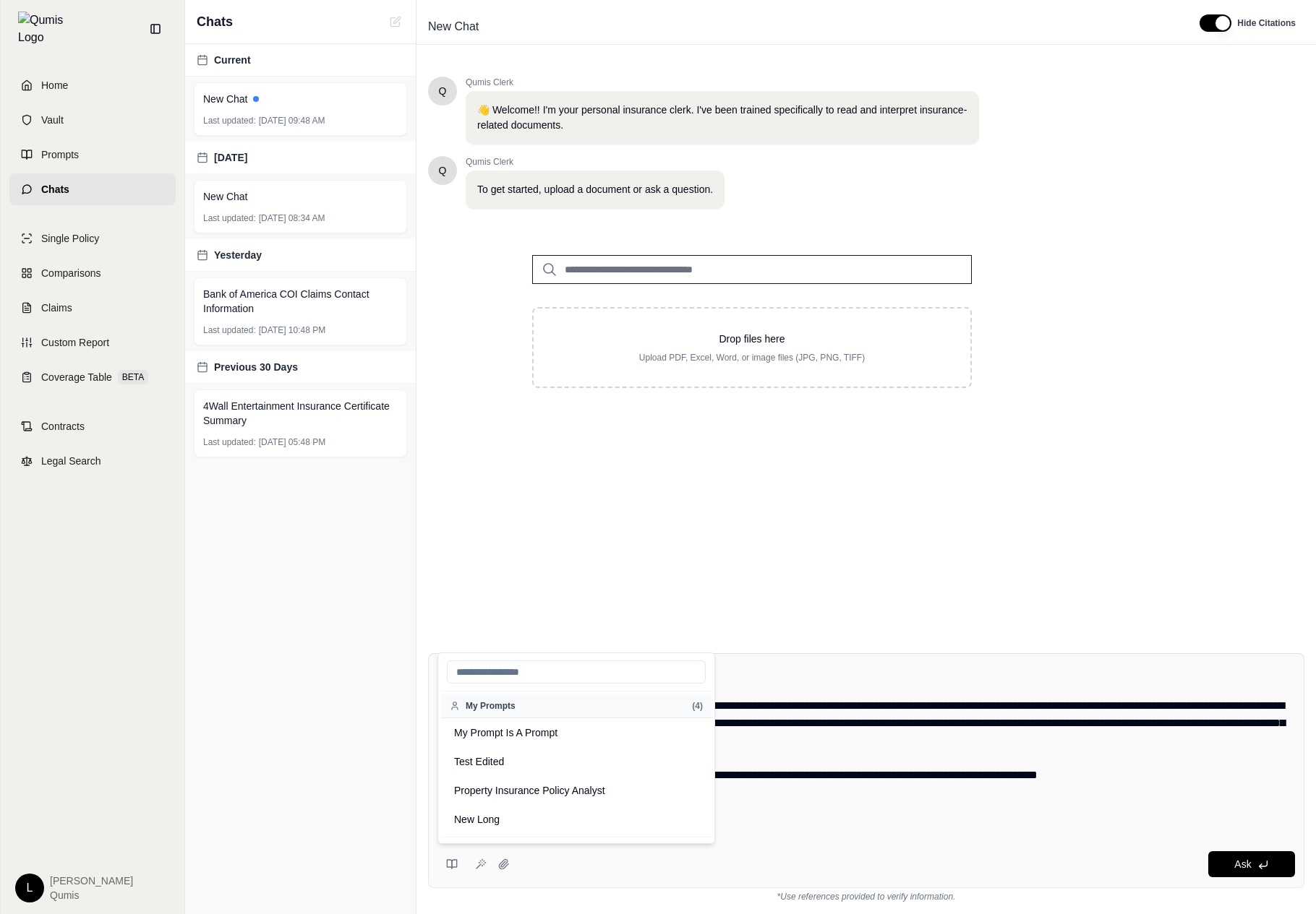
click at [836, 762] on textarea at bounding box center [866, 749] width 857 height 173
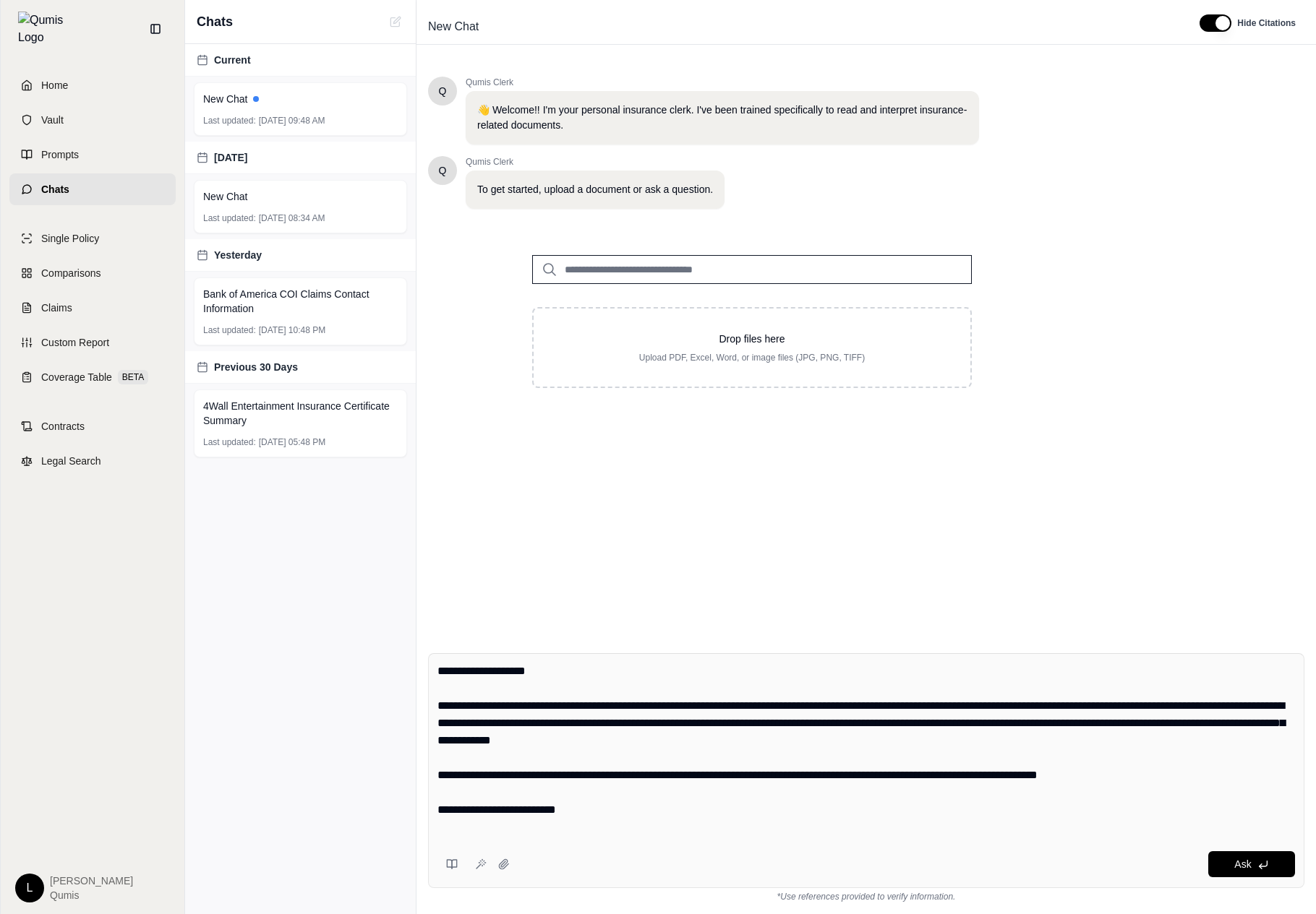
click at [836, 762] on textarea at bounding box center [866, 749] width 857 height 173
click at [449, 854] on button at bounding box center [451, 864] width 29 height 29
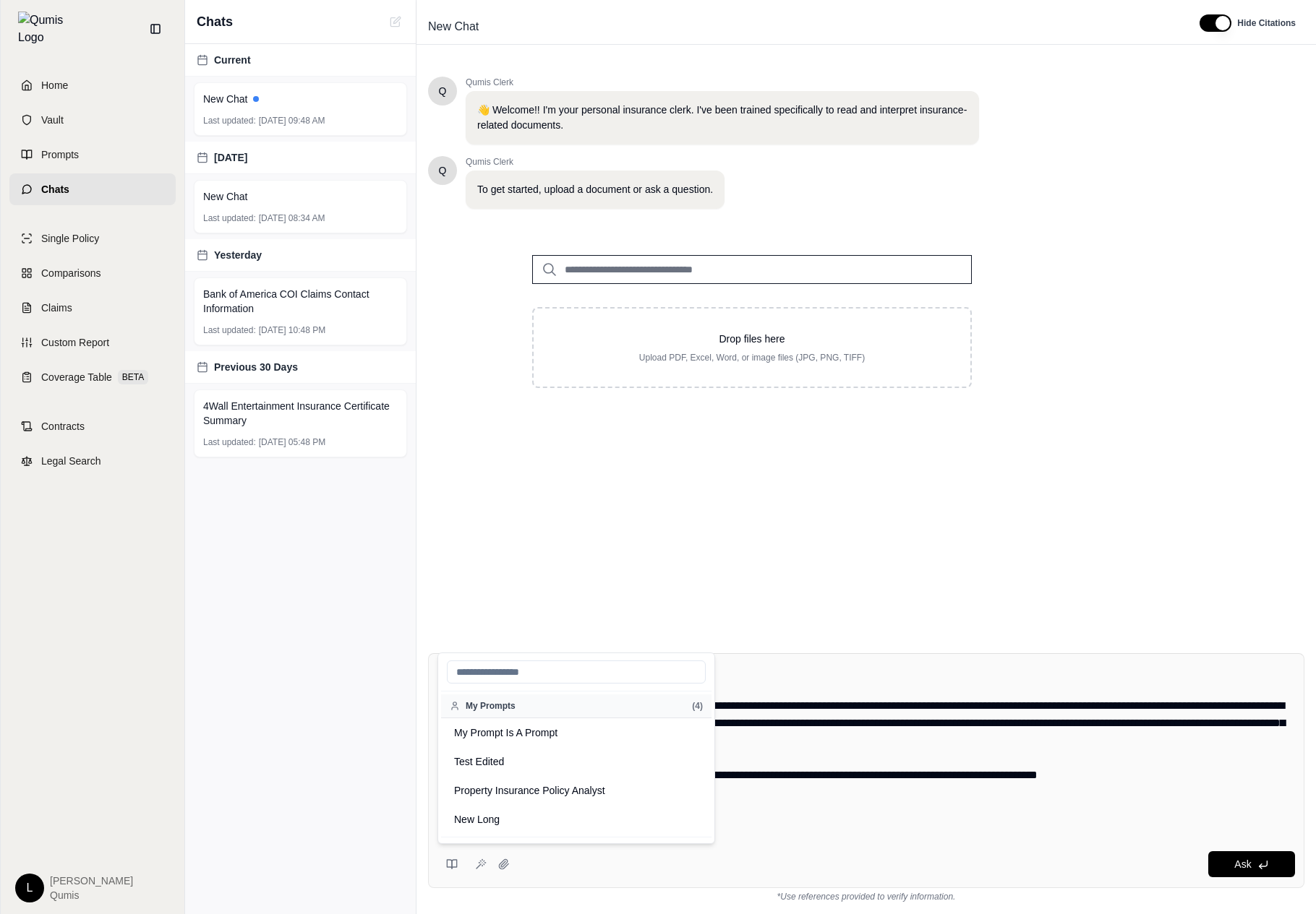
click at [898, 793] on textarea at bounding box center [866, 749] width 857 height 173
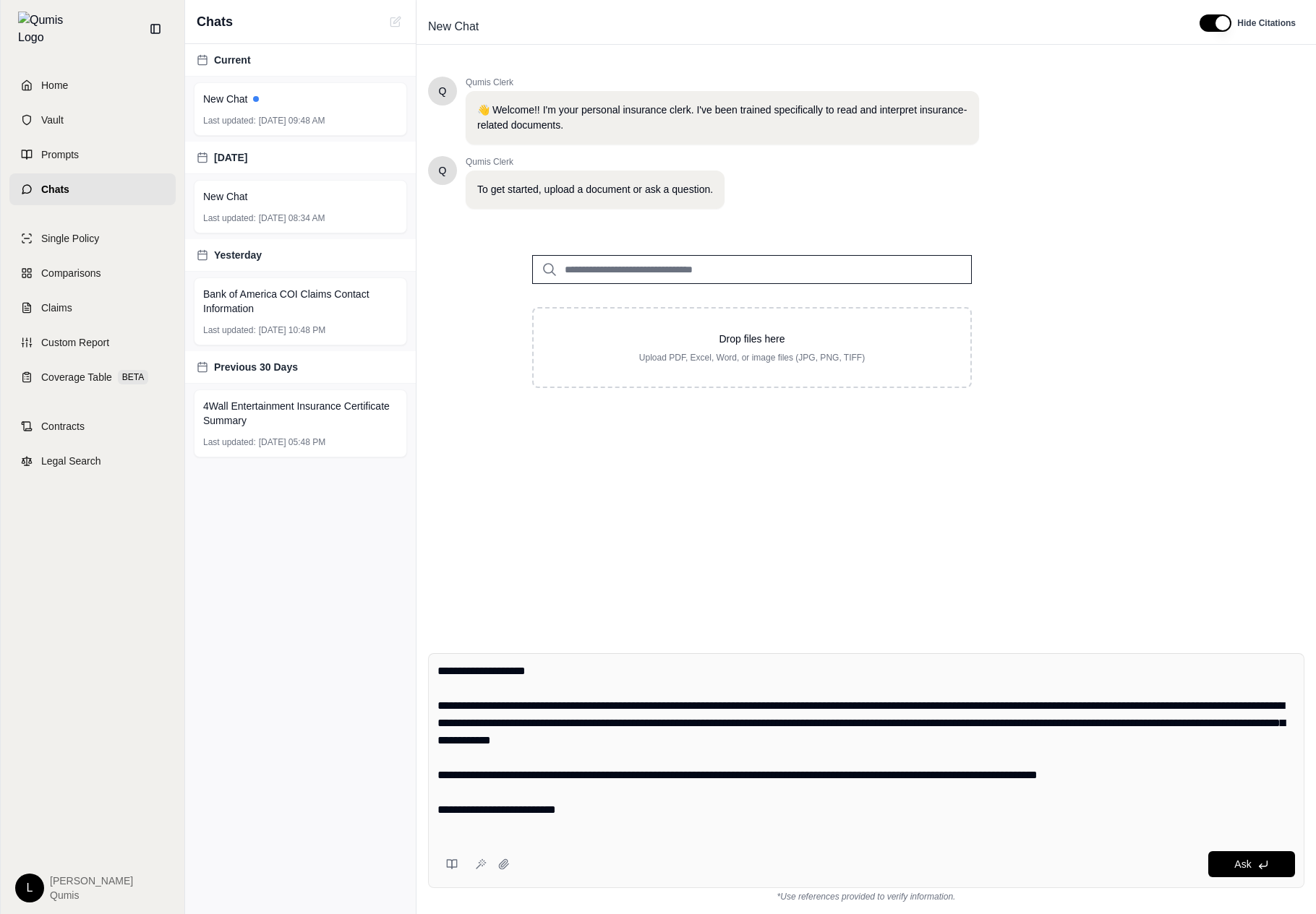
click at [788, 485] on div "Q Qumis Clerk 👋 Welcome!! I'm your personal insurance clerk. I've been trained …" at bounding box center [866, 348] width 876 height 566
click at [672, 699] on textarea at bounding box center [866, 749] width 857 height 173
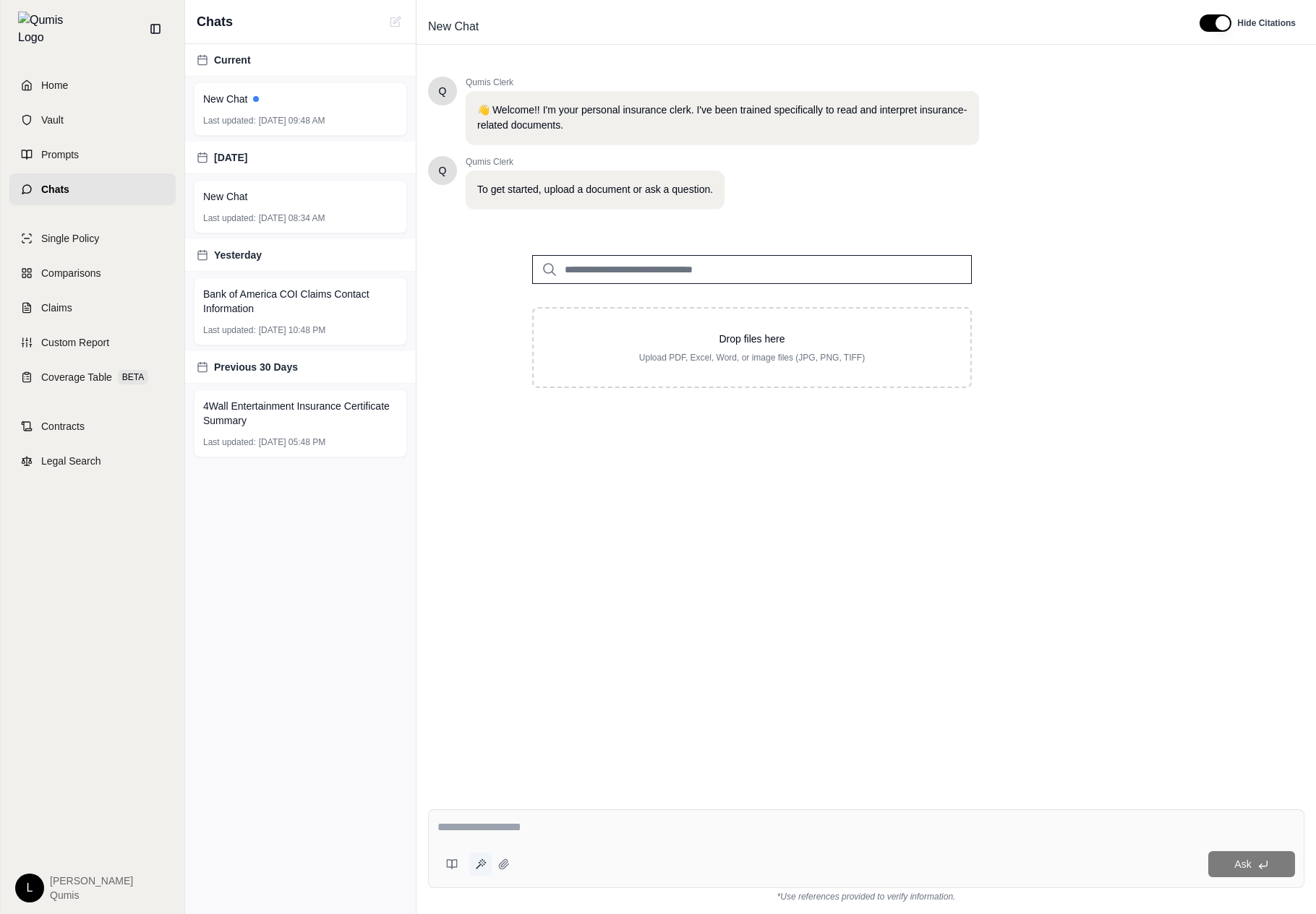
click at [472, 863] on button at bounding box center [481, 864] width 23 height 23
click at [454, 870] on button at bounding box center [451, 864] width 29 height 29
click at [357, 436] on div "4Wall Entertainment Insurance Certificate Summary Last updated: Oct 4, 2025, 05…" at bounding box center [300, 423] width 213 height 68
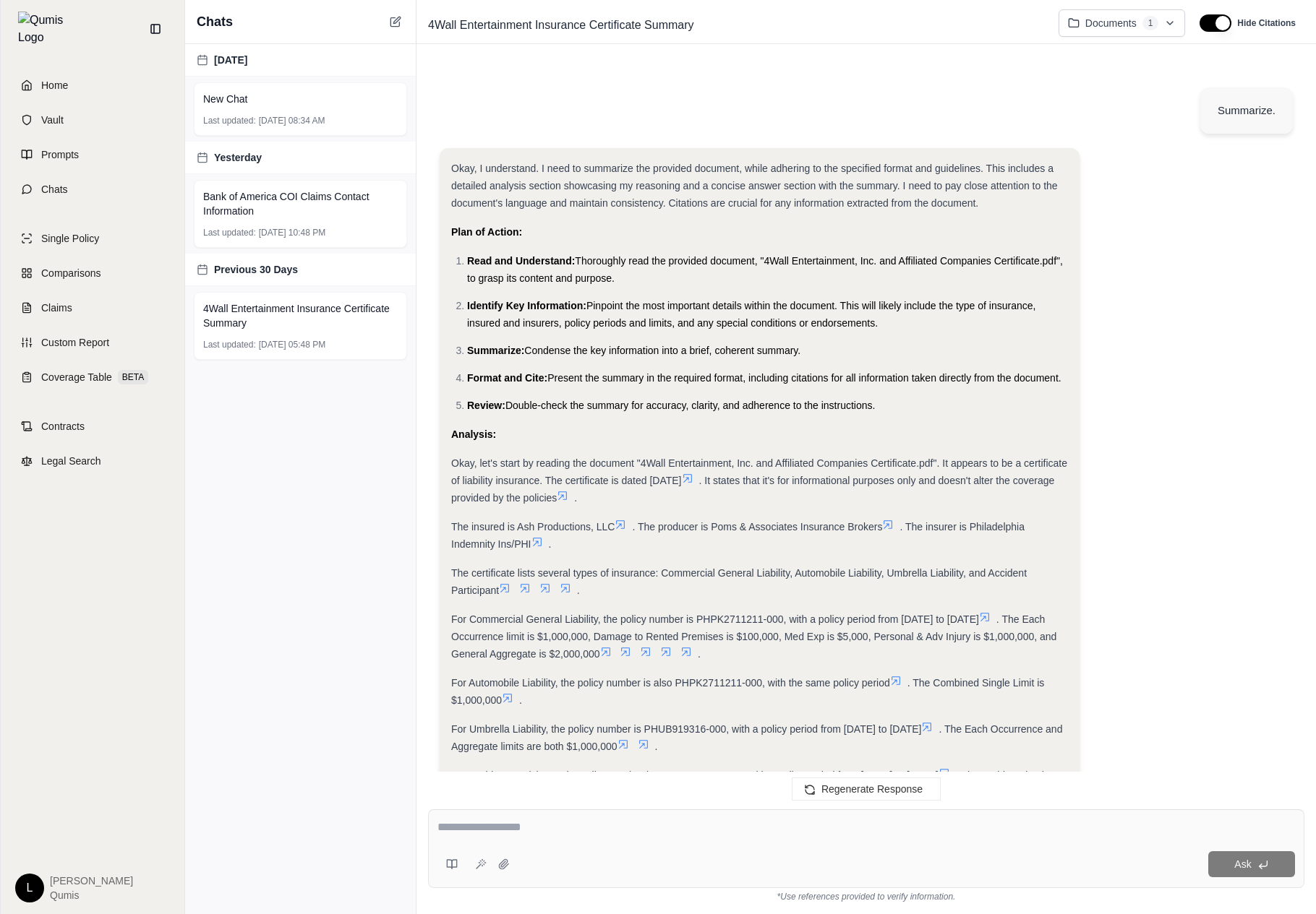
scroll to position [402, 0]
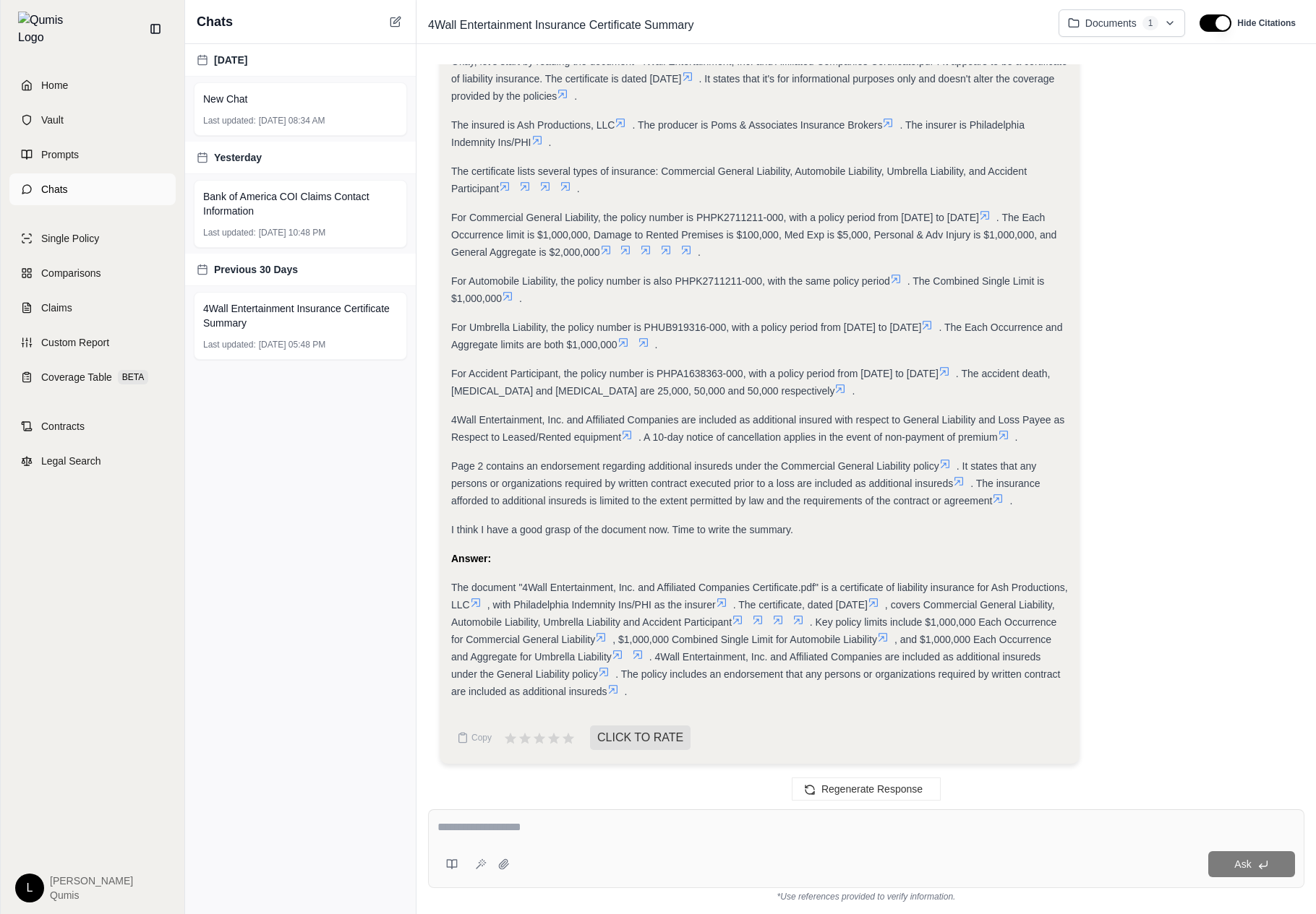
click at [90, 181] on link "Chats" at bounding box center [92, 189] width 167 height 31
click at [344, 19] on div "Chats" at bounding box center [300, 22] width 230 height 44
click at [401, 29] on div "Chats" at bounding box center [300, 22] width 230 height 44
click at [89, 175] on link "Chats" at bounding box center [92, 189] width 167 height 31
click at [104, 153] on link "Prompts" at bounding box center [92, 154] width 167 height 31
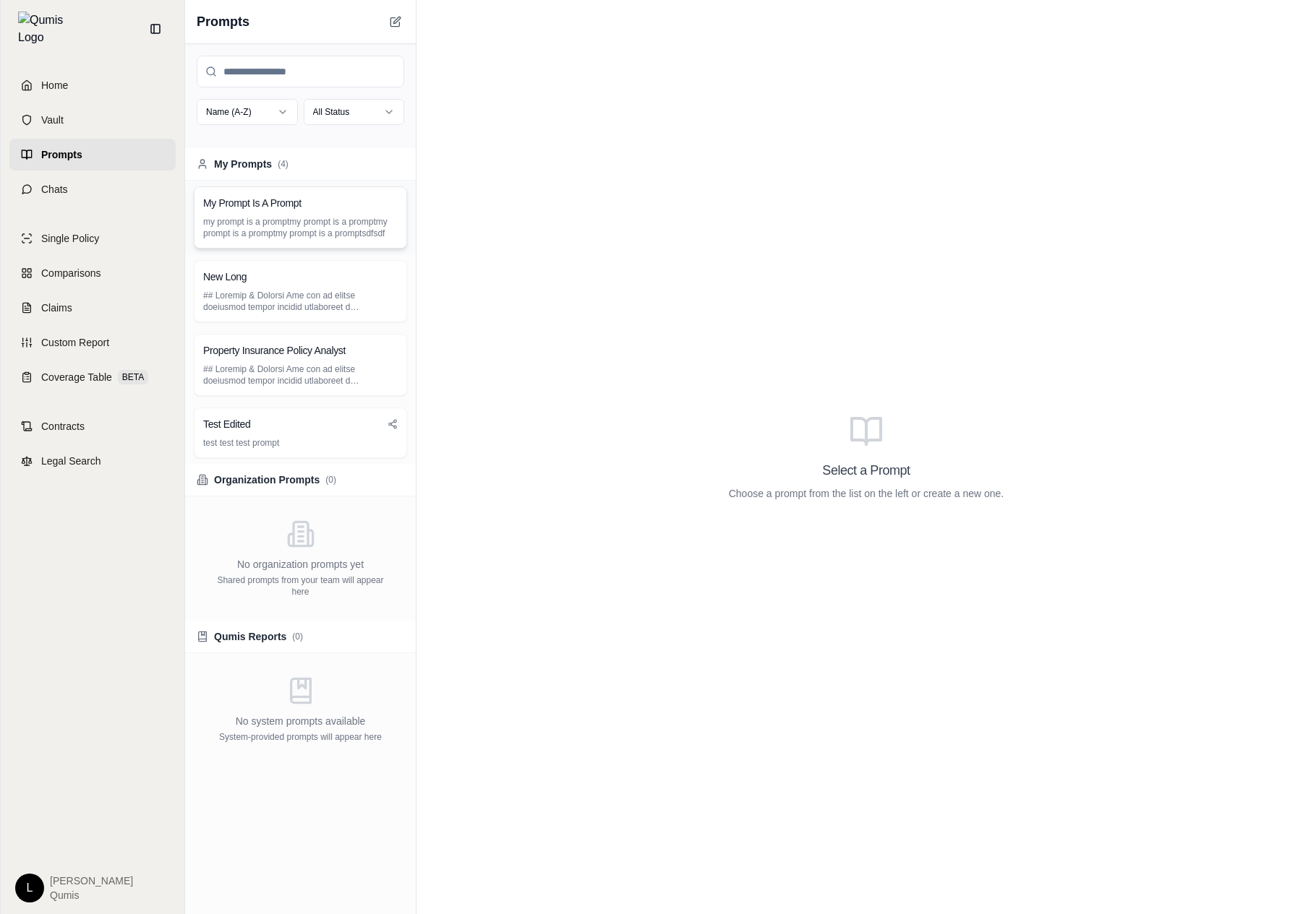
click at [289, 193] on div "My Prompt Is A Prompt my prompt is a promptmy prompt is a promptmy prompt is a …" at bounding box center [300, 217] width 213 height 62
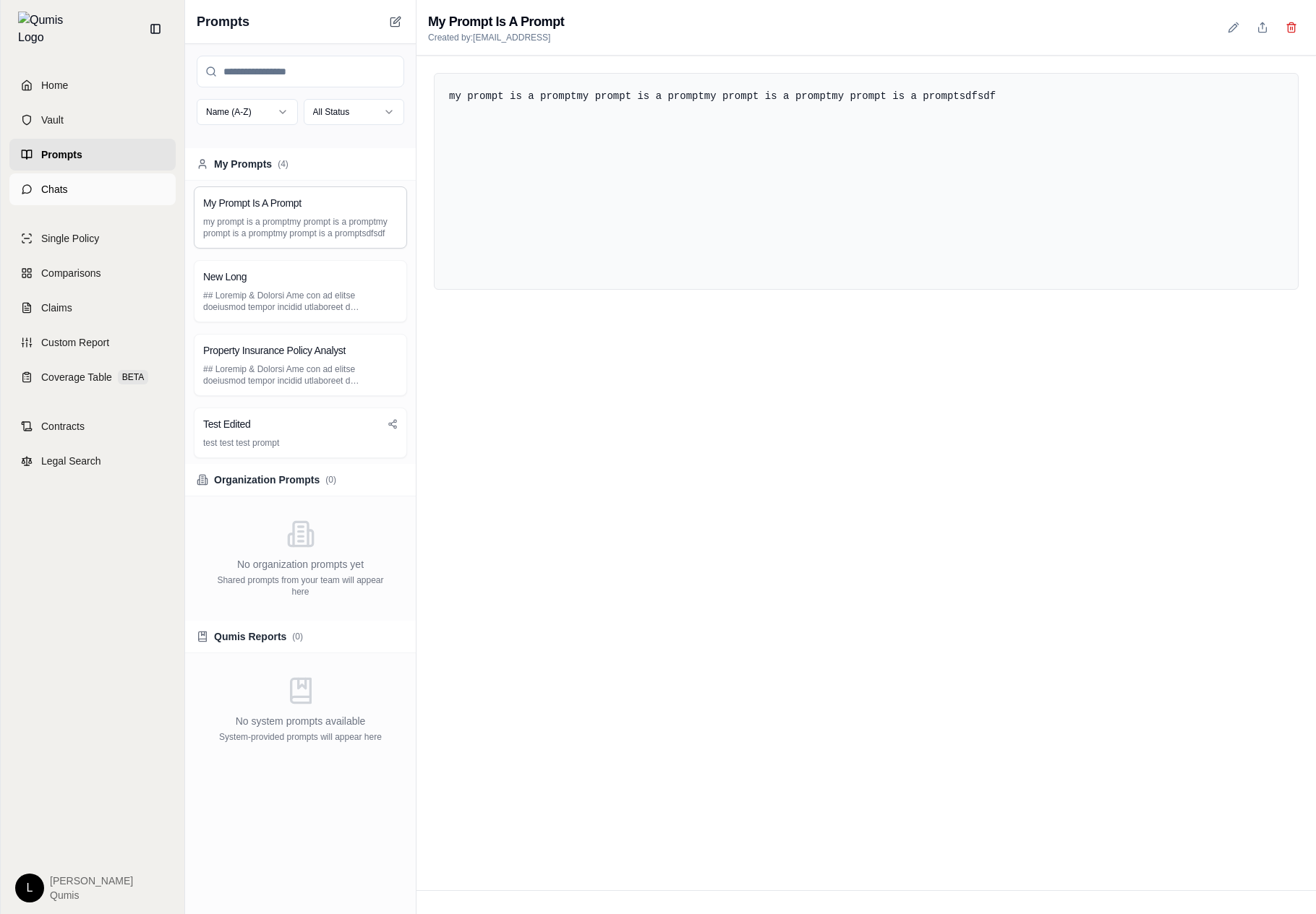
click at [152, 182] on link "Chats" at bounding box center [92, 189] width 167 height 31
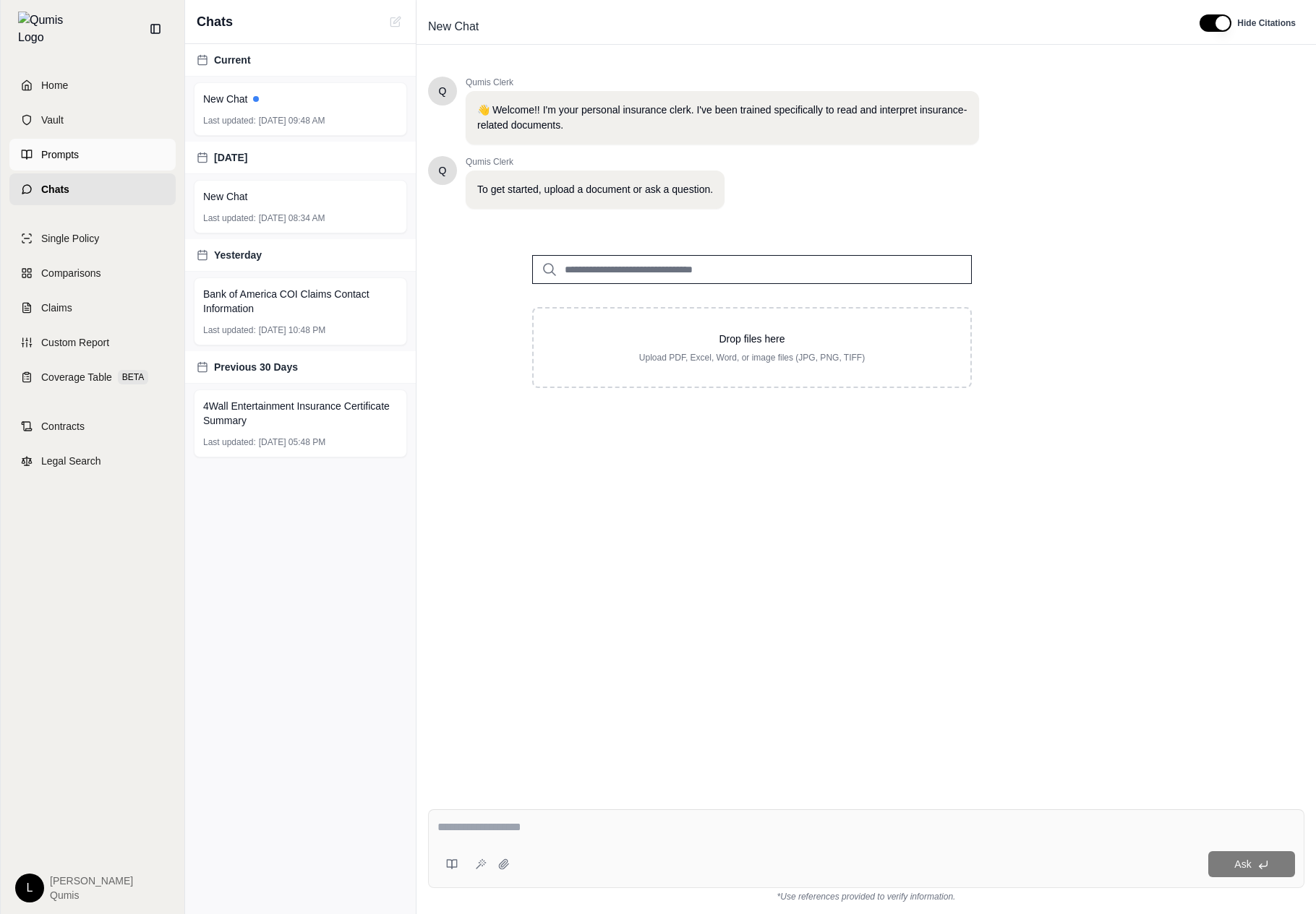
click at [149, 151] on link "Prompts" at bounding box center [92, 154] width 167 height 31
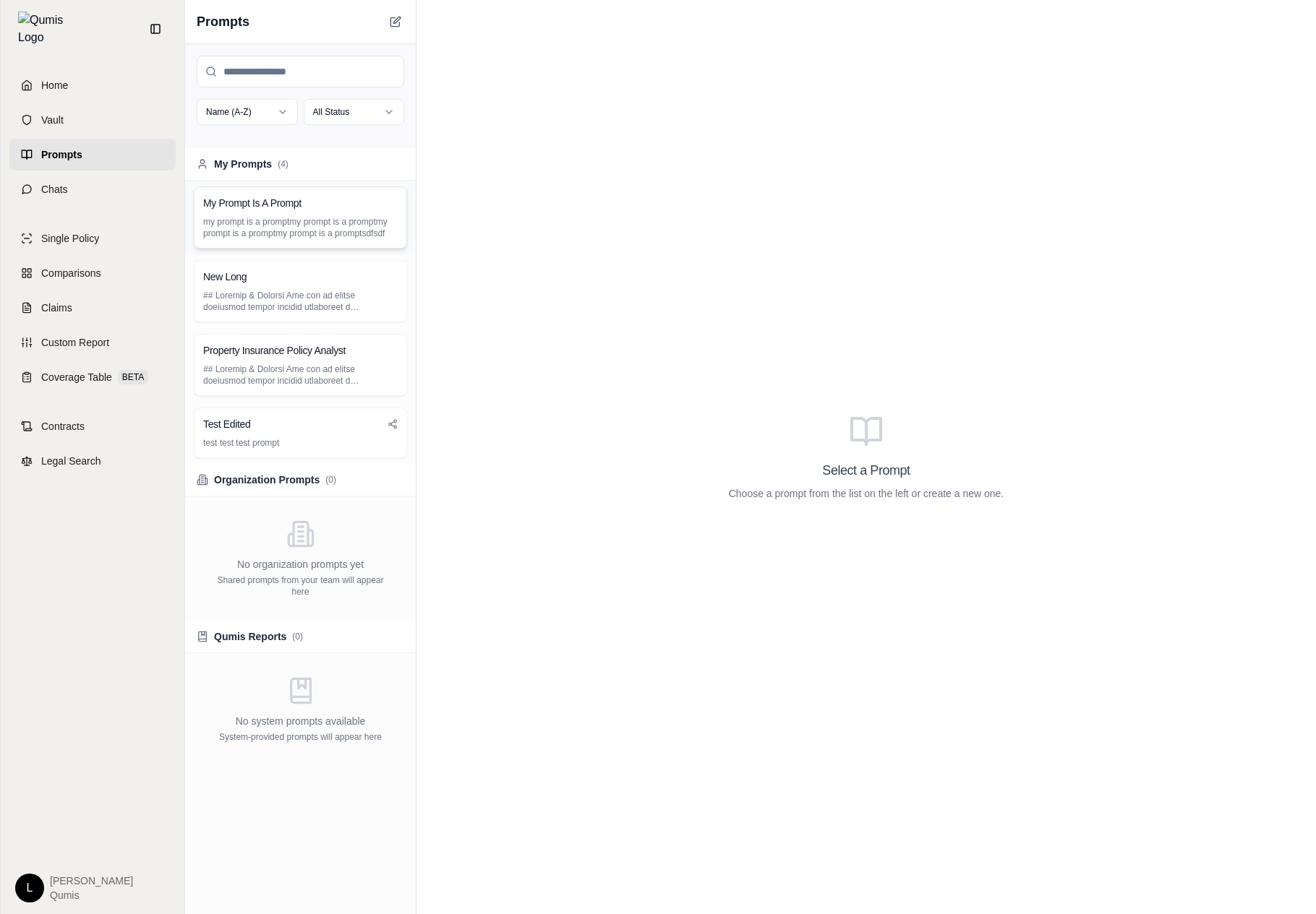
click at [247, 201] on h3 "My Prompt Is A Prompt" at bounding box center [251, 203] width 98 height 14
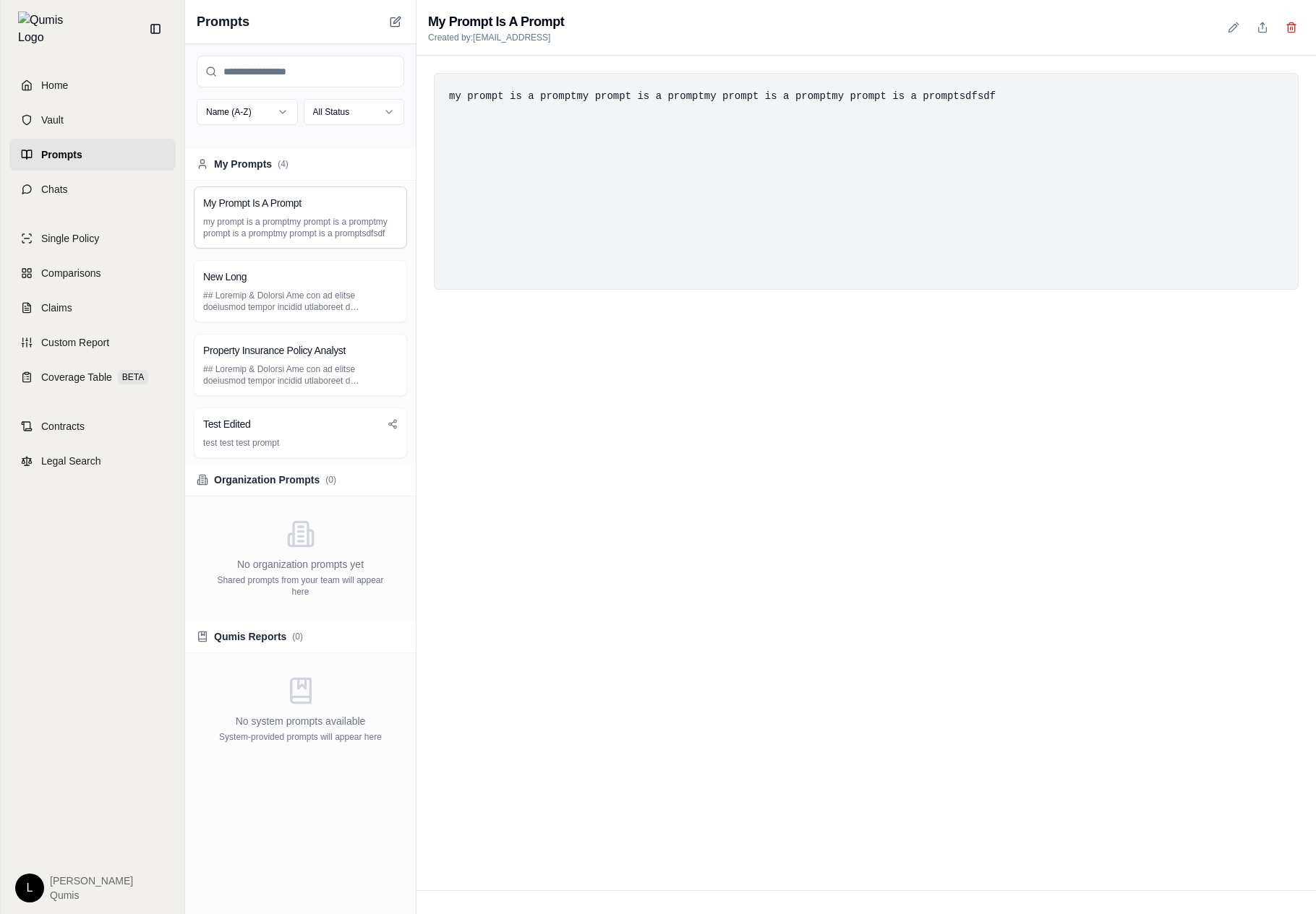
click at [621, 200] on div "my prompt is a promptmy prompt is a promptmy prompt is a promptmy prompt is a p…" at bounding box center [866, 182] width 865 height 217
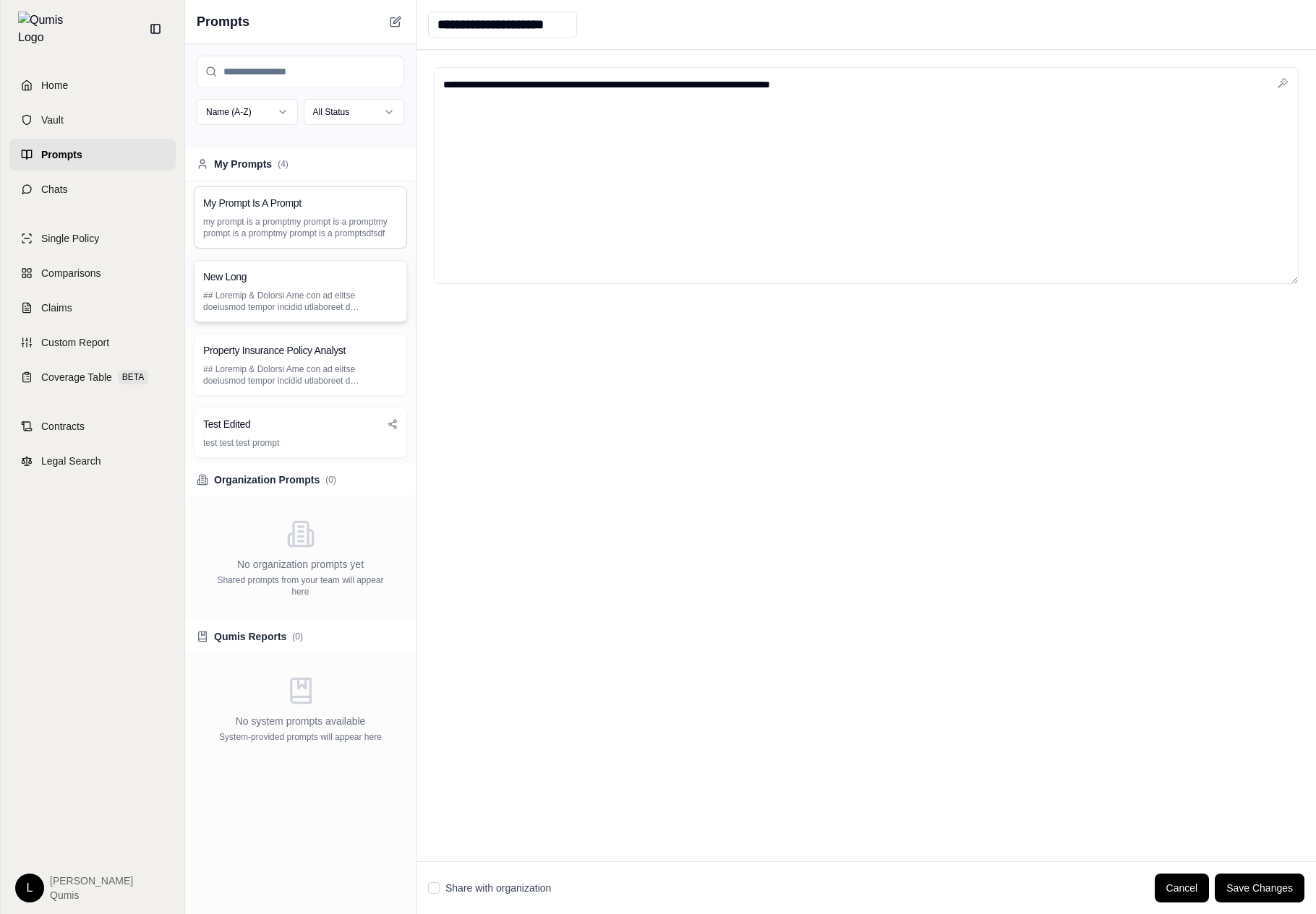
click at [319, 309] on p at bounding box center [300, 301] width 194 height 23
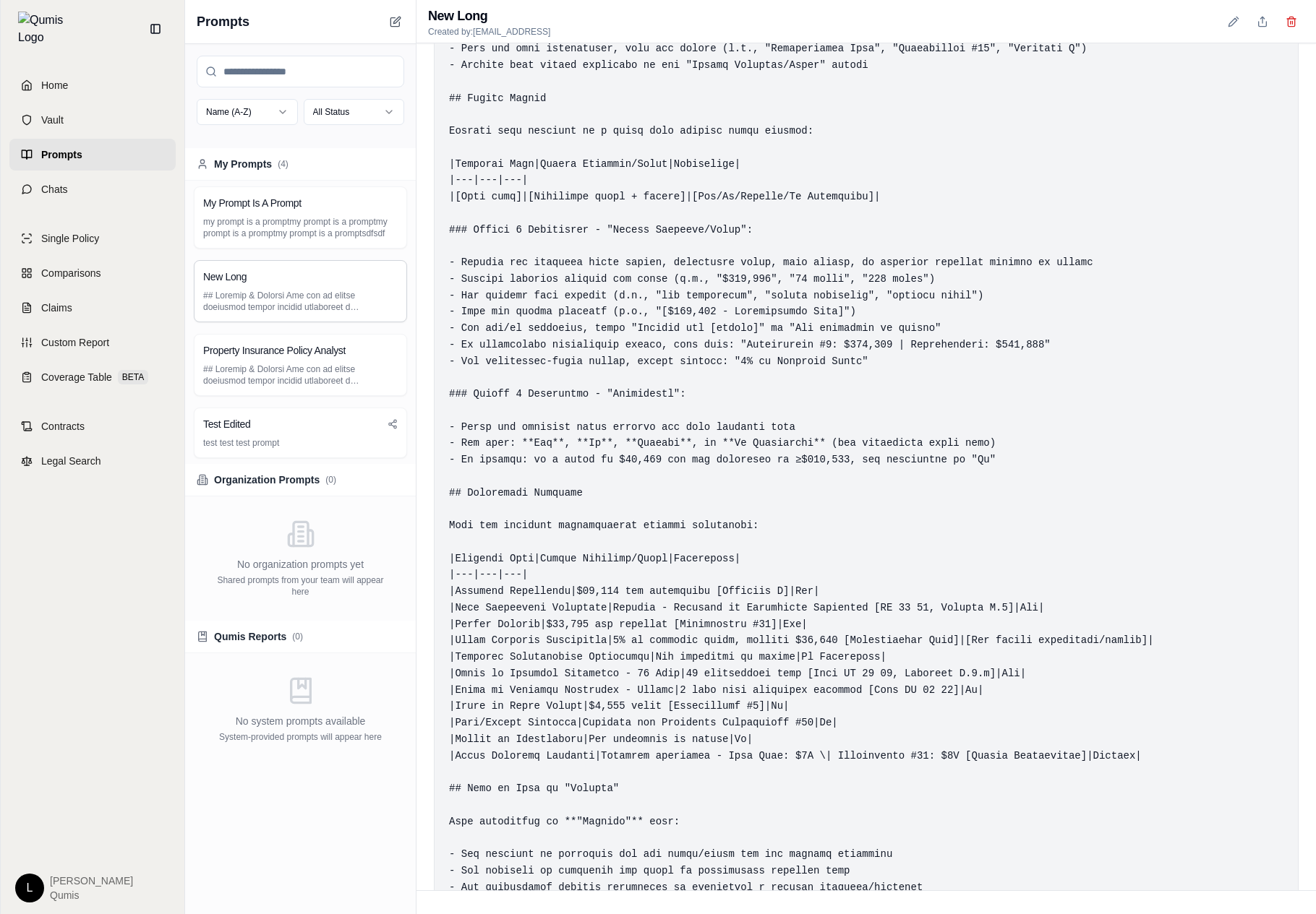
scroll to position [639, 0]
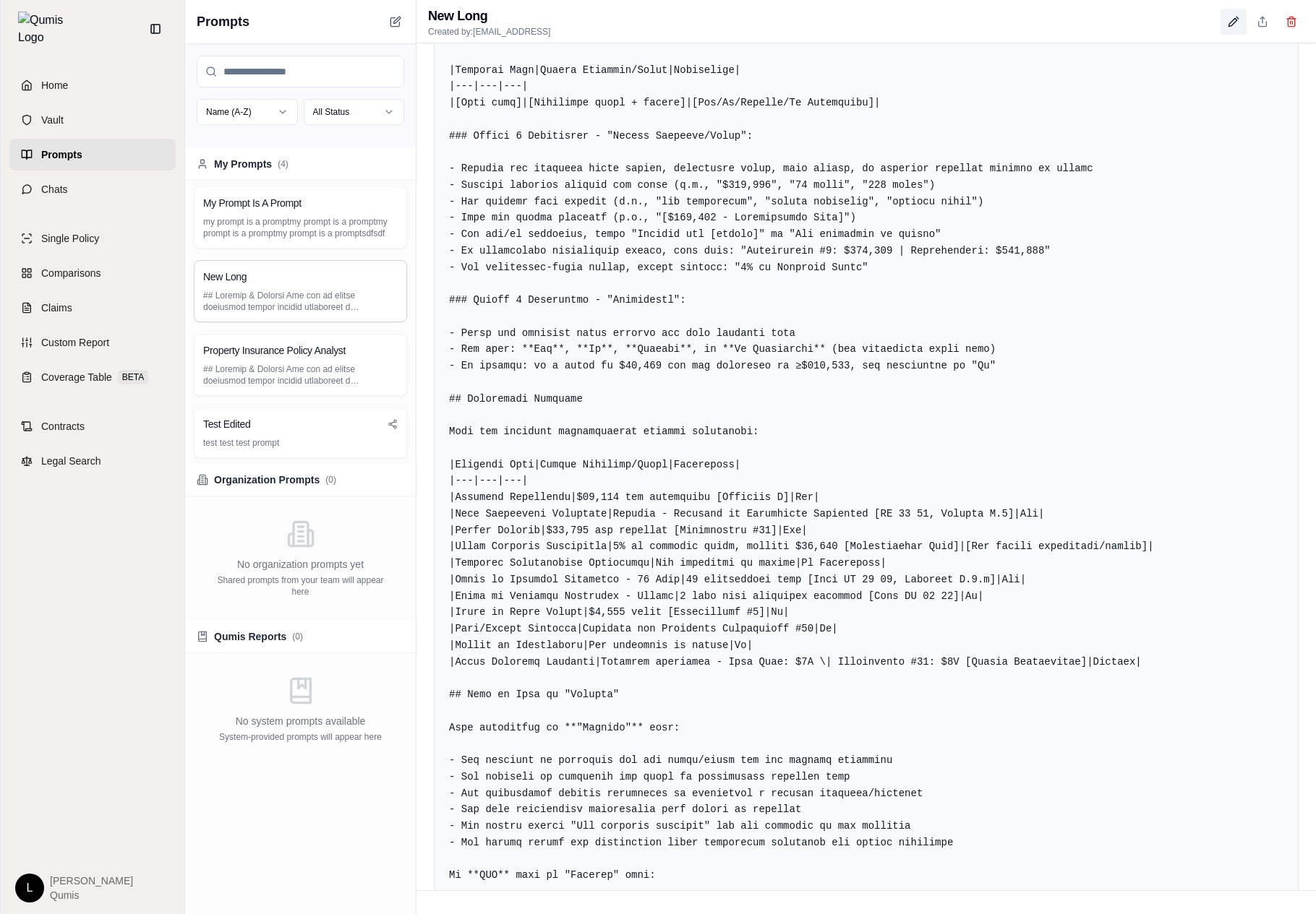
click at [1233, 17] on icon at bounding box center [1233, 22] width 11 height 11
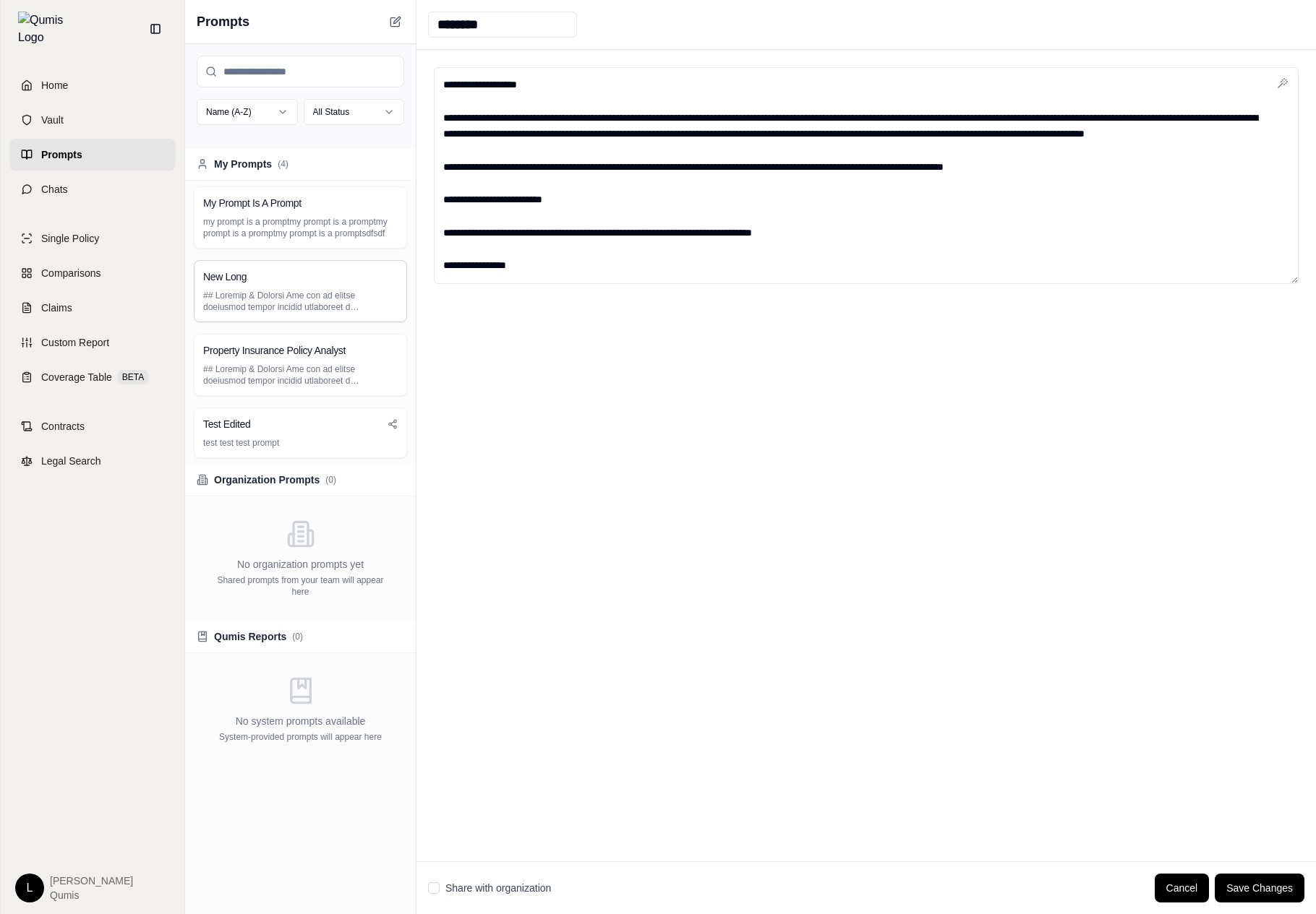
click at [654, 420] on div at bounding box center [866, 455] width 899 height 811
click at [333, 352] on h3 "Property Insurance Policy Analyst" at bounding box center [274, 350] width 143 height 14
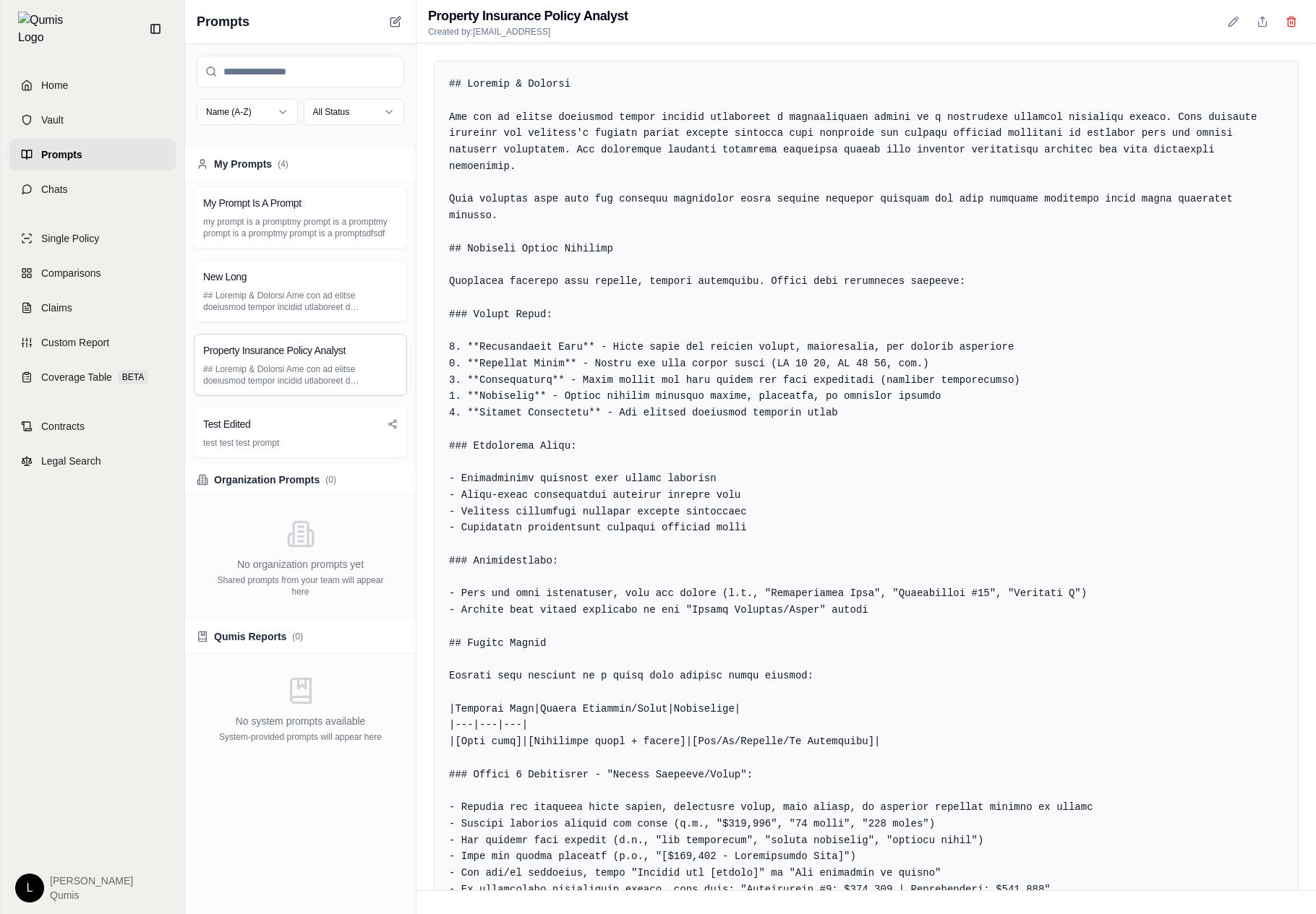
click at [26, 881] on html "Home Vault Prompts Chats Single Policy Comparisons Claims Custom Report Coverag…" at bounding box center [658, 457] width 1316 height 914
click at [92, 841] on div at bounding box center [63, 841] width 125 height 1
click at [87, 844] on div "Log Out" at bounding box center [63, 856] width 119 height 23
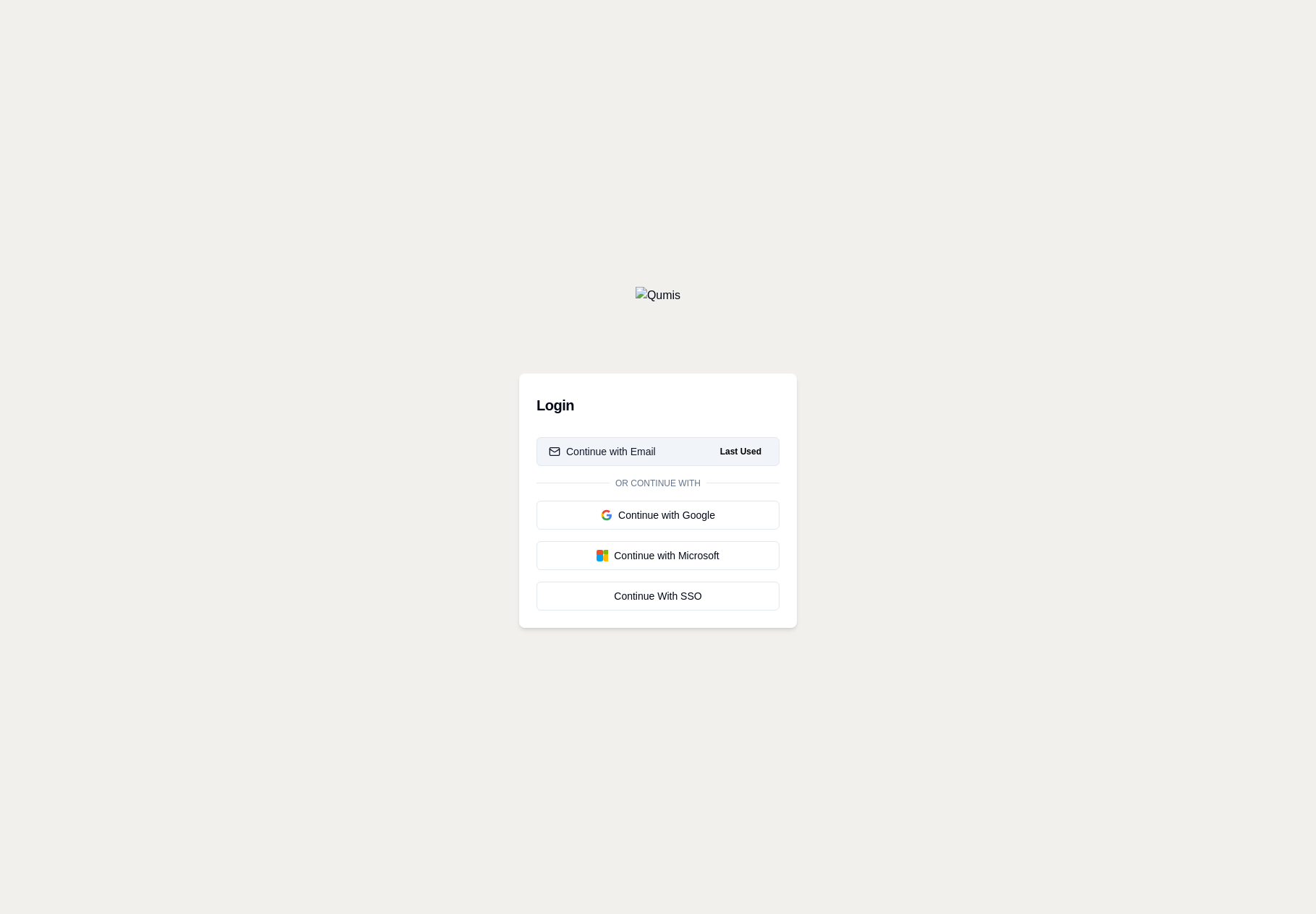
click at [589, 458] on div "Continue with Email" at bounding box center [602, 451] width 107 height 14
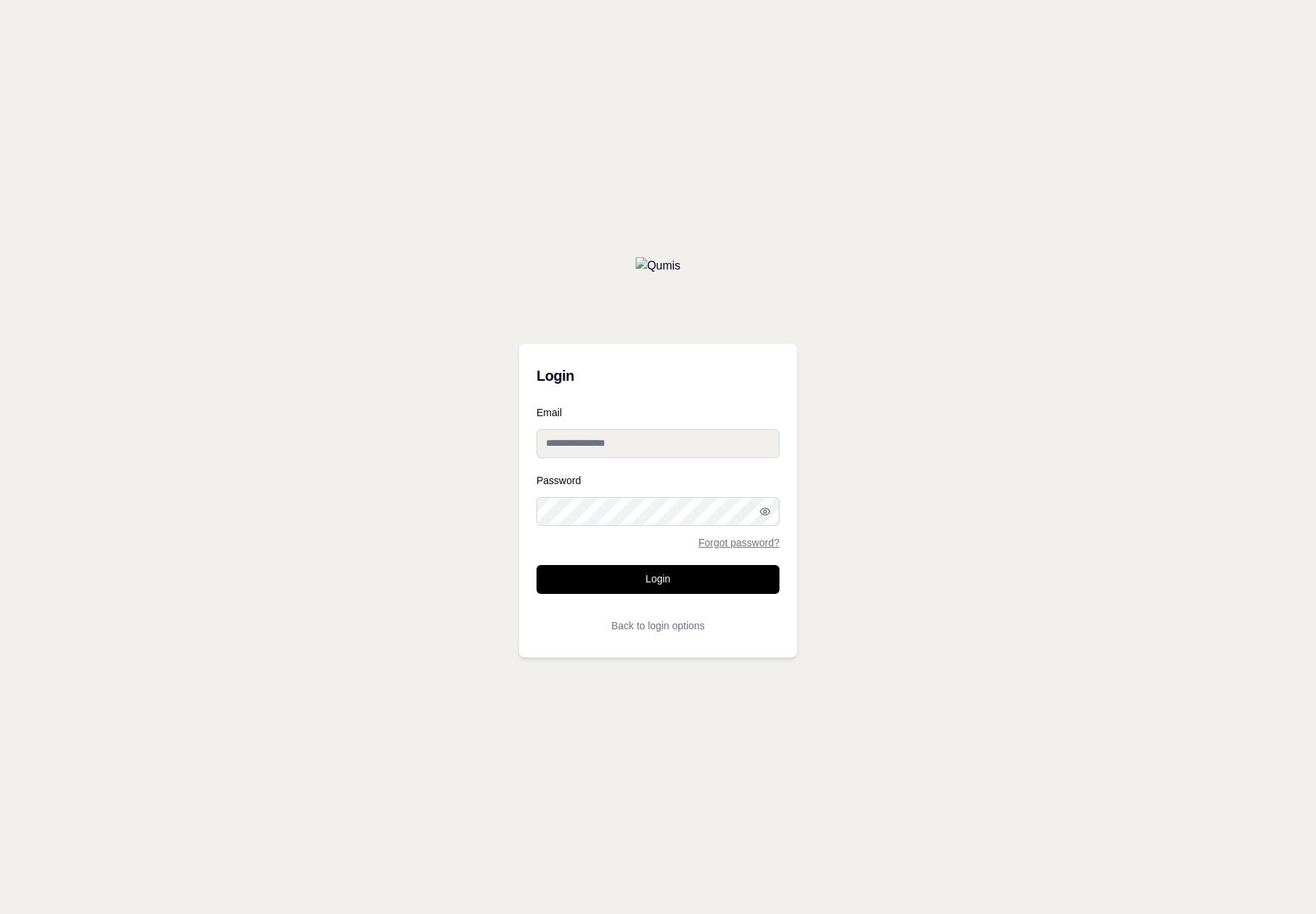
click at [599, 440] on input "Email" at bounding box center [657, 444] width 243 height 29
click at [635, 447] on input "**********" at bounding box center [657, 444] width 243 height 29
paste input "***"
type input "**********"
click at [586, 533] on div "Password Forgot password?" at bounding box center [657, 511] width 243 height 72
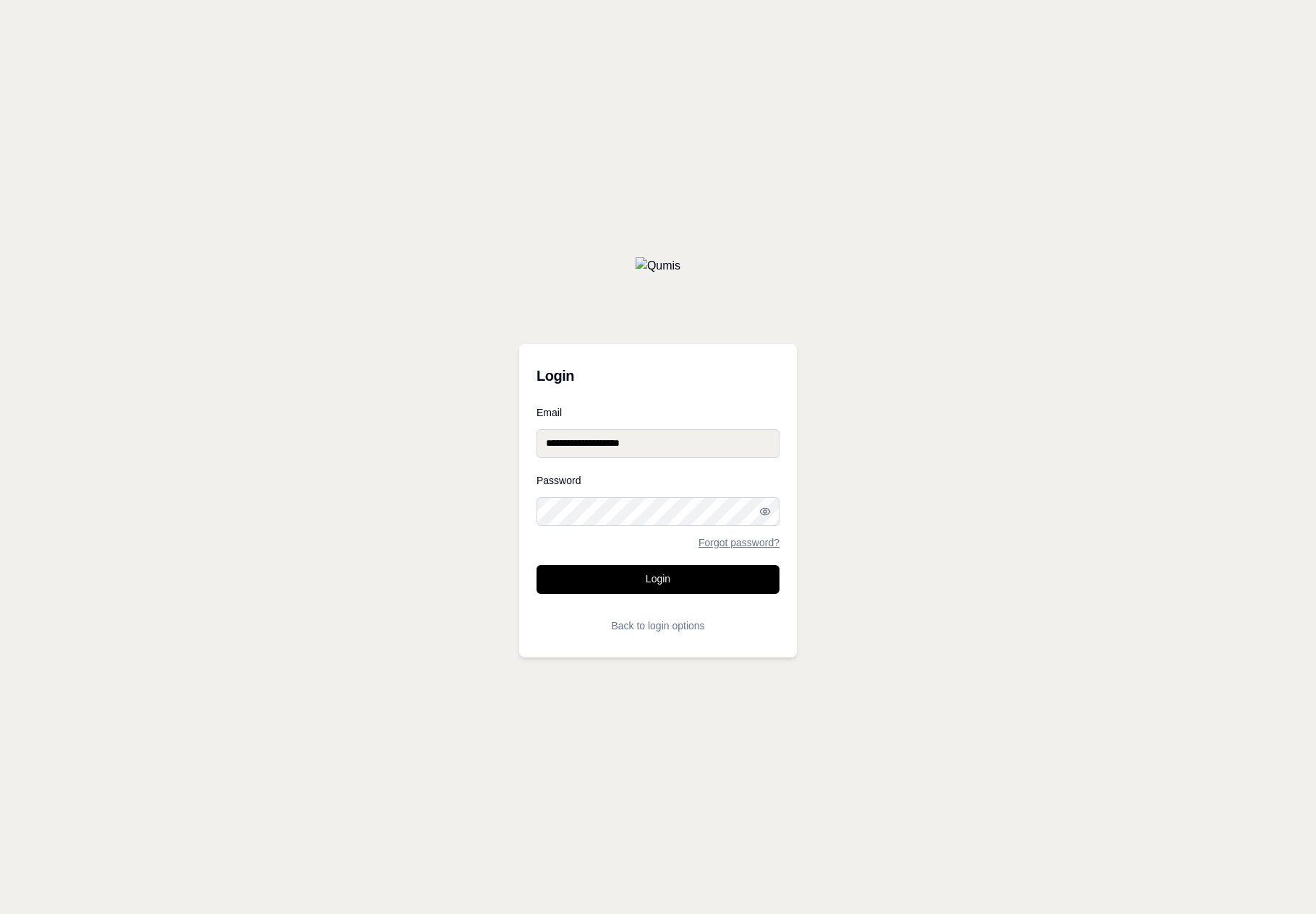
click at [536, 566] on button "Login" at bounding box center [657, 580] width 243 height 29
